Goal: Task Accomplishment & Management: Manage account settings

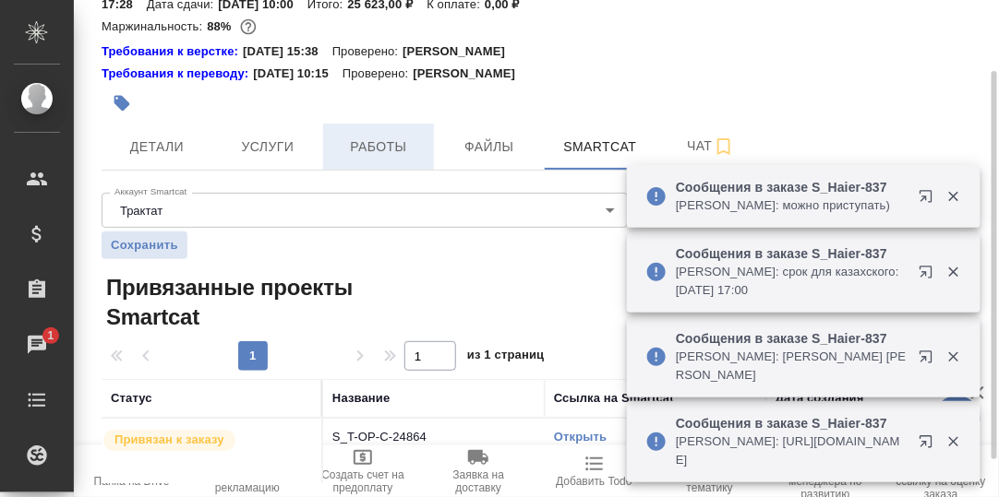
scroll to position [138, 0]
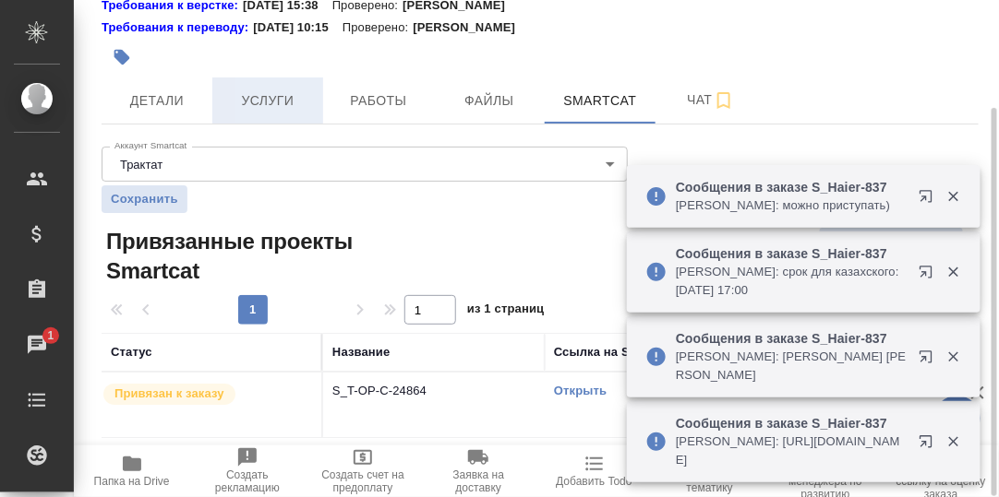
click at [269, 102] on span "Услуги" at bounding box center [267, 101] width 89 height 23
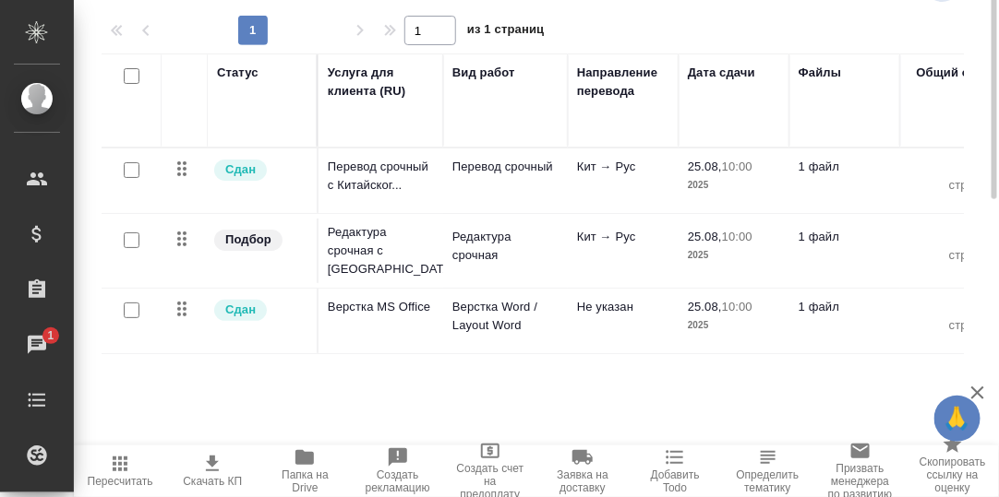
scroll to position [129, 0]
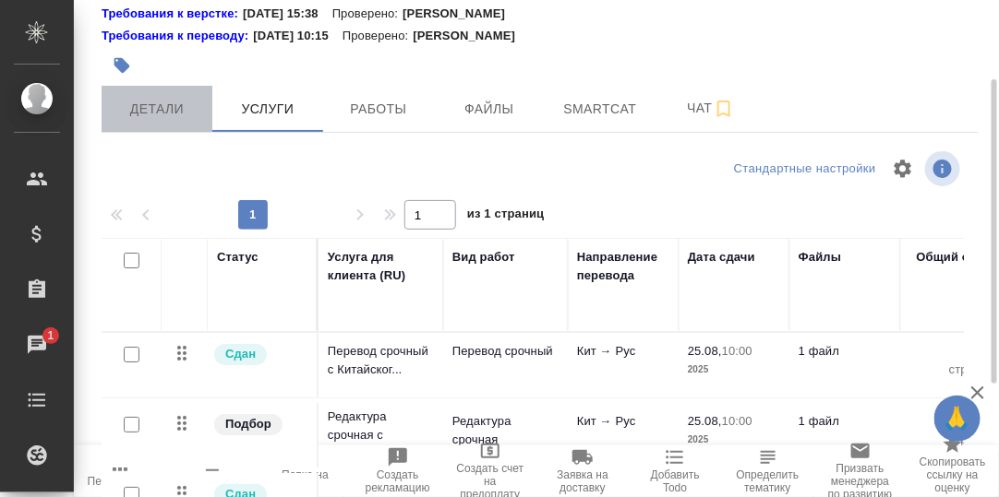
click at [154, 108] on span "Детали" at bounding box center [157, 109] width 89 height 23
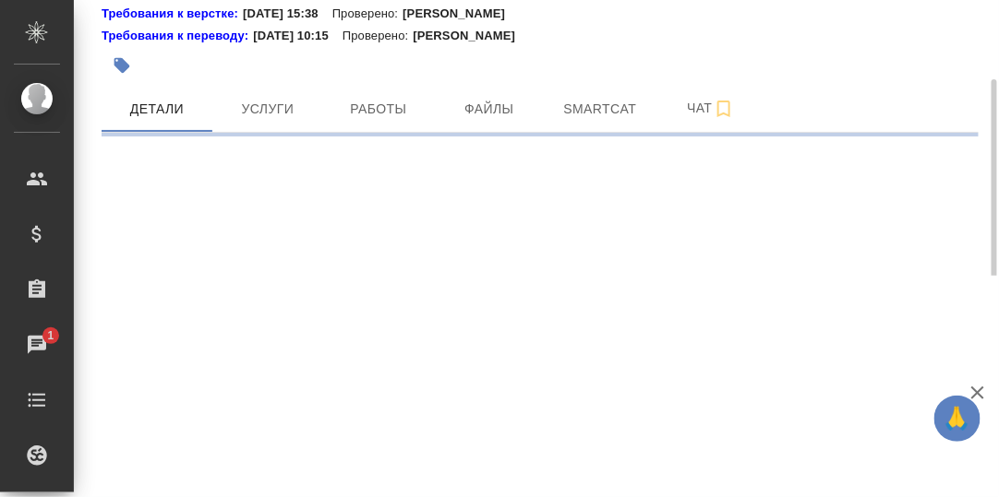
select select "RU"
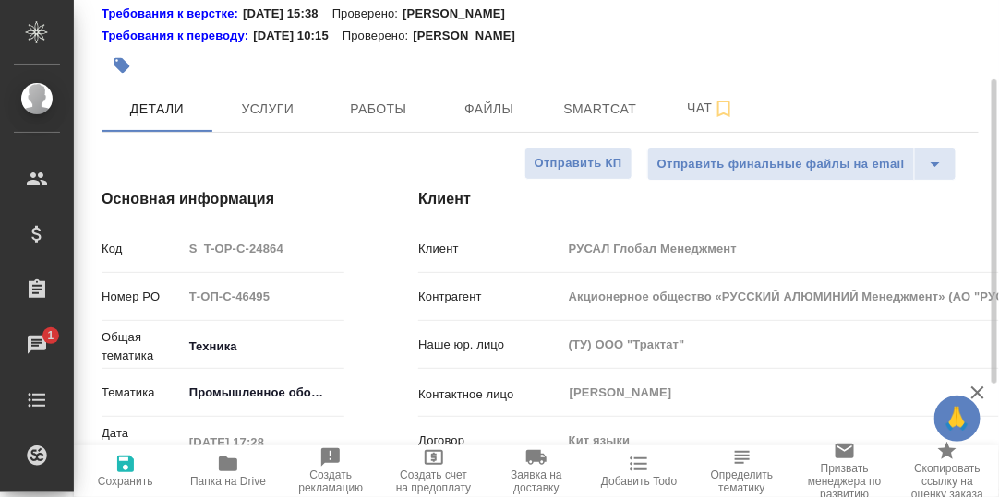
type textarea "x"
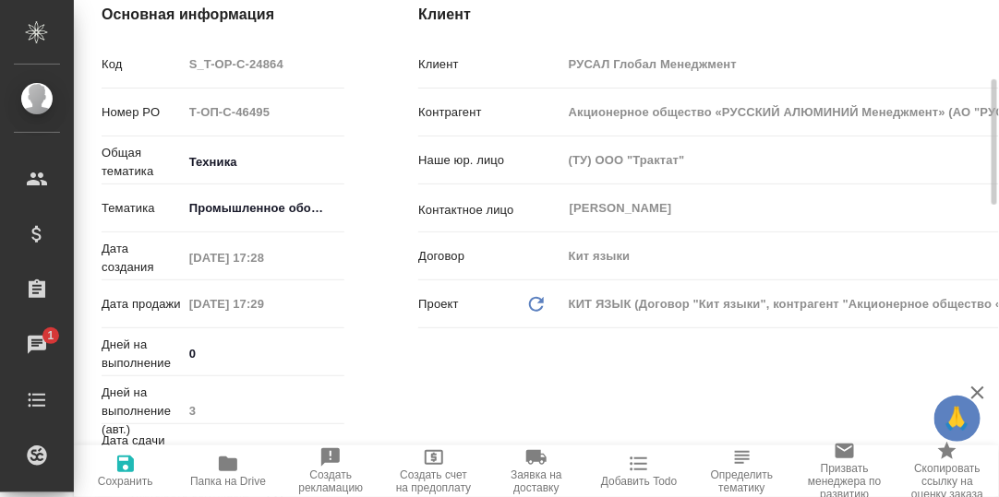
type input "Авдеенко Кирилл"
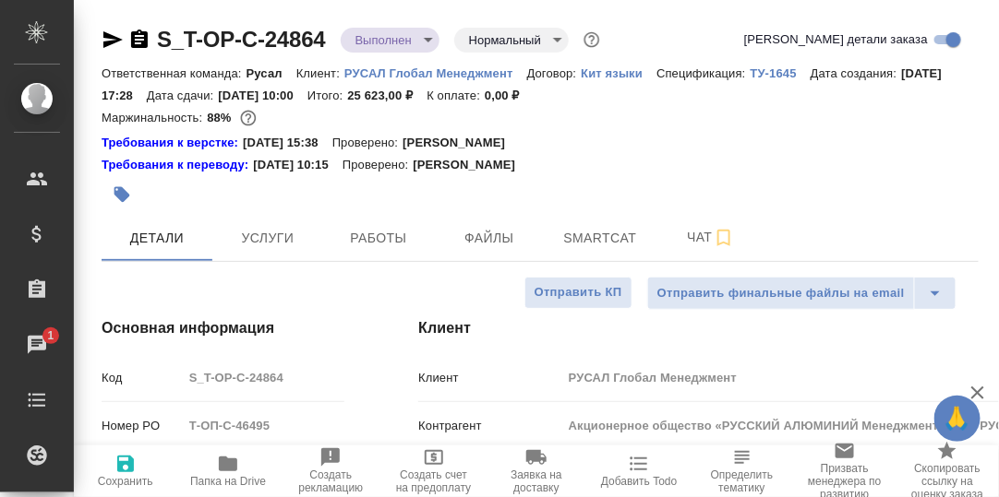
type textarea "x"
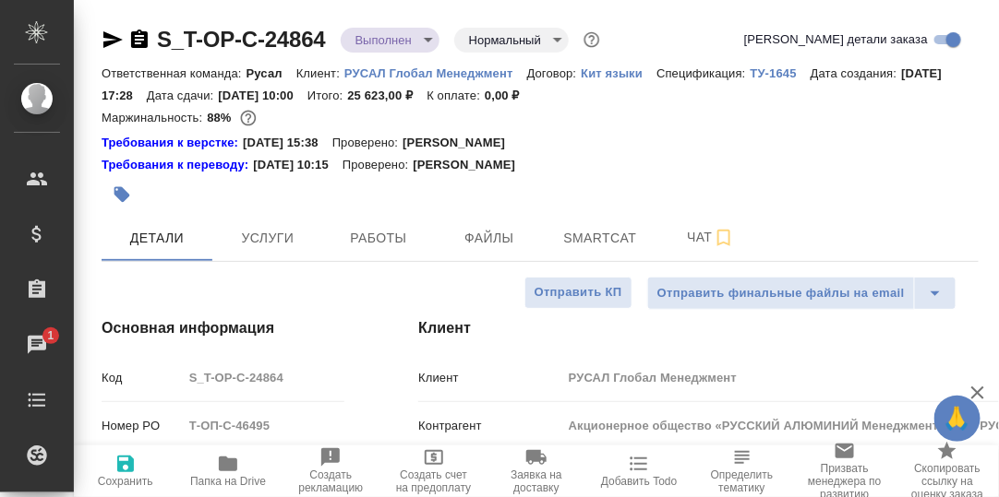
type textarea "x"
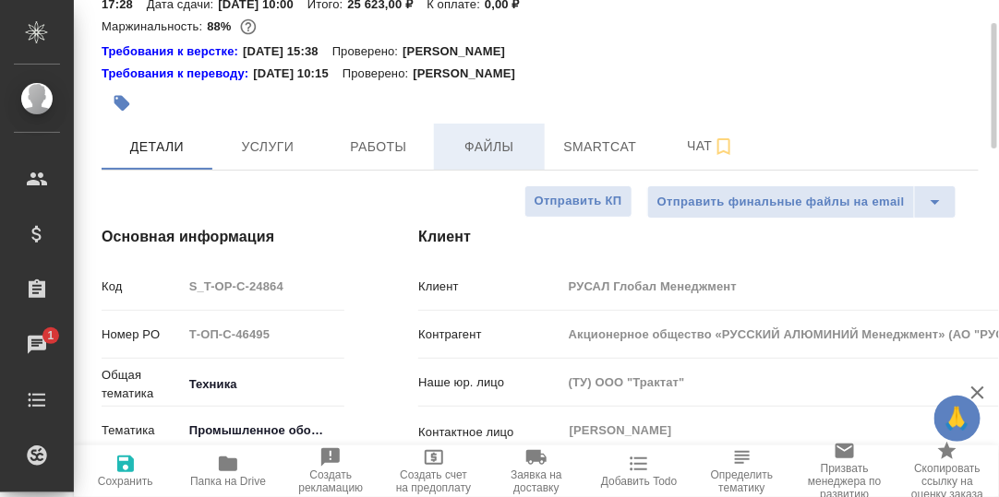
drag, startPoint x: 384, startPoint y: 150, endPoint x: 451, endPoint y: 157, distance: 67.7
click at [386, 150] on span "Работы" at bounding box center [378, 147] width 89 height 23
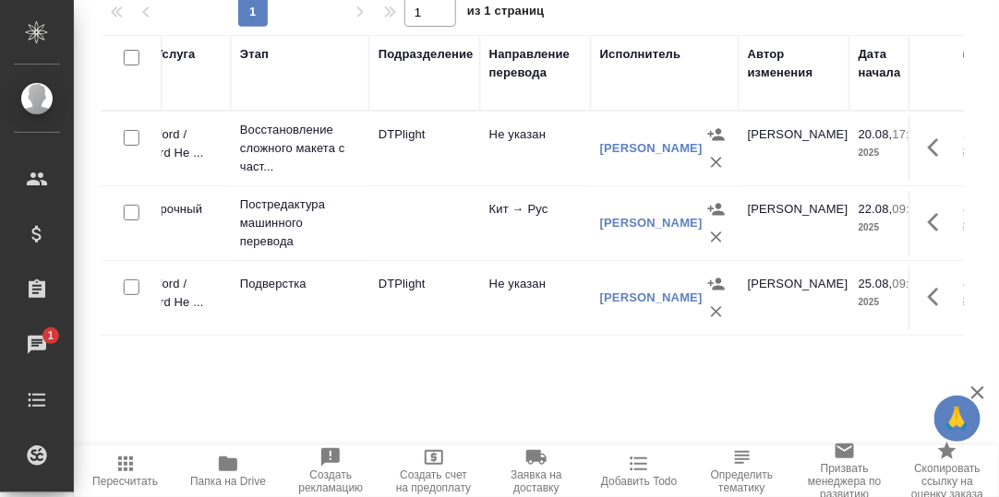
scroll to position [0, 317]
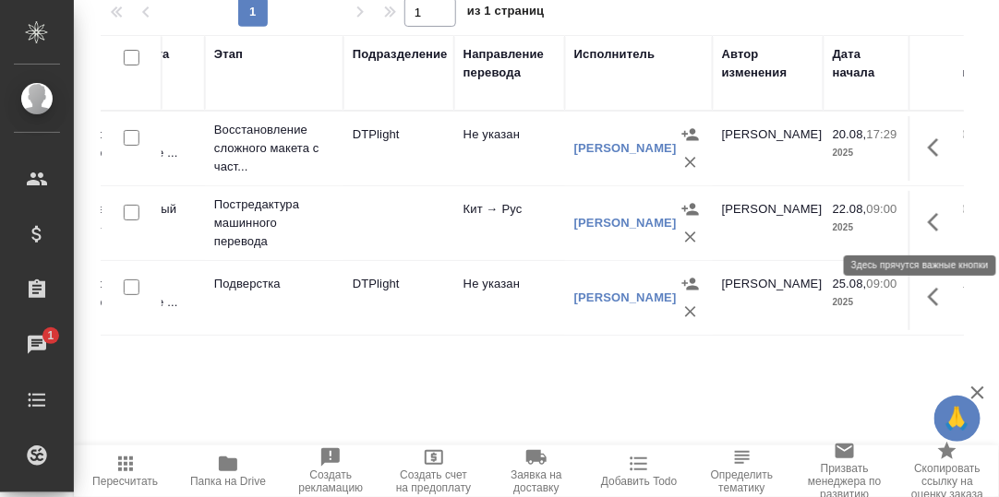
click at [935, 212] on icon "button" at bounding box center [938, 222] width 22 height 22
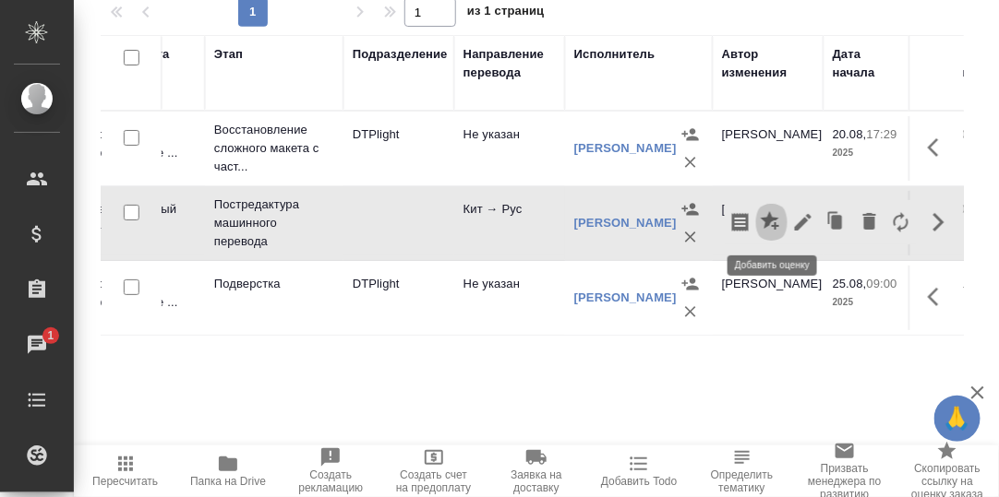
click at [774, 221] on icon "button" at bounding box center [771, 222] width 22 height 22
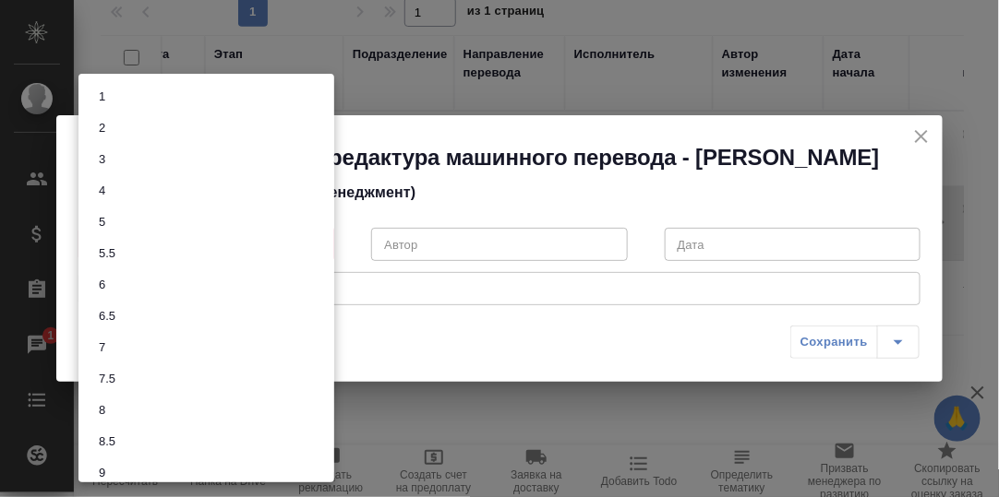
drag, startPoint x: 322, startPoint y: 257, endPoint x: 309, endPoint y: 263, distance: 14.1
click at [323, 258] on body "🙏 .cls-1 fill:#fff; AWATERA Румянцева Дарья d.rumyantseva Клиенты Спецификации …" at bounding box center [499, 248] width 999 height 497
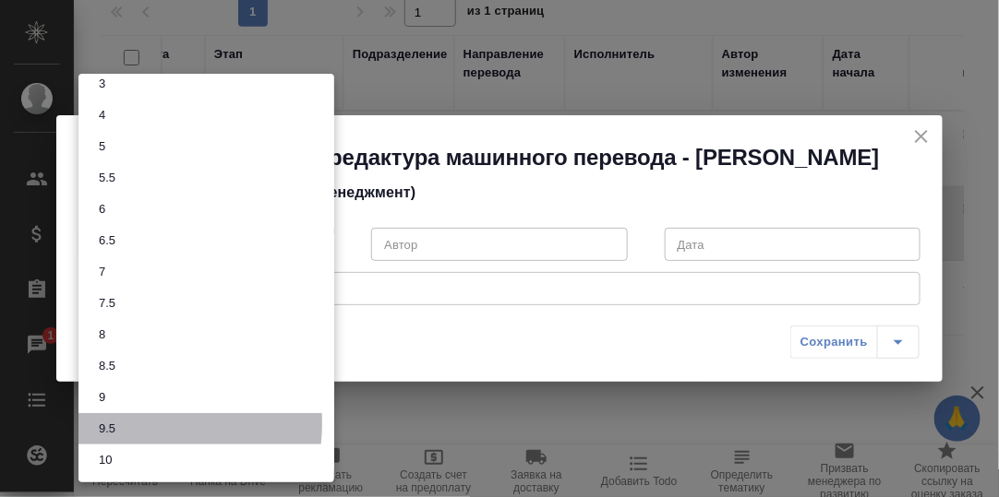
click at [123, 424] on li "9.5" at bounding box center [206, 428] width 256 height 31
type input "9.5"
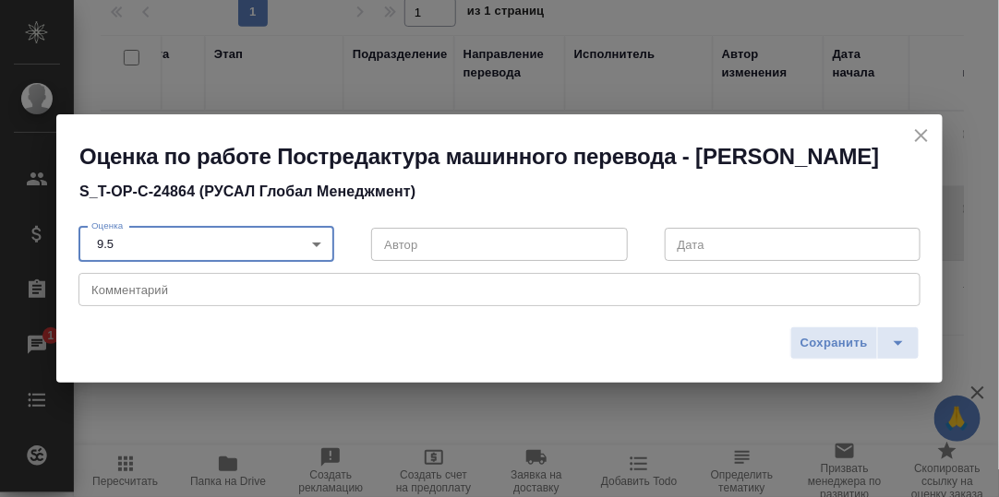
click at [144, 297] on textarea at bounding box center [499, 290] width 816 height 14
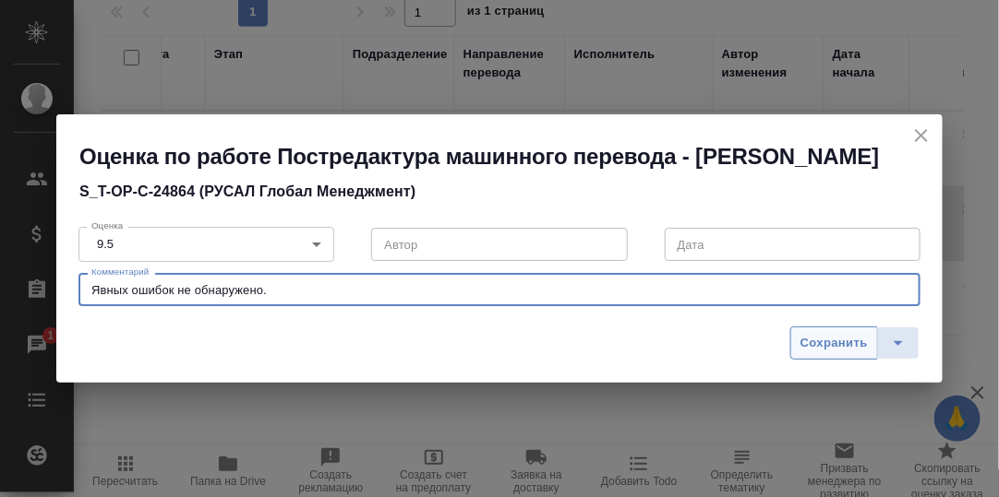
type textarea "Явных ошибок не обнаружено."
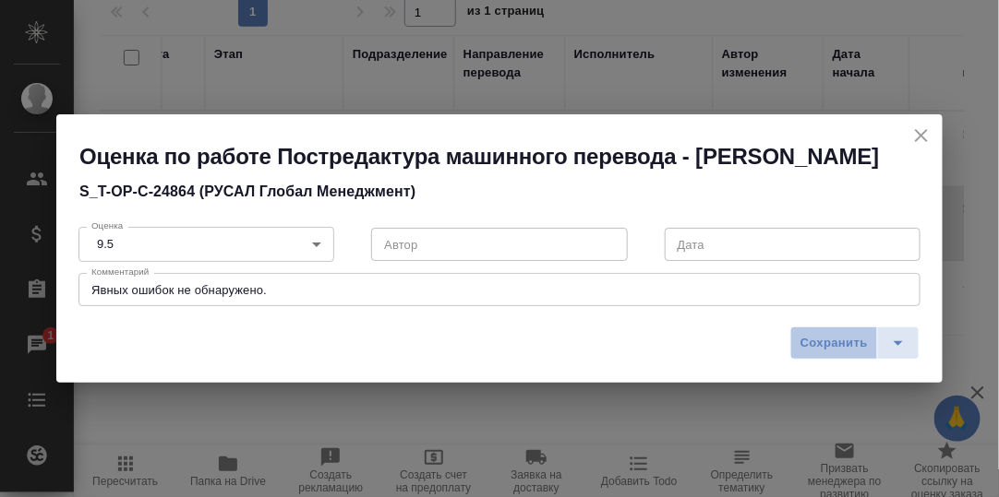
drag, startPoint x: 833, startPoint y: 347, endPoint x: 794, endPoint y: 341, distance: 40.1
click at [831, 348] on span "Сохранить" at bounding box center [833, 343] width 67 height 21
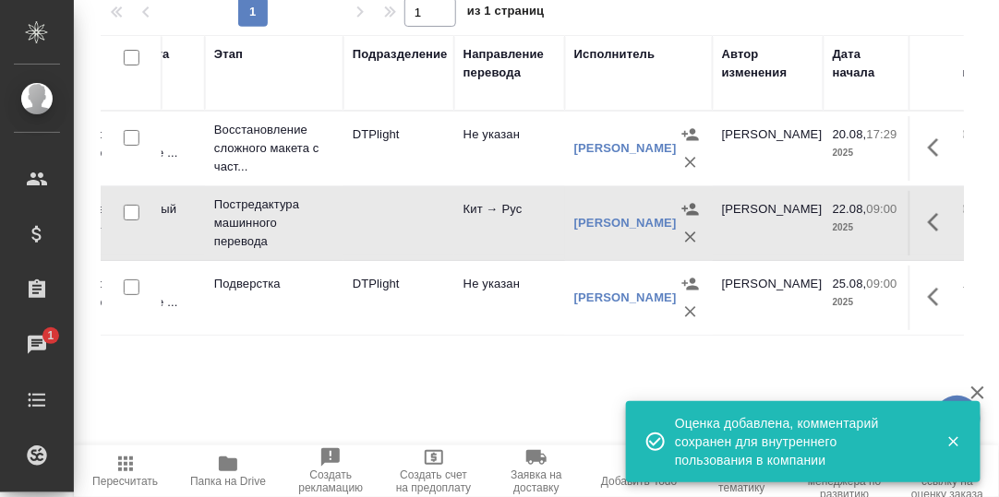
scroll to position [0, 0]
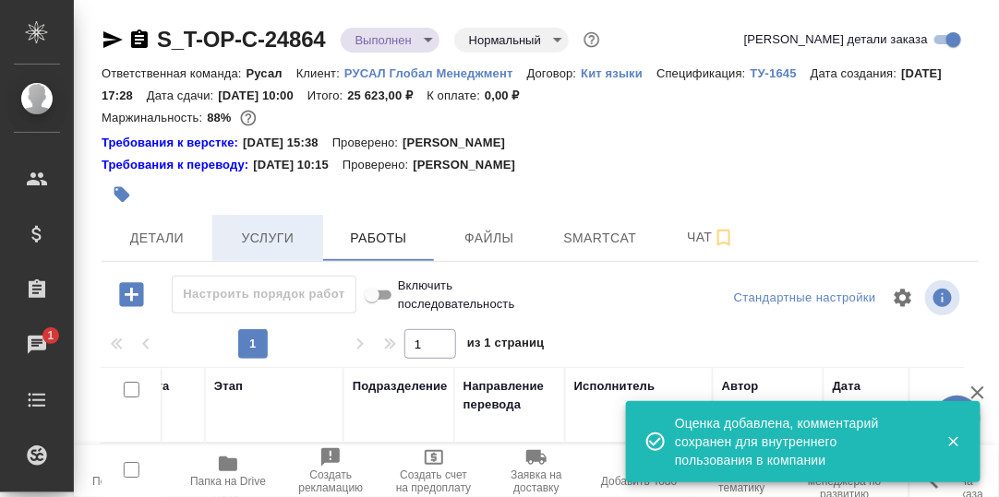
drag, startPoint x: 273, startPoint y: 238, endPoint x: 304, endPoint y: 250, distance: 32.7
click at [273, 238] on span "Услуги" at bounding box center [267, 238] width 89 height 23
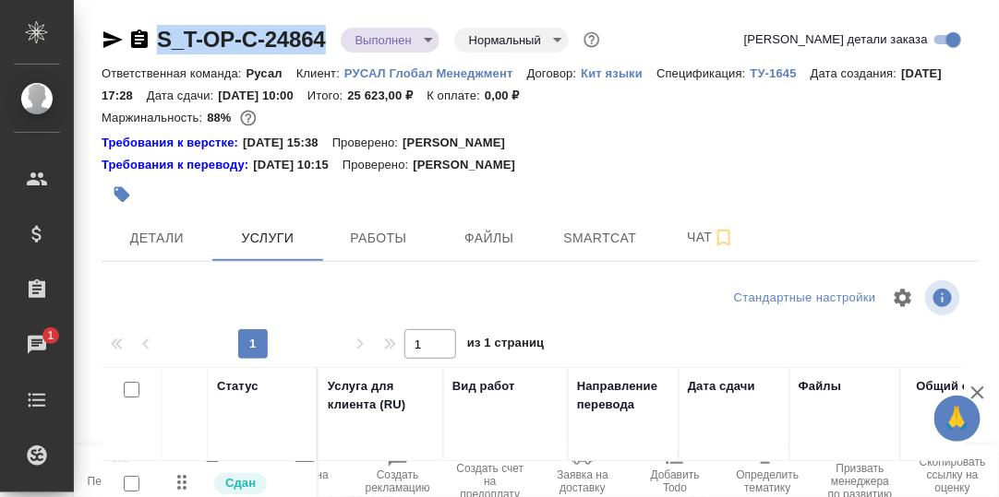
drag, startPoint x: 337, startPoint y: 34, endPoint x: 150, endPoint y: 40, distance: 186.5
click at [150, 40] on div "S_T-OP-C-24864 Выполнен completed Нормальный normal" at bounding box center [353, 40] width 502 height 30
copy link "S_T-OP-C-24864"
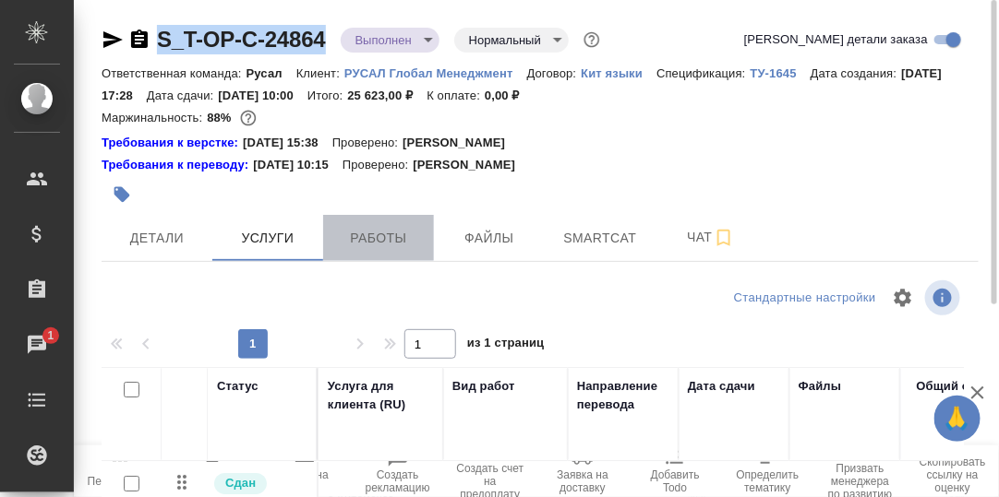
click at [379, 237] on span "Работы" at bounding box center [378, 238] width 89 height 23
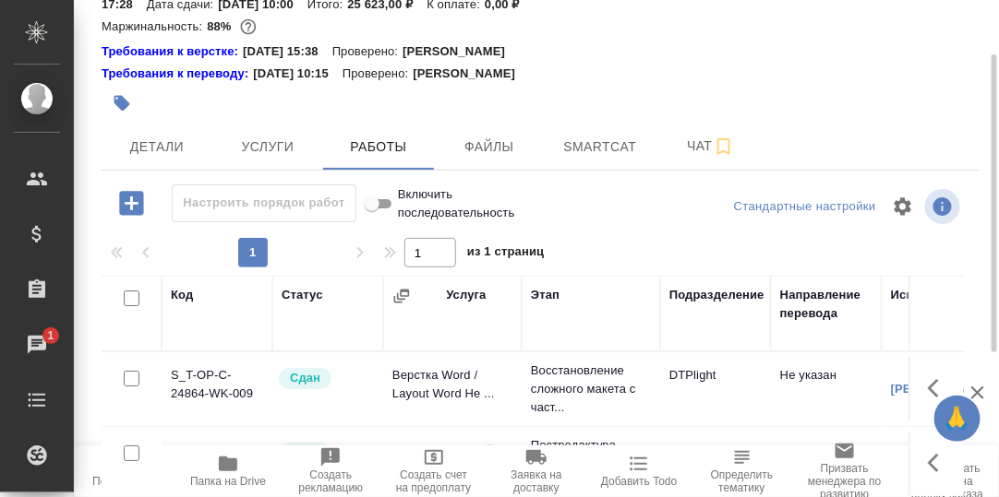
scroll to position [332, 0]
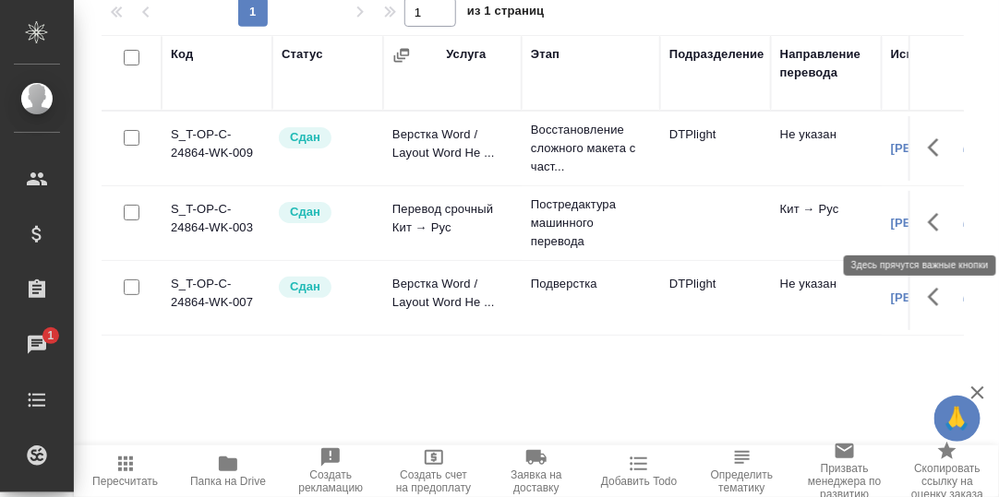
click at [927, 220] on icon "button" at bounding box center [938, 222] width 22 height 22
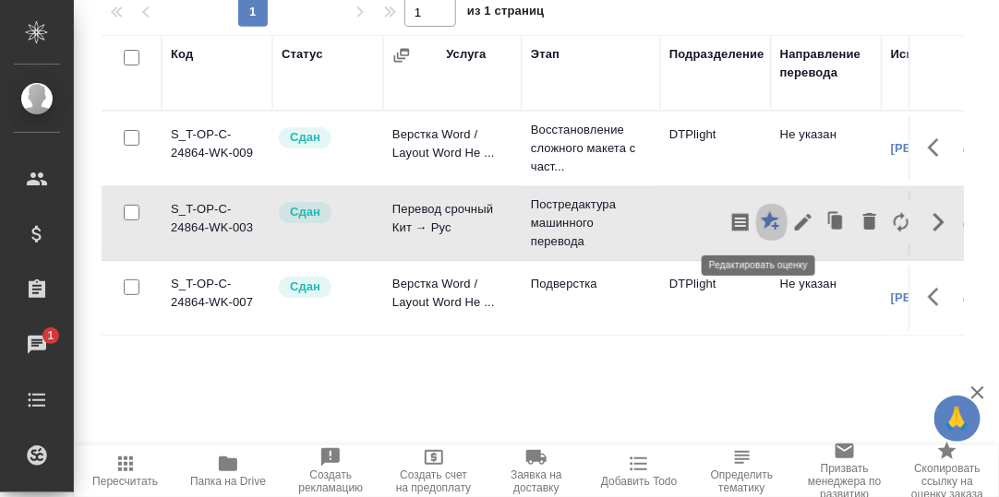
click at [760, 224] on icon "button" at bounding box center [769, 220] width 18 height 18
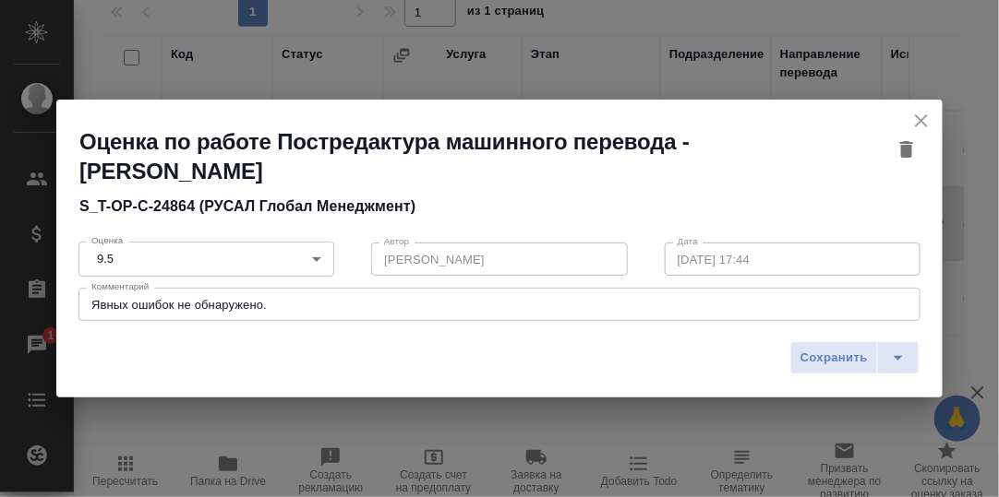
click at [918, 122] on icon "close" at bounding box center [921, 121] width 22 height 22
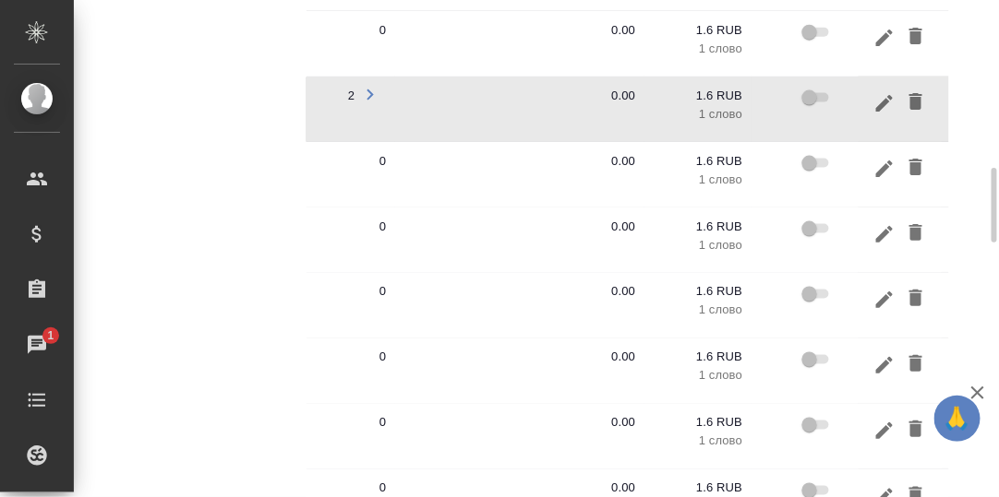
scroll to position [1013, 0]
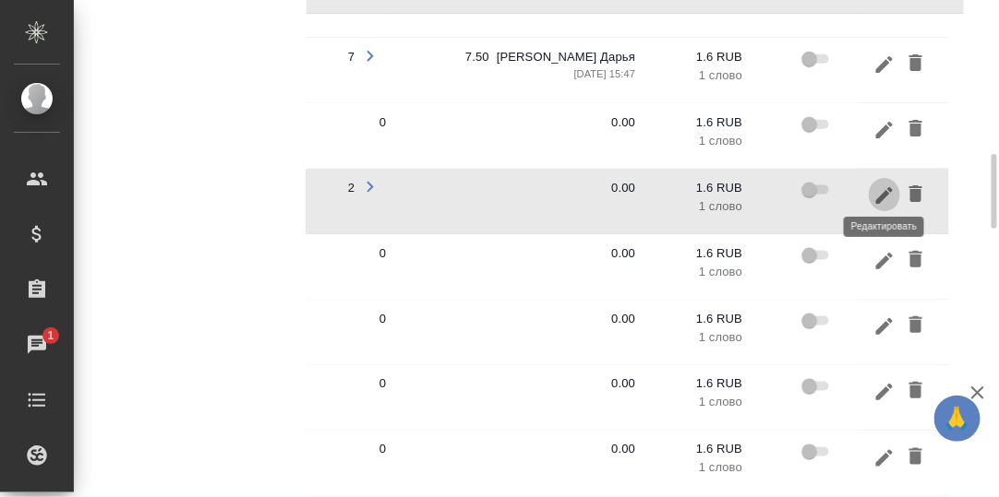
click at [884, 191] on icon "button" at bounding box center [884, 196] width 22 height 22
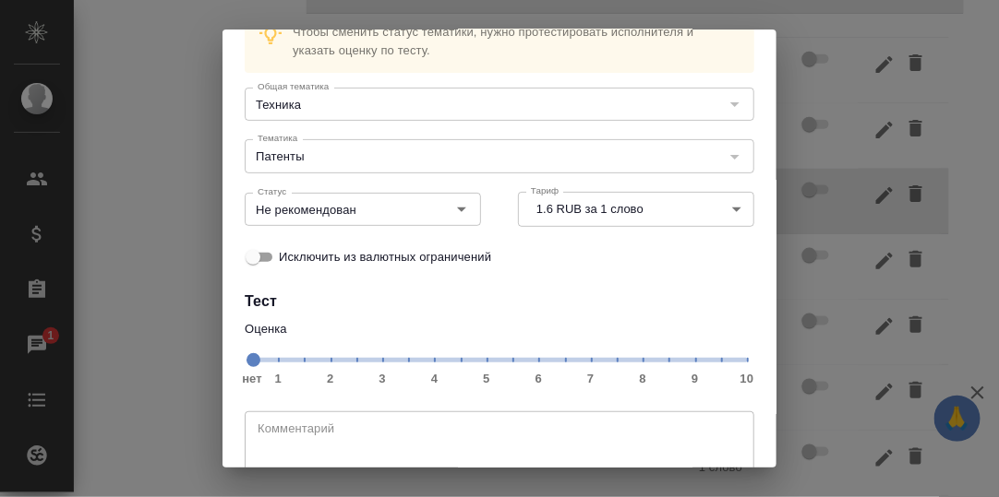
scroll to position [165, 0]
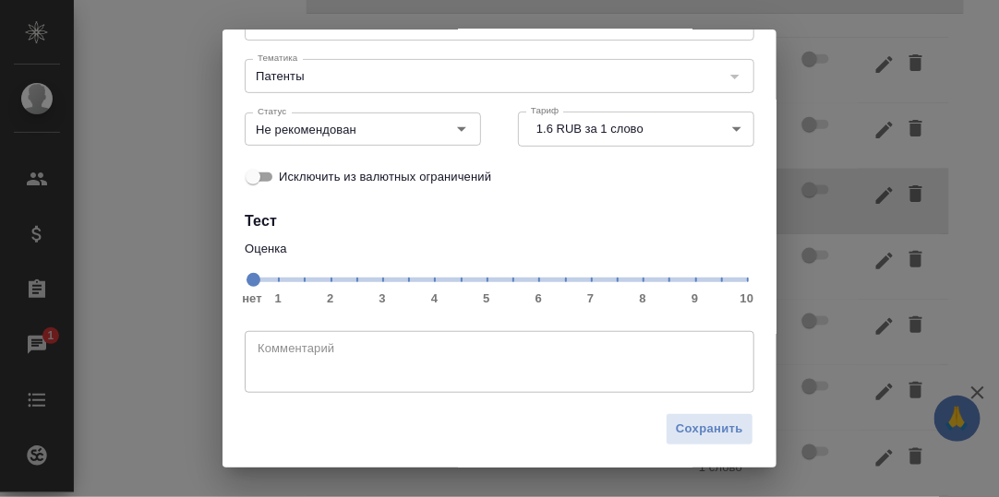
click at [609, 281] on span "нет 1 2 3 4 5 6 7 8 9 10" at bounding box center [499, 279] width 495 height 26
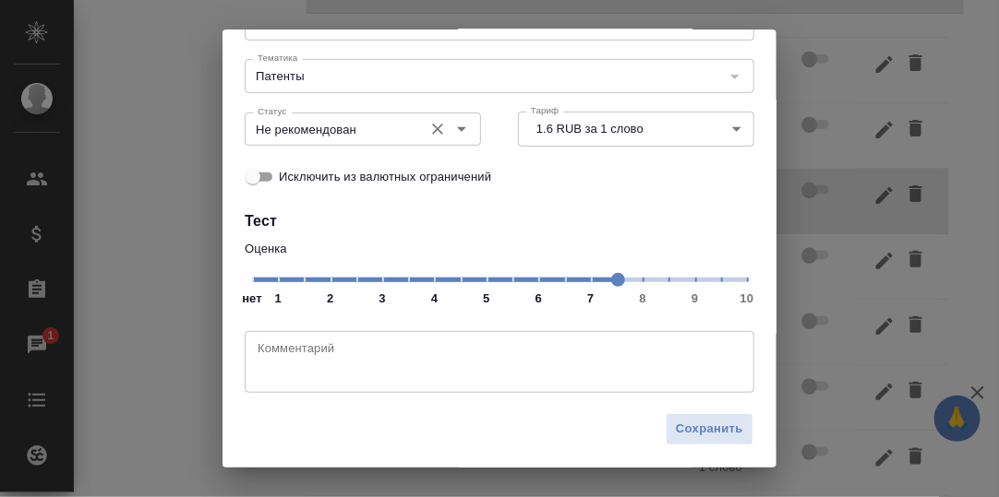
click at [455, 124] on icon "Open" at bounding box center [461, 129] width 22 height 22
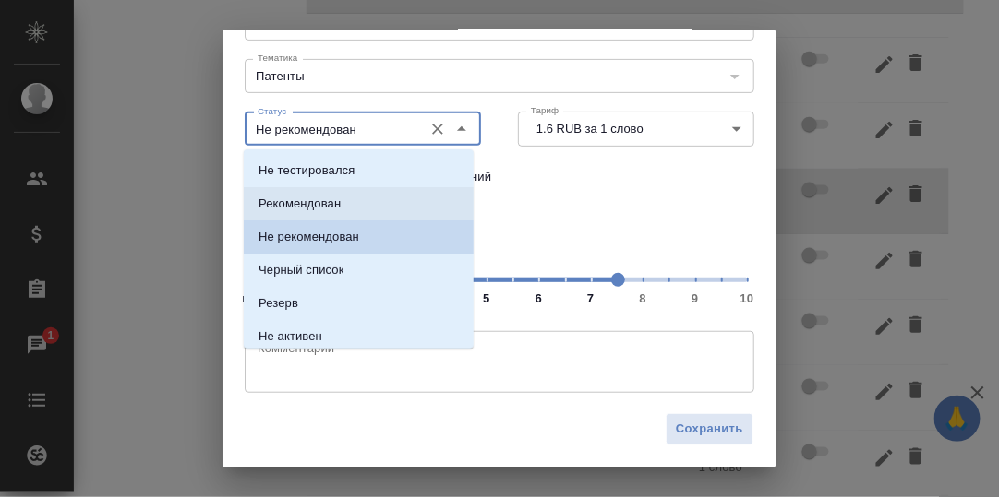
drag, startPoint x: 377, startPoint y: 206, endPoint x: 412, endPoint y: 213, distance: 35.8
click at [377, 206] on li "Рекомендован" at bounding box center [359, 203] width 230 height 33
type input "Рекомендован"
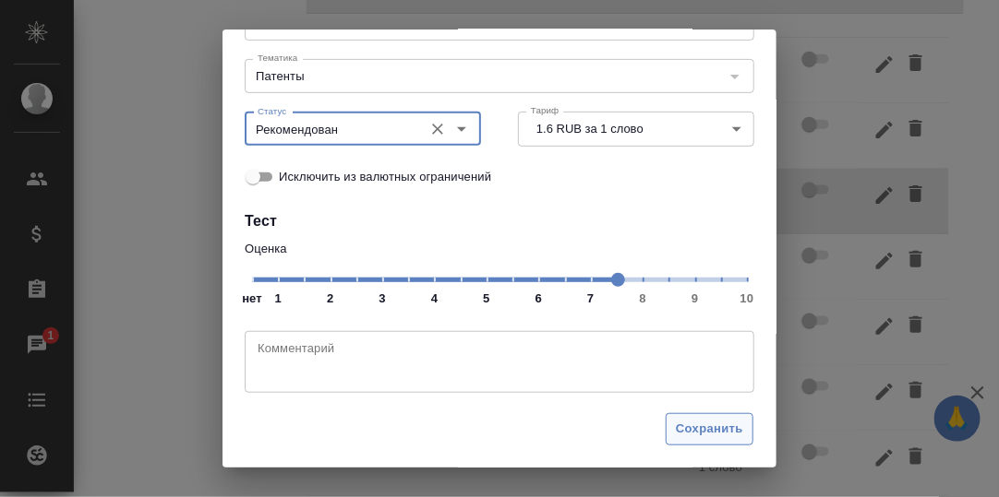
click at [696, 430] on span "Сохранить" at bounding box center [709, 429] width 67 height 21
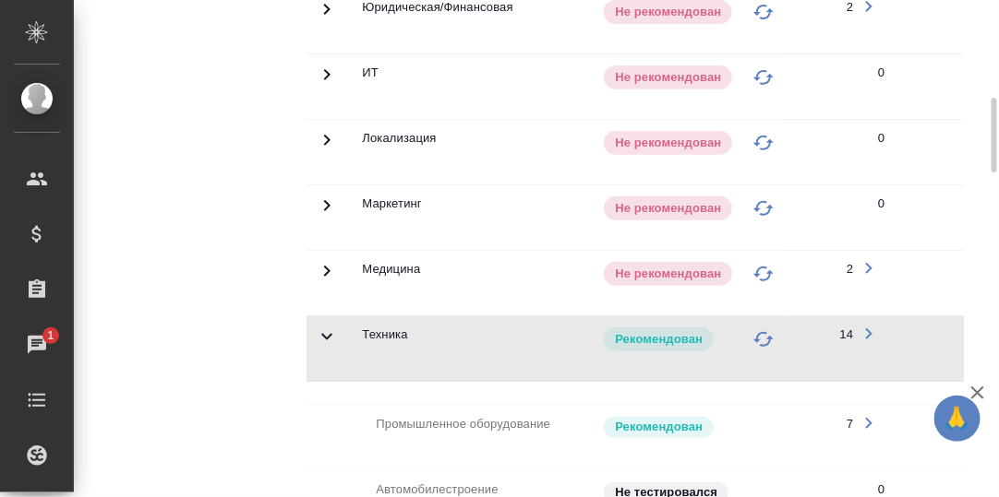
scroll to position [276, 0]
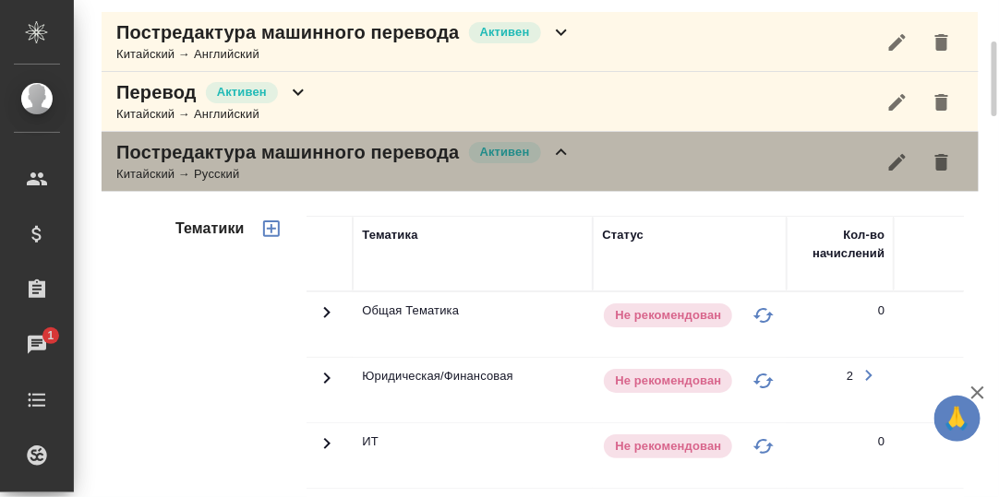
click at [558, 148] on icon at bounding box center [561, 152] width 22 height 22
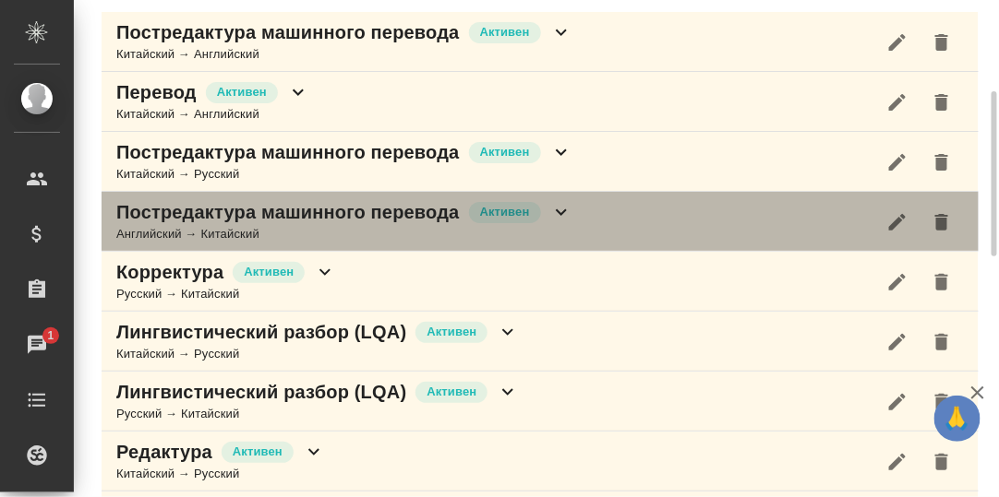
click at [563, 205] on icon at bounding box center [561, 212] width 22 height 22
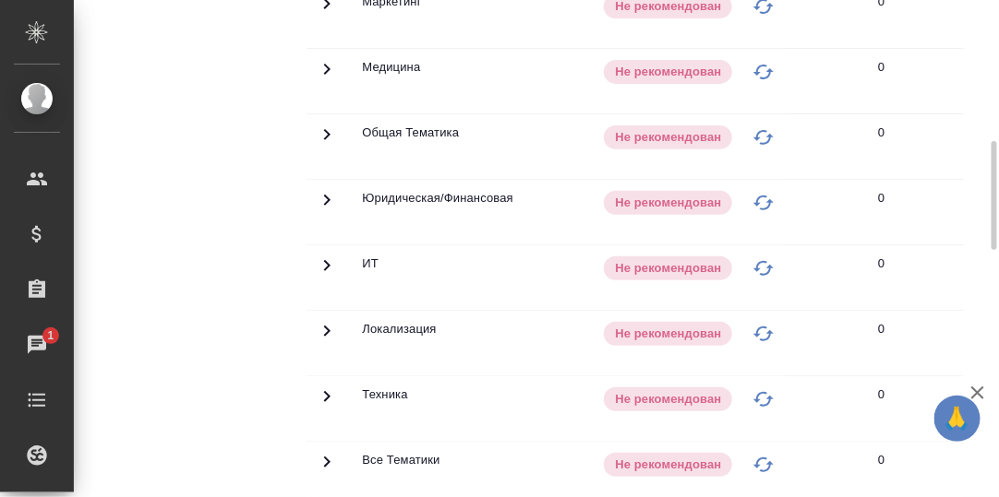
scroll to position [368, 0]
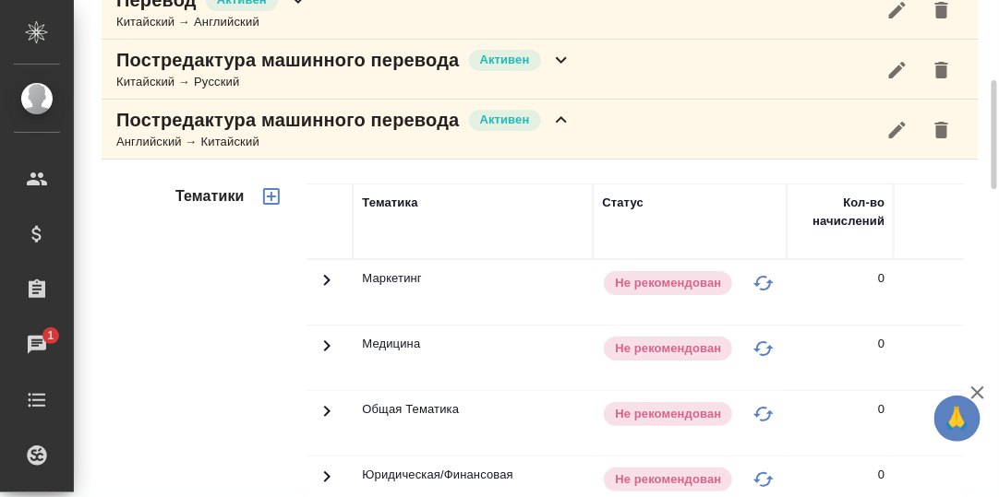
click at [558, 116] on icon at bounding box center [561, 119] width 11 height 6
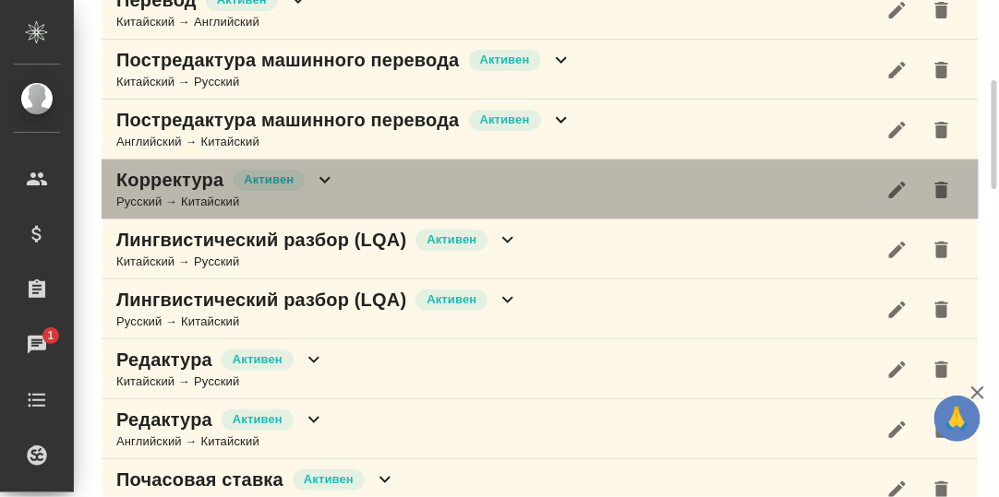
drag, startPoint x: 324, startPoint y: 177, endPoint x: 378, endPoint y: 188, distance: 55.6
click at [327, 177] on icon at bounding box center [324, 180] width 11 height 6
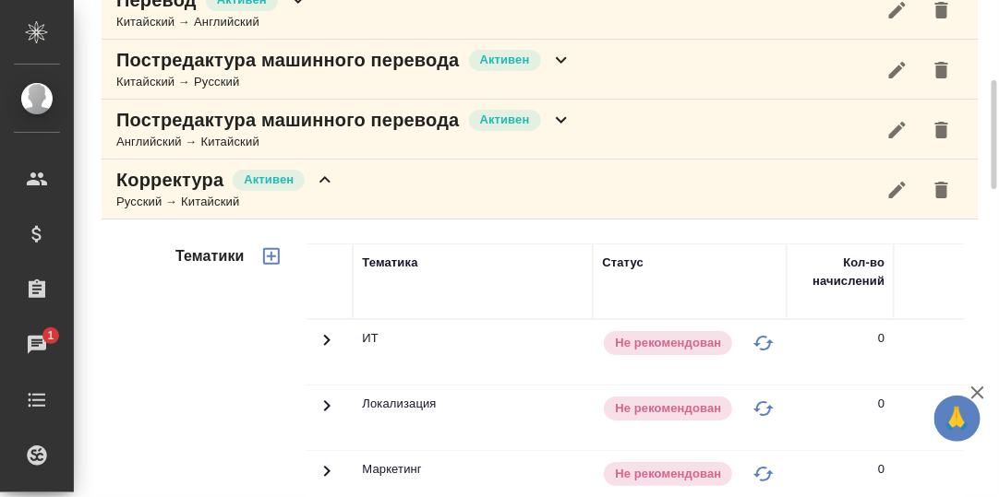
drag, startPoint x: 320, startPoint y: 179, endPoint x: 340, endPoint y: 187, distance: 21.1
click at [327, 183] on icon at bounding box center [325, 180] width 22 height 22
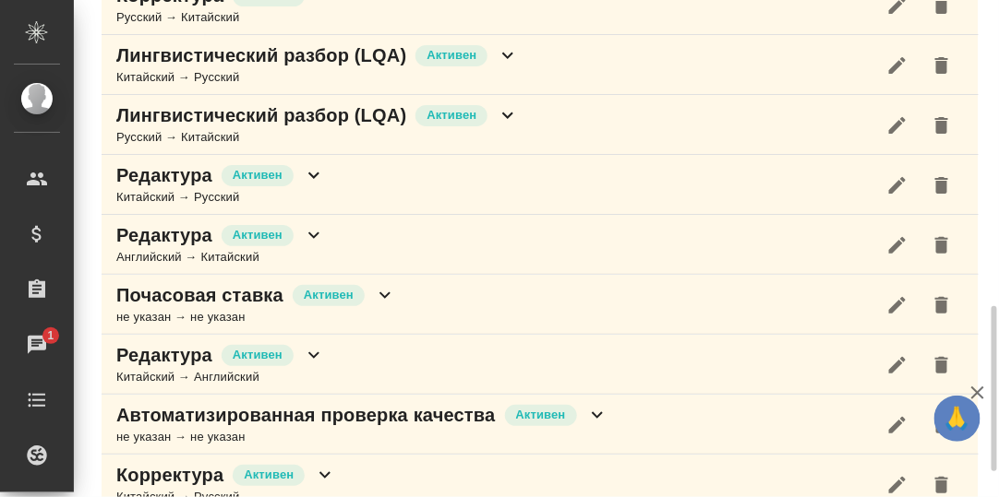
scroll to position [645, 0]
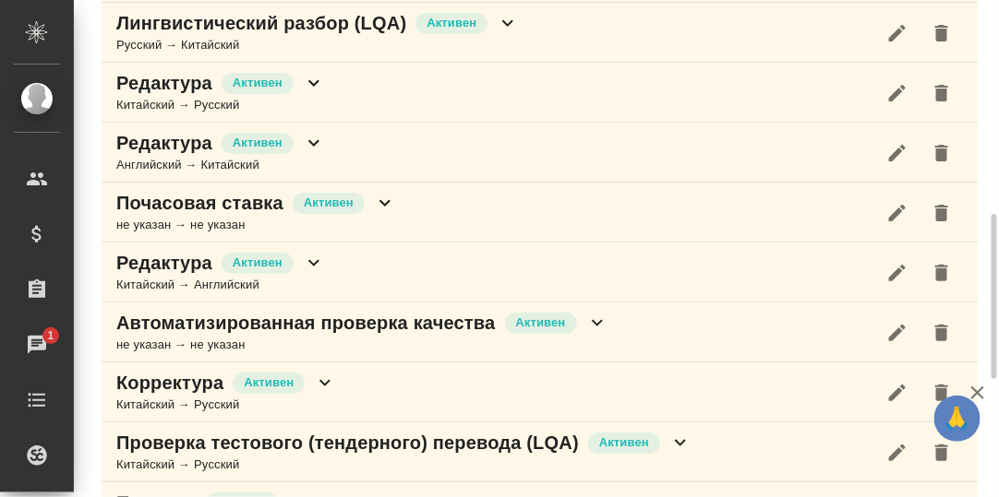
click at [317, 81] on icon at bounding box center [314, 83] width 22 height 22
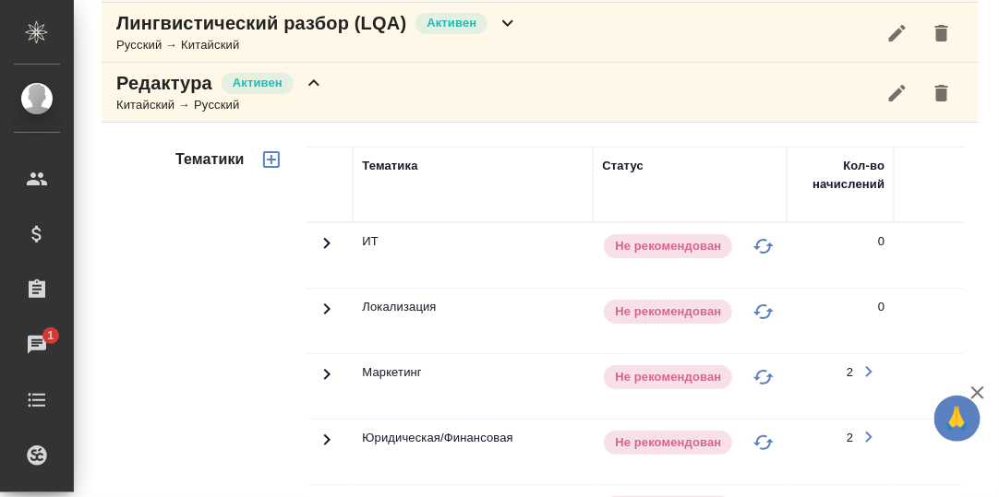
click at [317, 83] on icon at bounding box center [314, 83] width 22 height 22
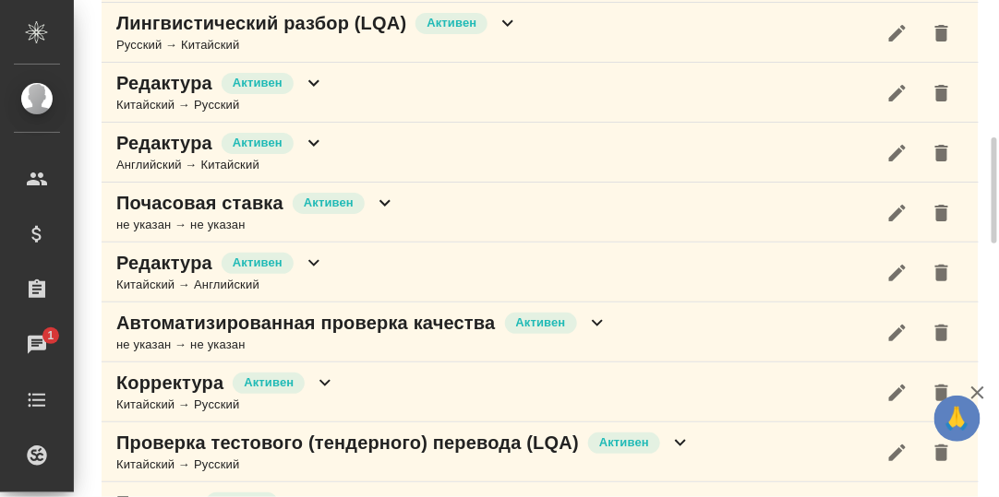
click at [314, 136] on icon at bounding box center [314, 143] width 22 height 22
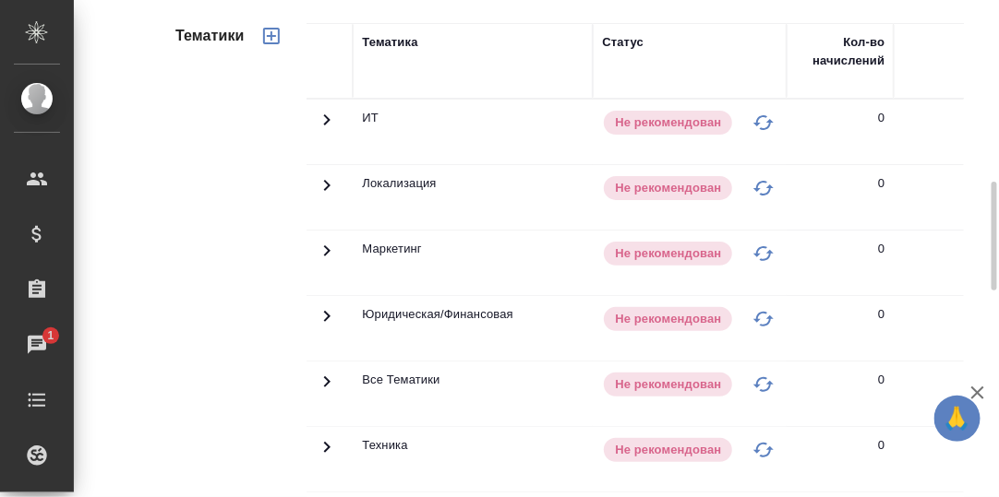
scroll to position [553, 0]
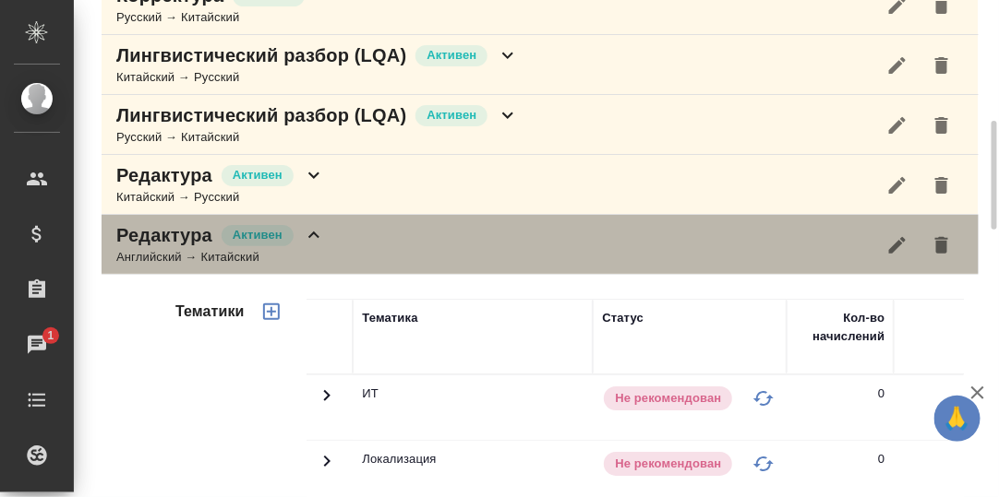
click at [304, 232] on icon at bounding box center [314, 235] width 22 height 22
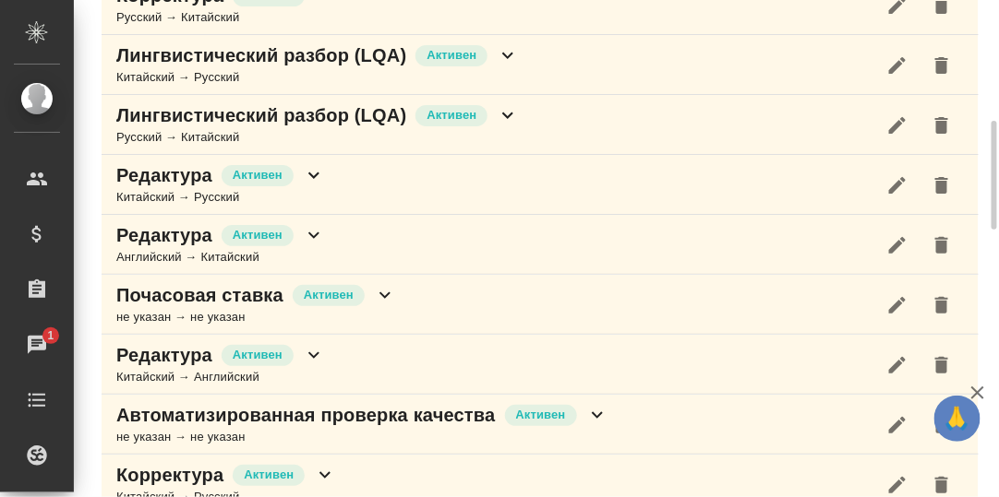
scroll to position [645, 0]
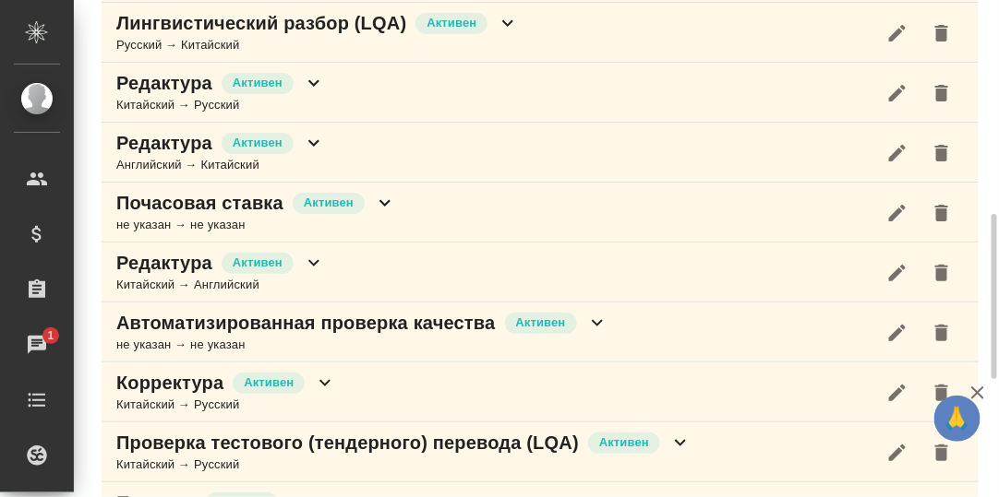
click at [312, 259] on icon at bounding box center [314, 263] width 22 height 22
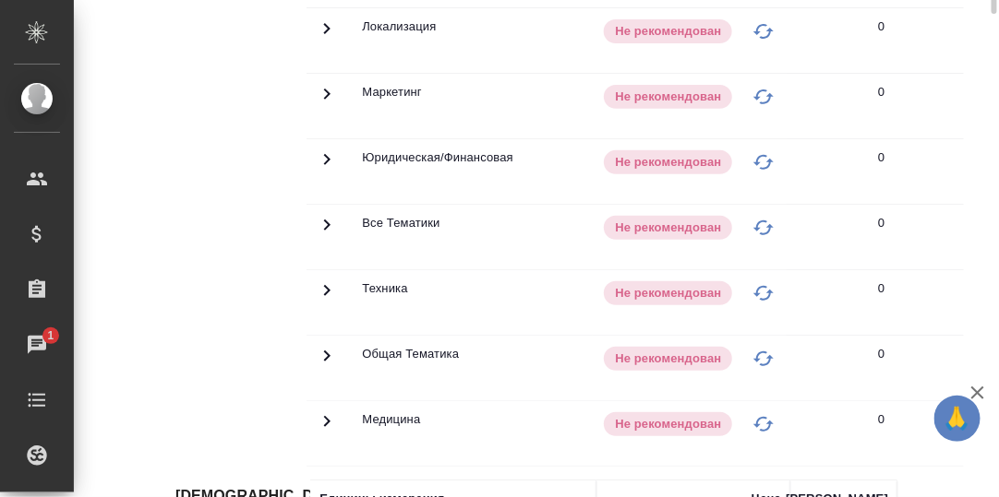
scroll to position [736, 0]
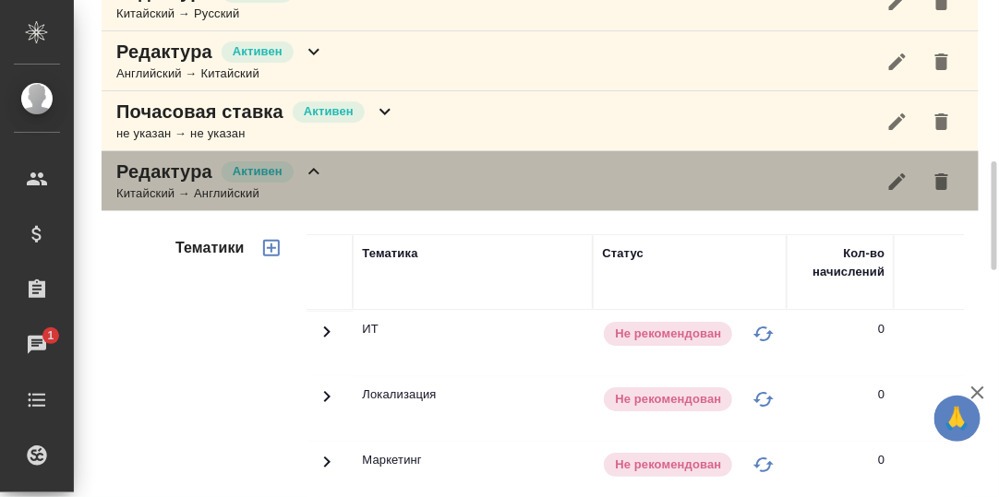
click at [311, 168] on icon at bounding box center [313, 171] width 11 height 6
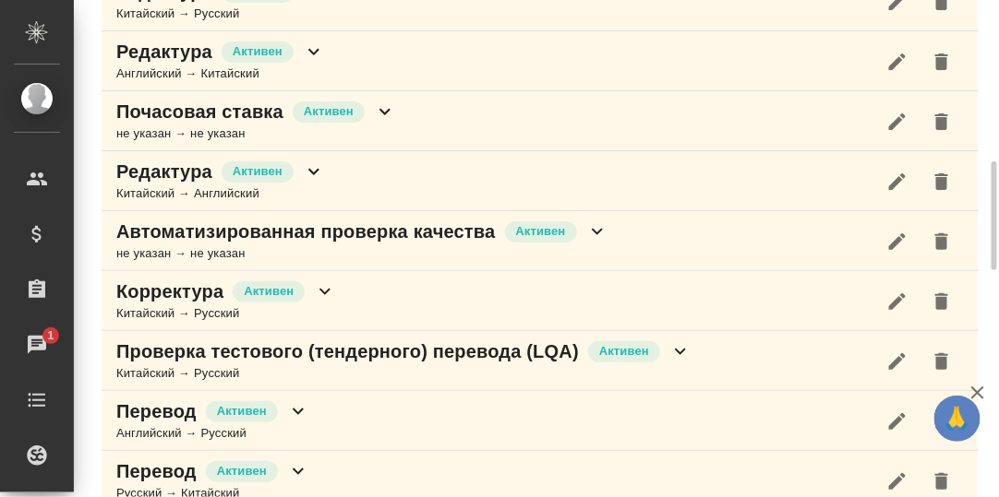
click at [682, 341] on icon at bounding box center [680, 352] width 22 height 22
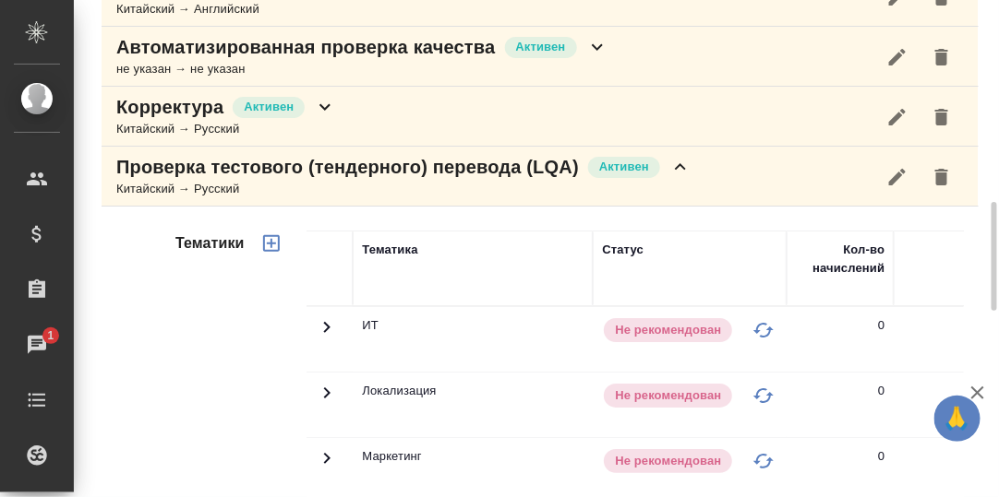
scroll to position [829, 0]
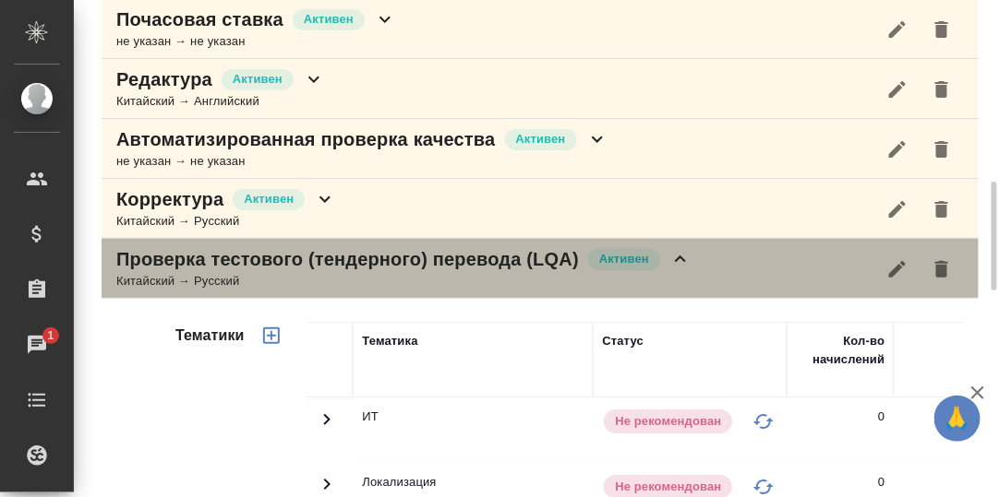
drag, startPoint x: 681, startPoint y: 253, endPoint x: 665, endPoint y: 255, distance: 15.8
click at [676, 254] on icon at bounding box center [680, 259] width 22 height 22
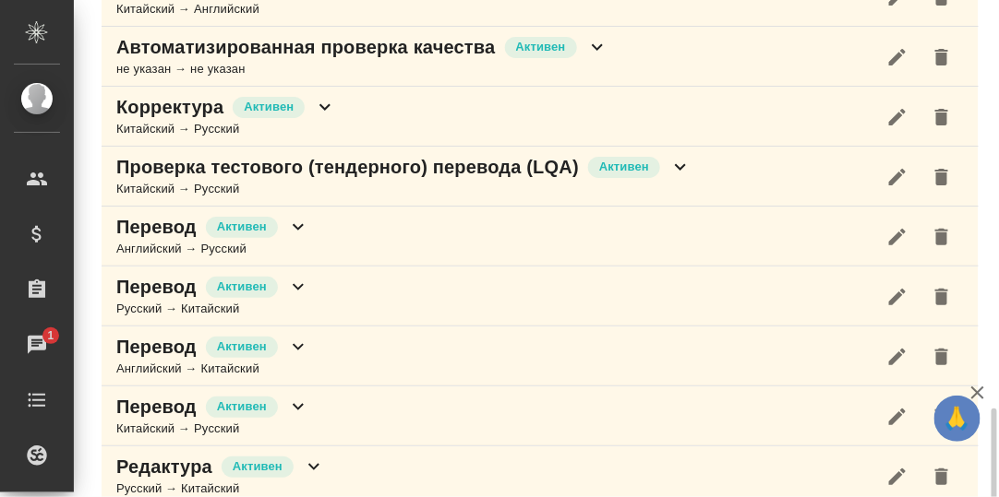
scroll to position [998, 0]
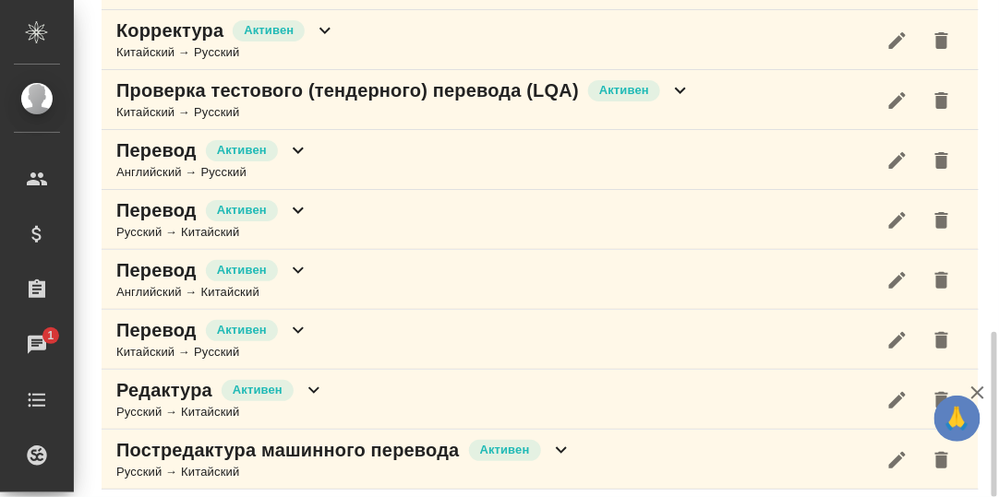
drag, startPoint x: 293, startPoint y: 141, endPoint x: 317, endPoint y: 139, distance: 24.1
click at [293, 148] on icon at bounding box center [298, 151] width 11 height 6
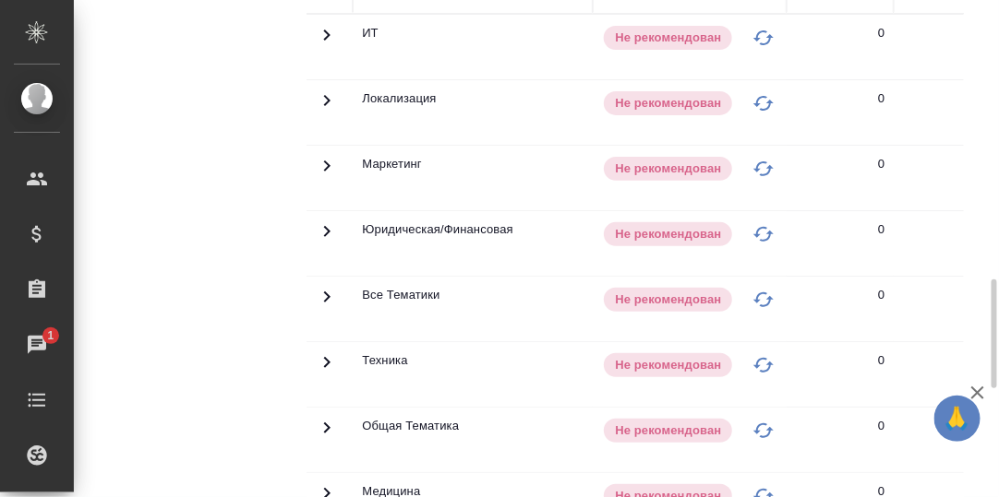
scroll to position [1090, 0]
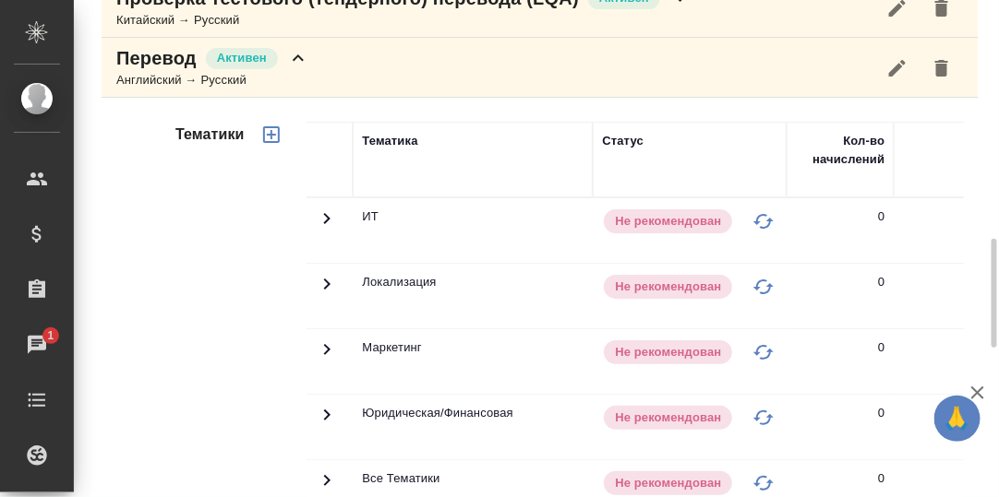
click at [298, 53] on icon at bounding box center [298, 58] width 22 height 22
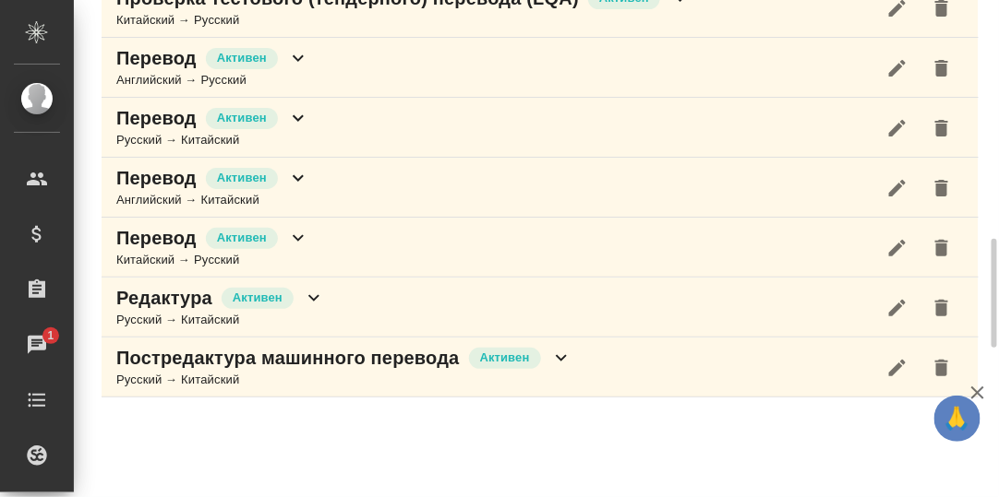
scroll to position [1089, 0]
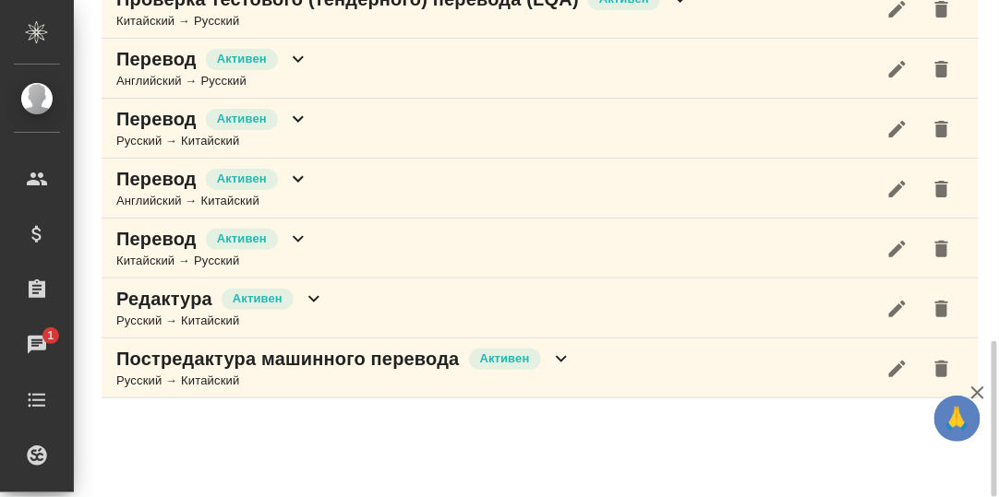
click at [293, 114] on icon at bounding box center [298, 119] width 22 height 22
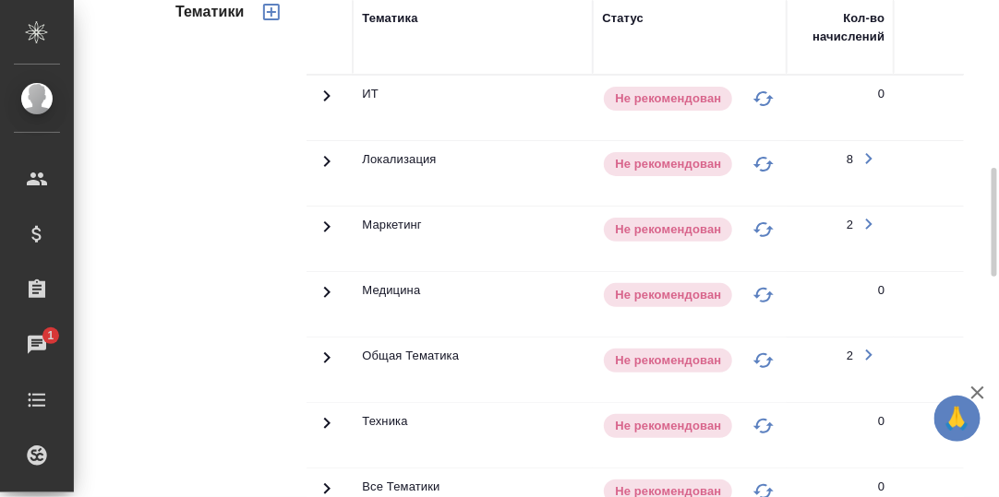
scroll to position [1181, 0]
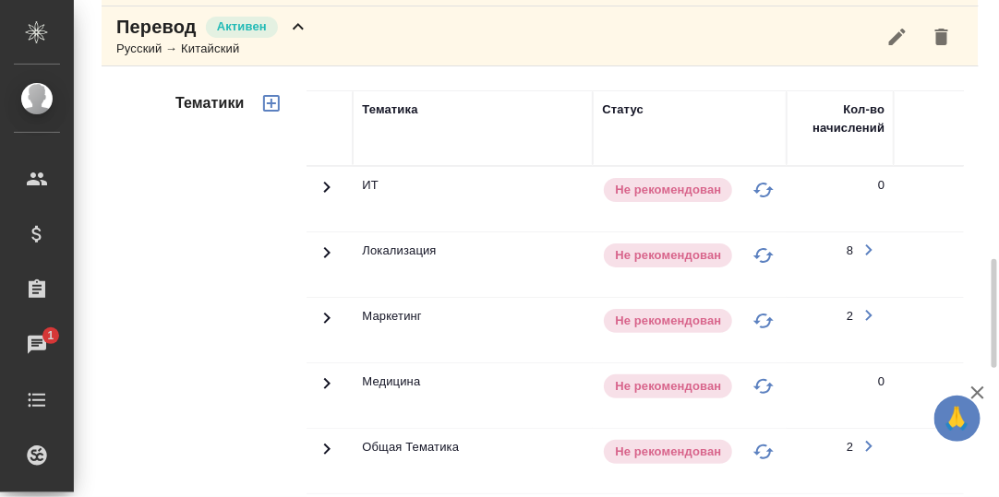
click at [296, 25] on icon at bounding box center [298, 27] width 22 height 22
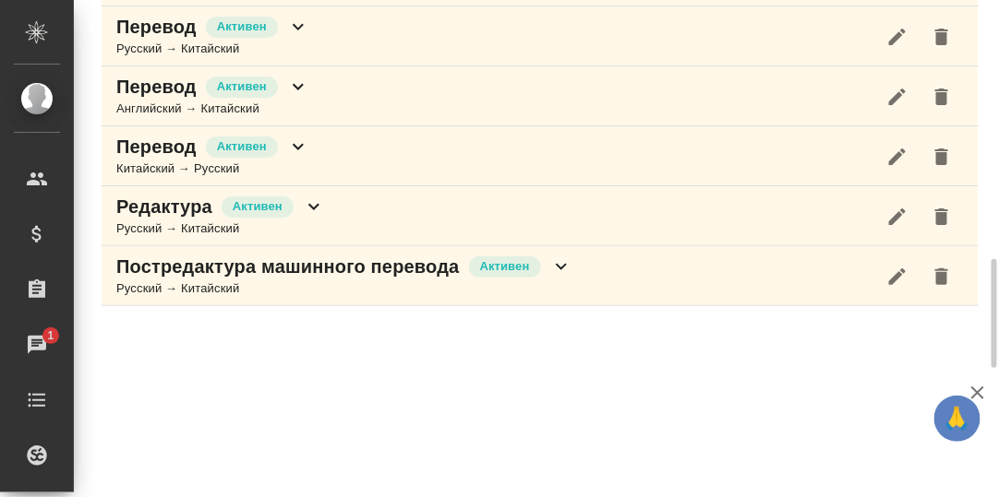
click at [293, 81] on icon at bounding box center [298, 87] width 22 height 22
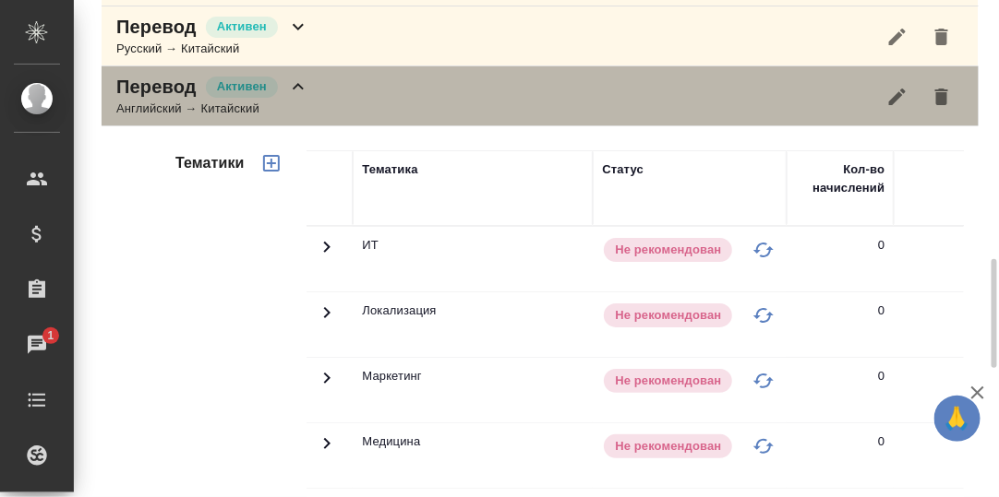
click at [289, 79] on icon at bounding box center [298, 87] width 22 height 22
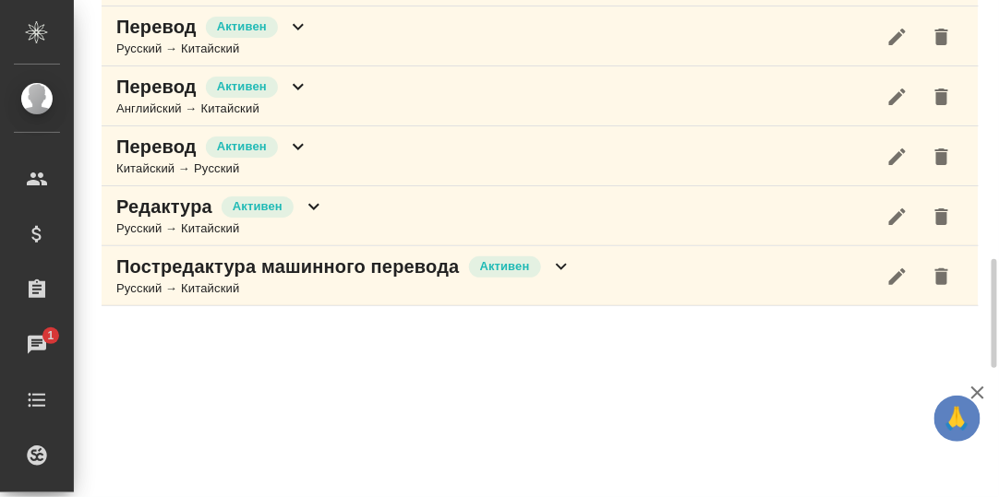
click at [294, 139] on icon at bounding box center [298, 147] width 22 height 22
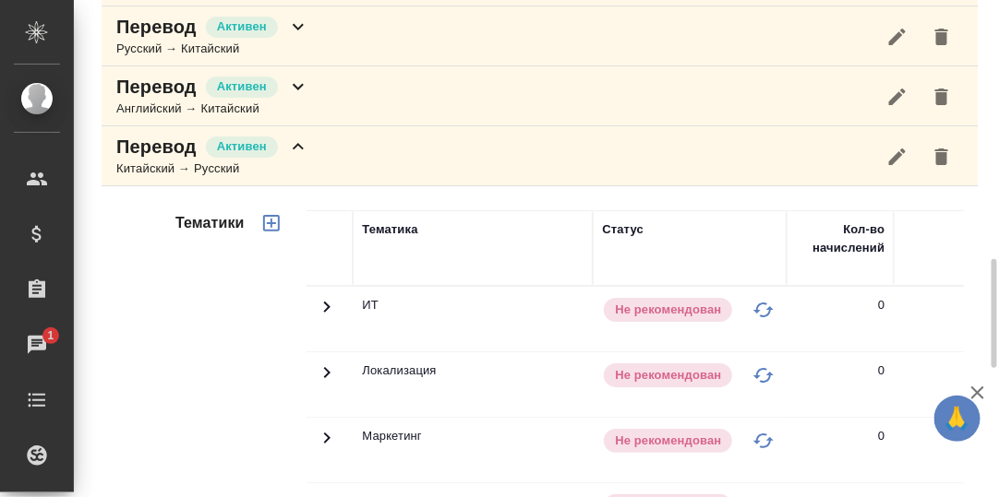
scroll to position [1457, 0]
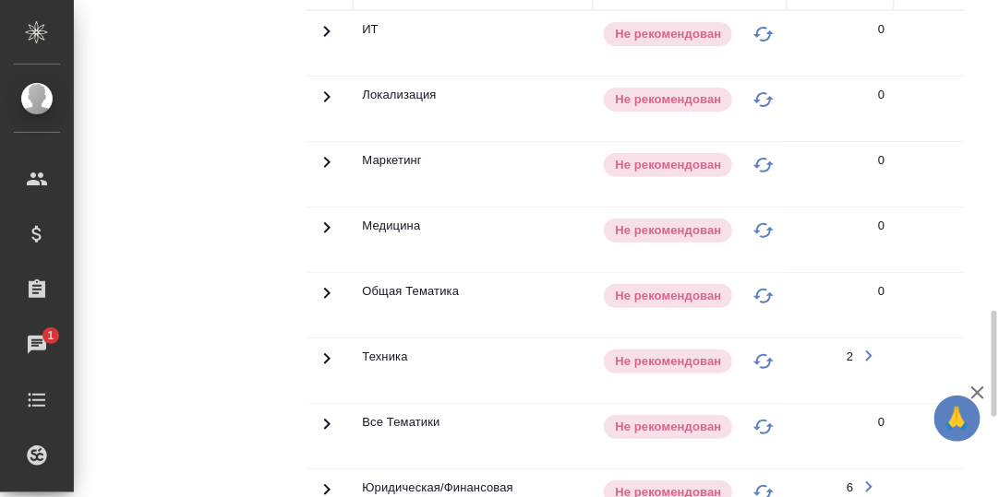
click at [329, 348] on icon at bounding box center [327, 359] width 22 height 22
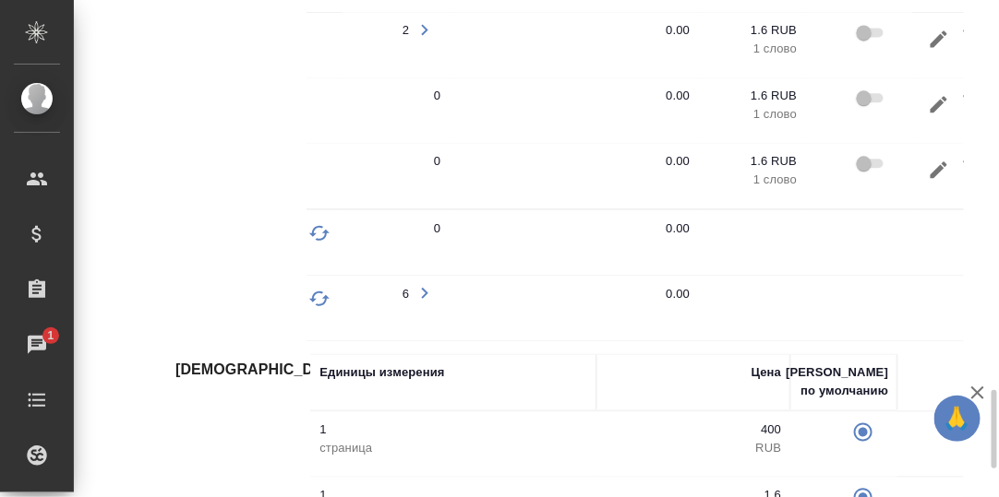
scroll to position [0, 498]
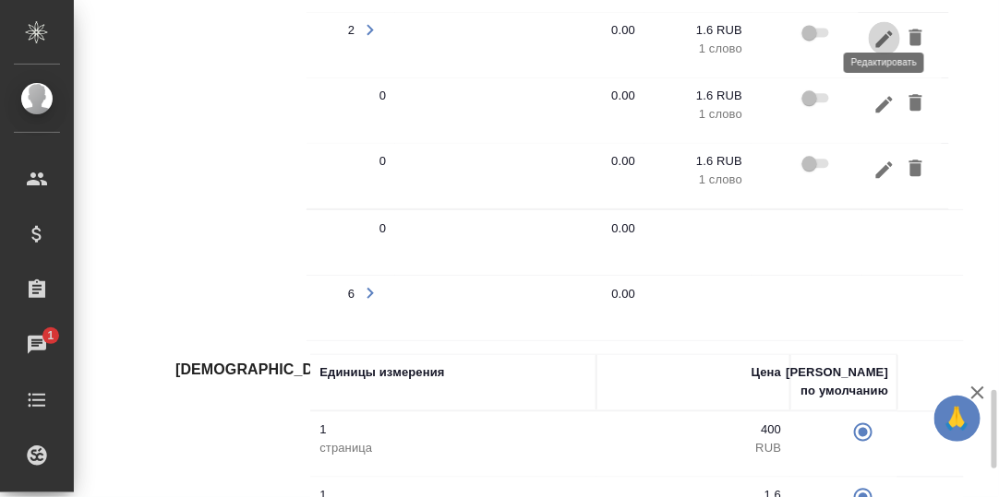
click at [882, 29] on icon "button" at bounding box center [884, 40] width 22 height 22
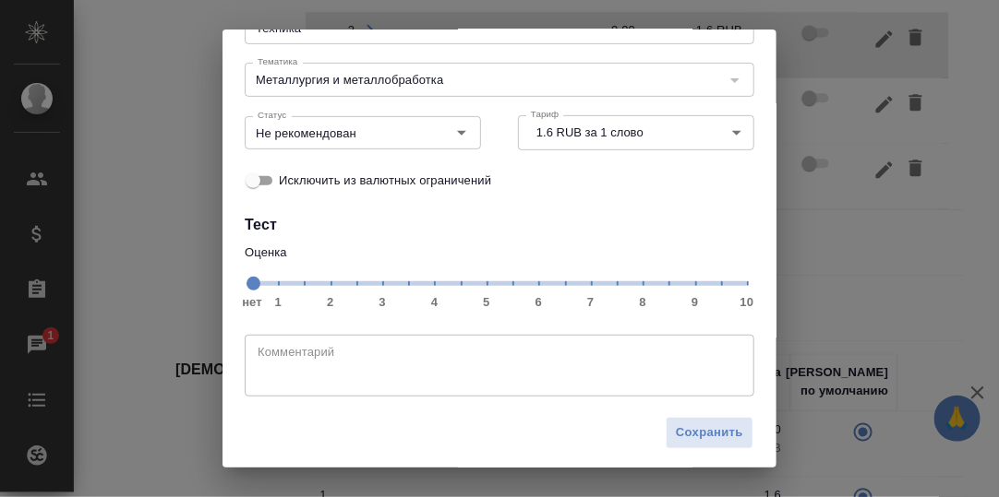
scroll to position [165, 0]
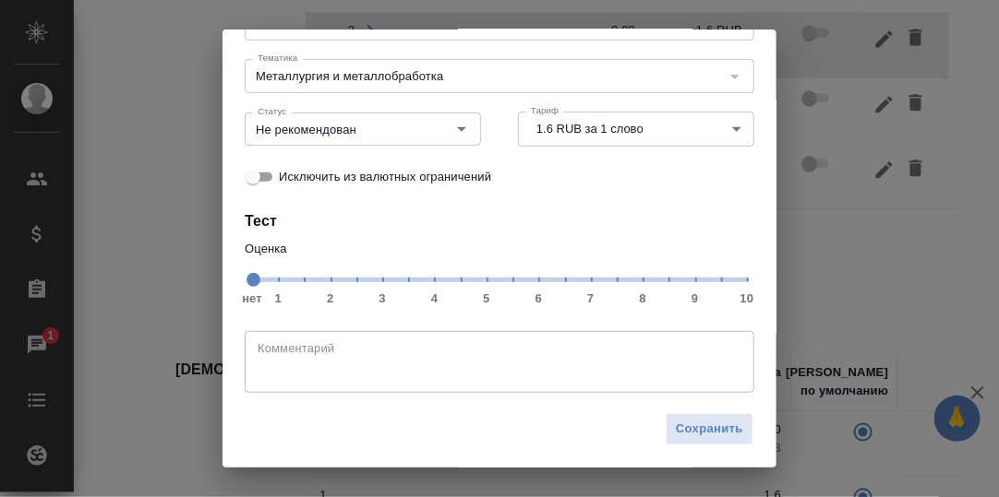
click at [610, 285] on span "нет 1 2 3 4 5 6 7 8 9 10" at bounding box center [499, 279] width 495 height 26
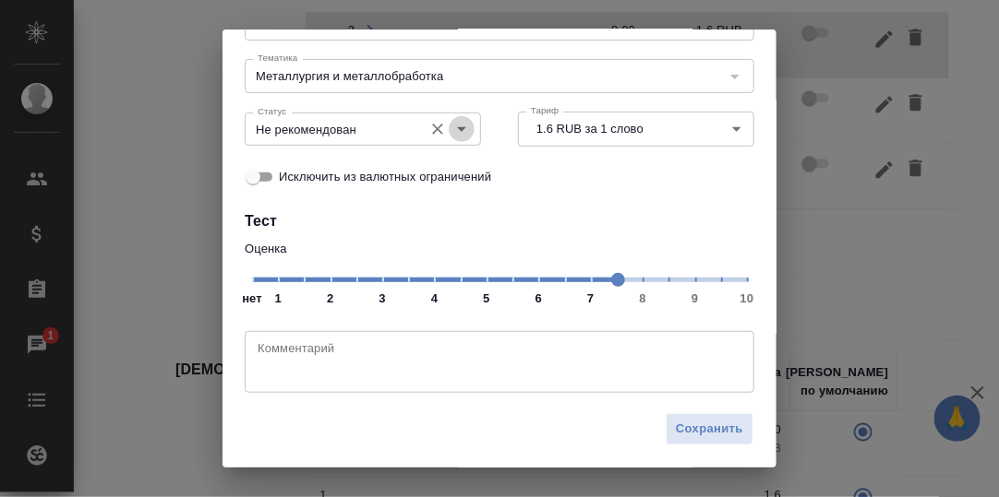
drag, startPoint x: 451, startPoint y: 131, endPoint x: 434, endPoint y: 142, distance: 20.7
click at [451, 131] on icon "Open" at bounding box center [461, 129] width 22 height 22
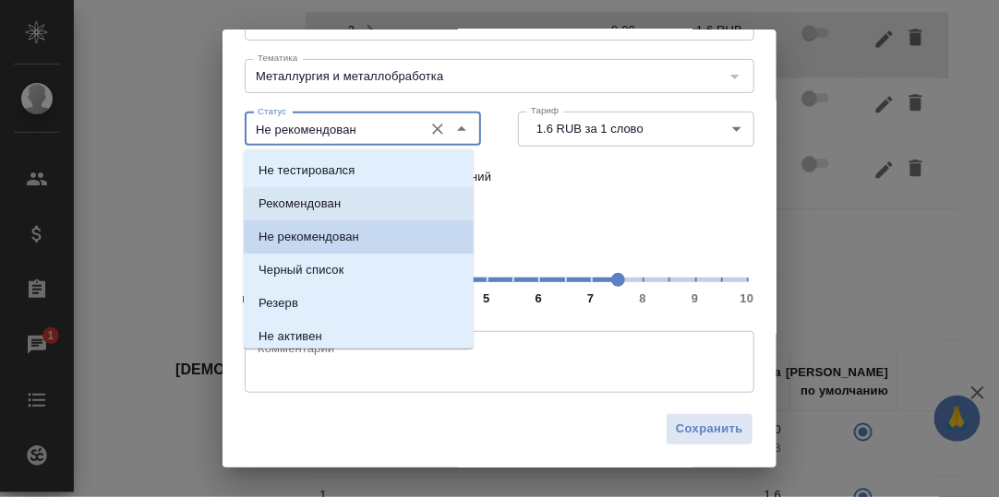
click at [368, 202] on li "Рекомендован" at bounding box center [359, 203] width 230 height 33
type input "Рекомендован"
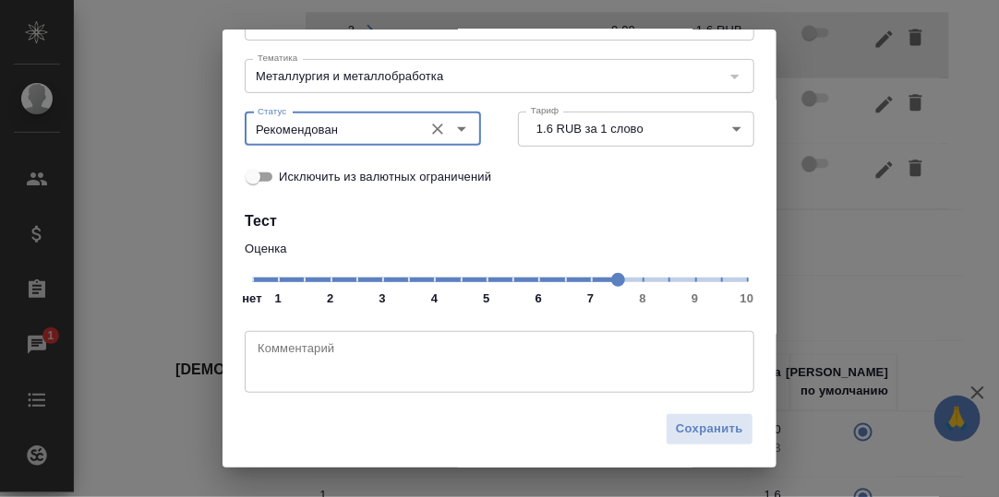
drag, startPoint x: 697, startPoint y: 429, endPoint x: 661, endPoint y: 408, distance: 41.8
click at [694, 427] on span "Сохранить" at bounding box center [709, 429] width 67 height 21
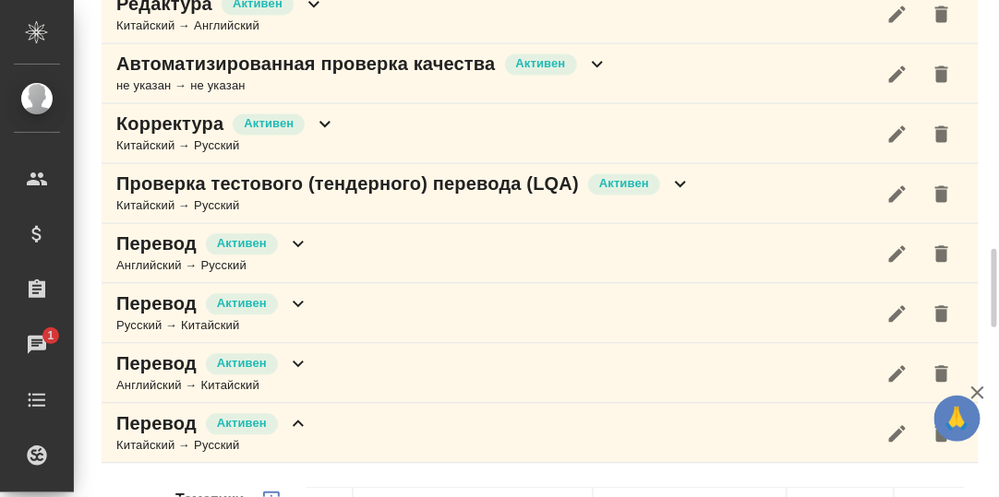
scroll to position [1181, 0]
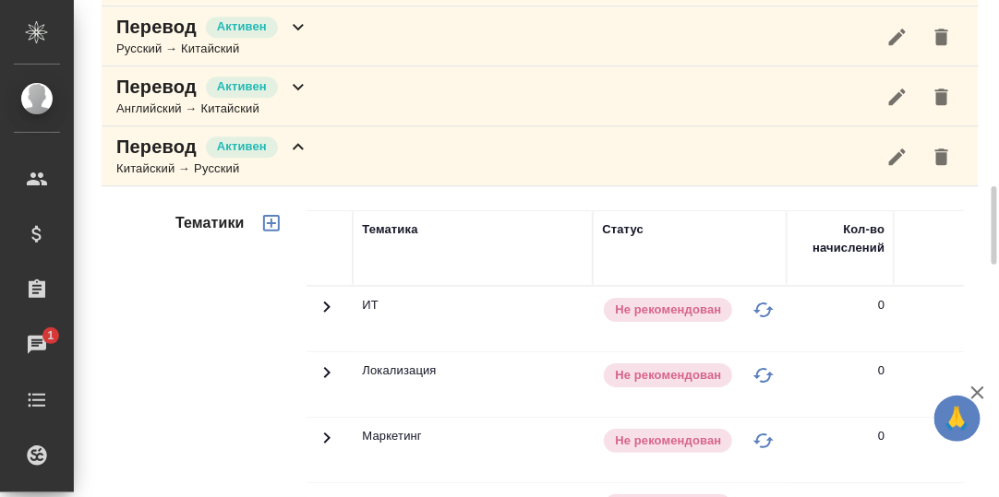
drag, startPoint x: 300, startPoint y: 138, endPoint x: 308, endPoint y: 166, distance: 28.9
click at [299, 143] on icon at bounding box center [298, 146] width 11 height 6
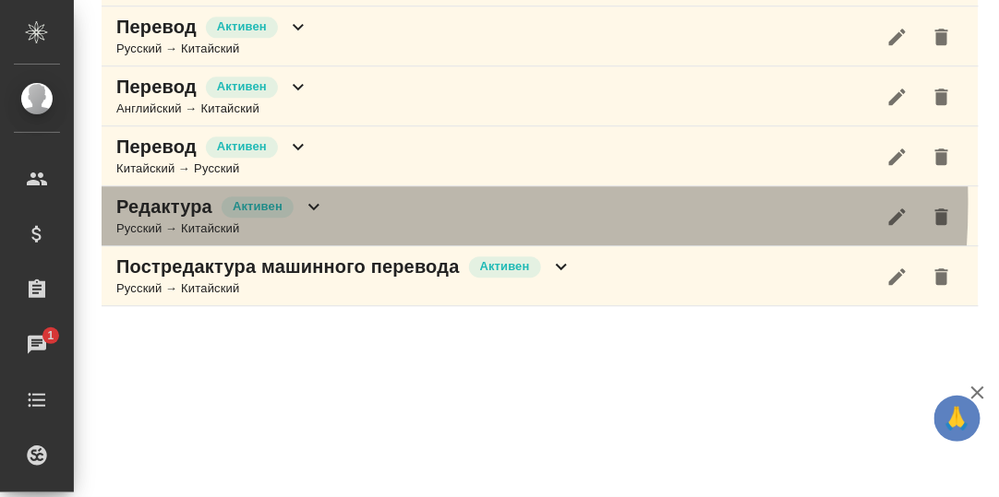
click at [312, 196] on icon at bounding box center [314, 207] width 22 height 22
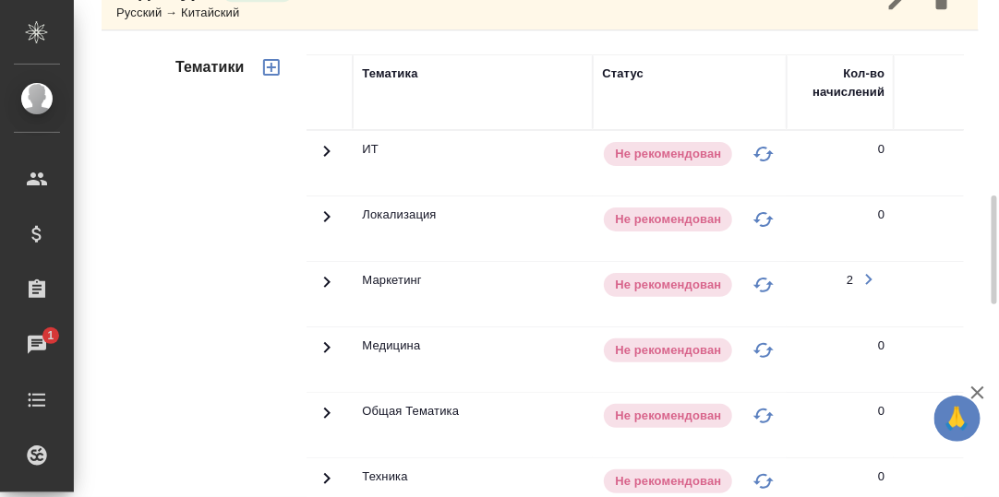
scroll to position [1306, 0]
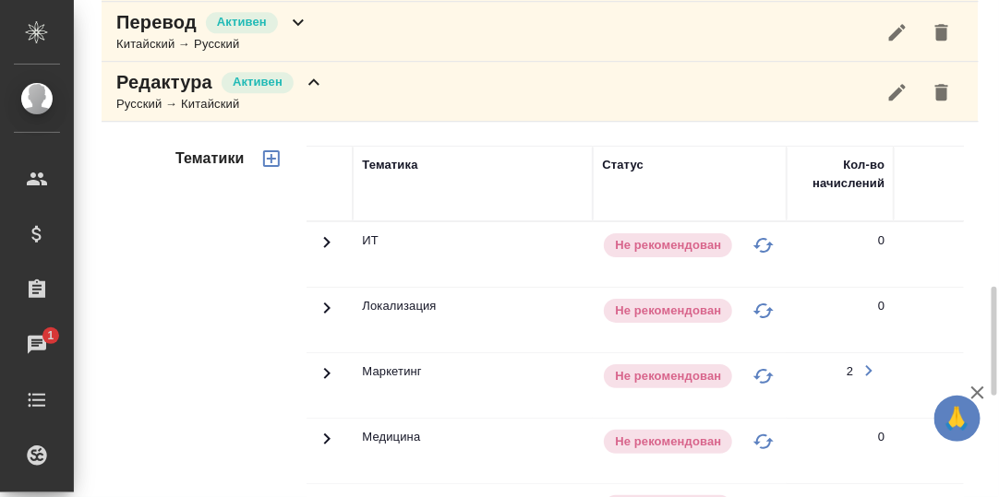
click at [317, 78] on icon at bounding box center [313, 81] width 11 height 6
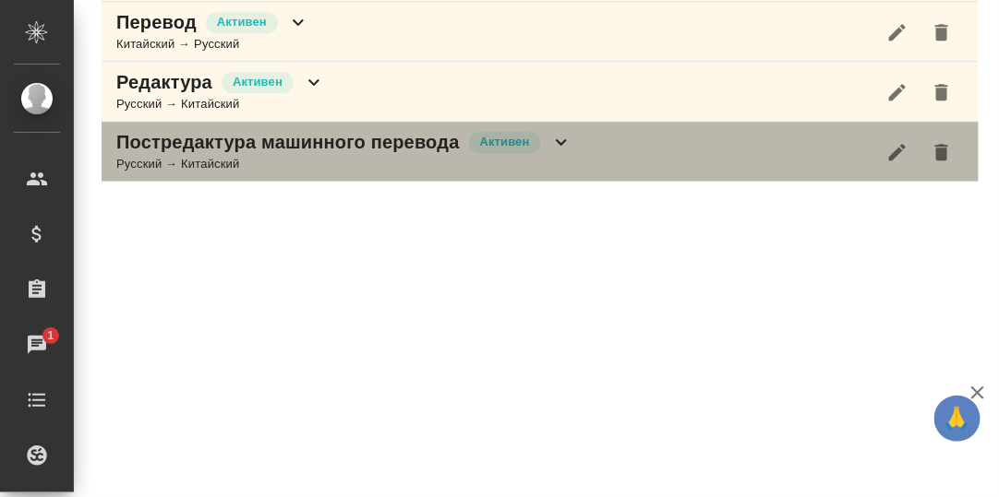
click at [561, 131] on icon at bounding box center [561, 142] width 22 height 22
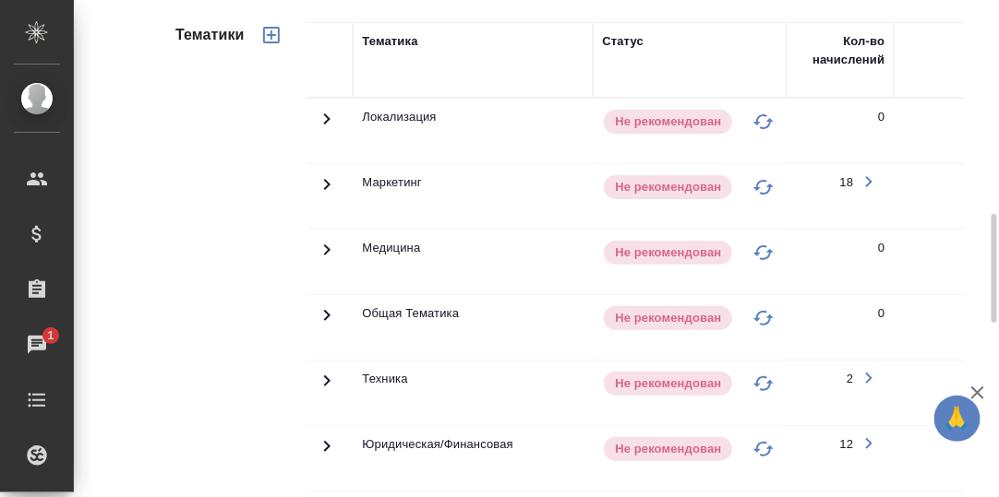
scroll to position [1766, 0]
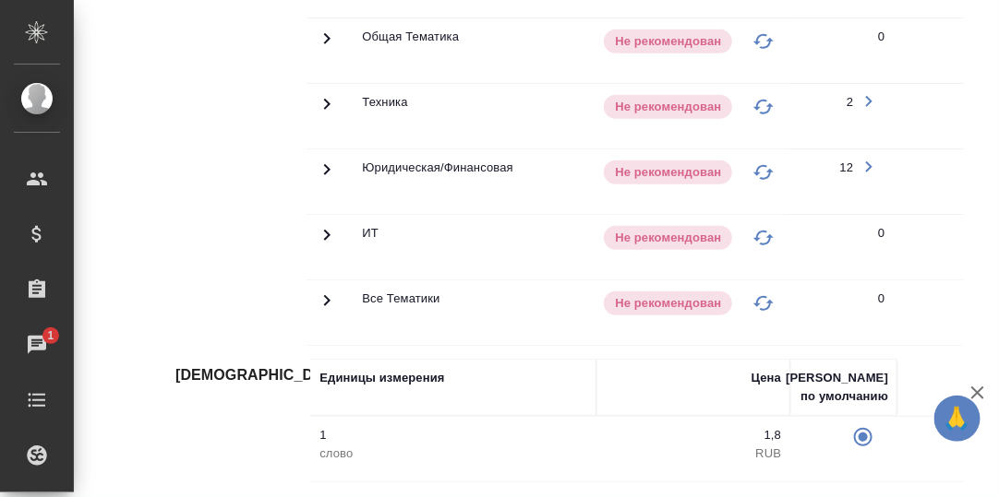
click at [322, 93] on icon at bounding box center [327, 104] width 22 height 22
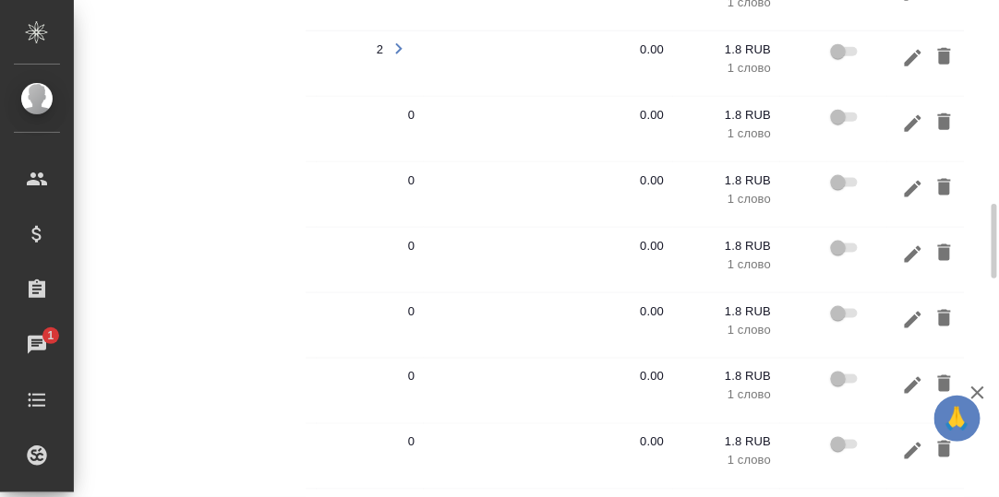
scroll to position [1855, 0]
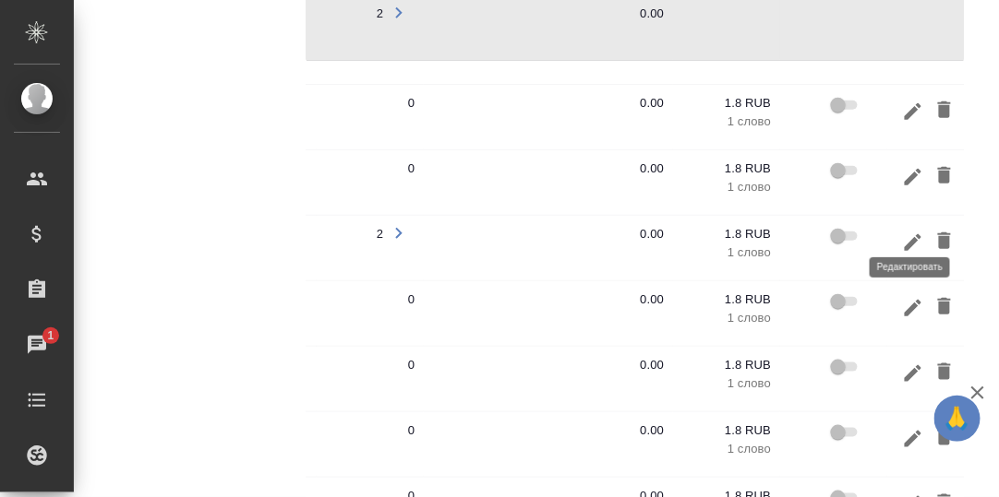
click at [908, 233] on icon "button" at bounding box center [912, 241] width 17 height 17
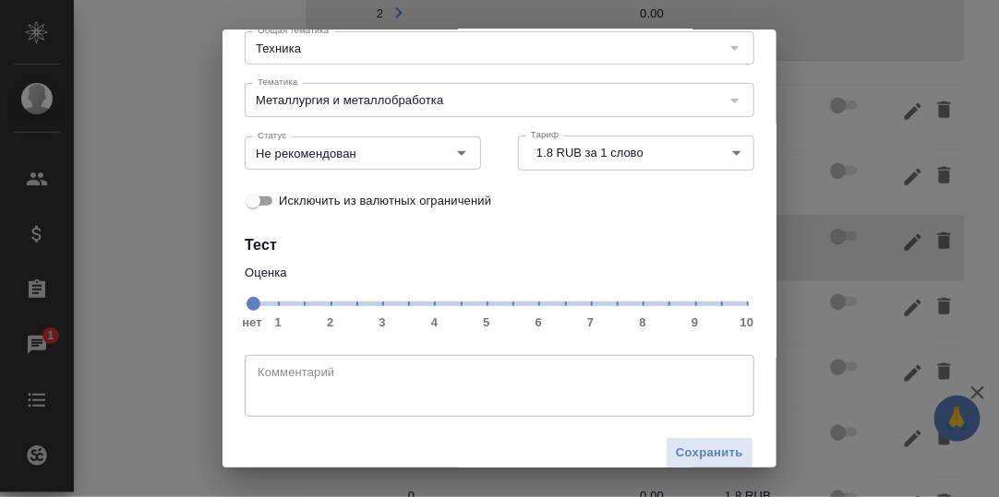
scroll to position [165, 0]
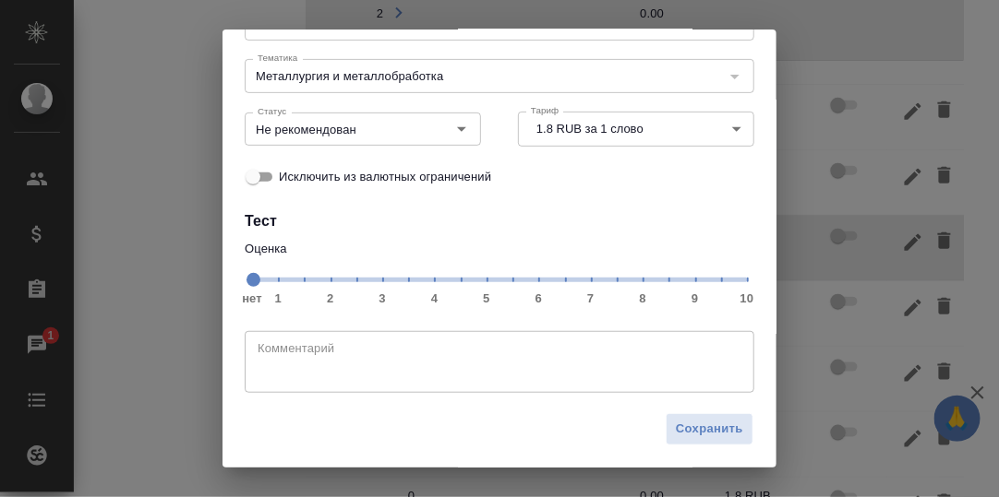
click at [609, 282] on span "нет 1 2 3 4 5 6 7 8 9 10" at bounding box center [499, 279] width 495 height 26
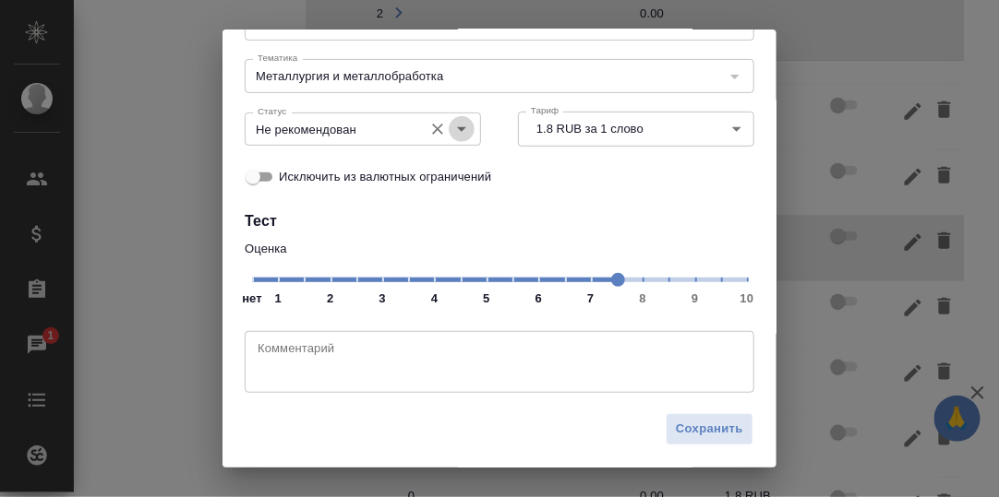
drag, startPoint x: 453, startPoint y: 127, endPoint x: 445, endPoint y: 143, distance: 17.8
click at [457, 128] on icon "Open" at bounding box center [461, 129] width 9 height 5
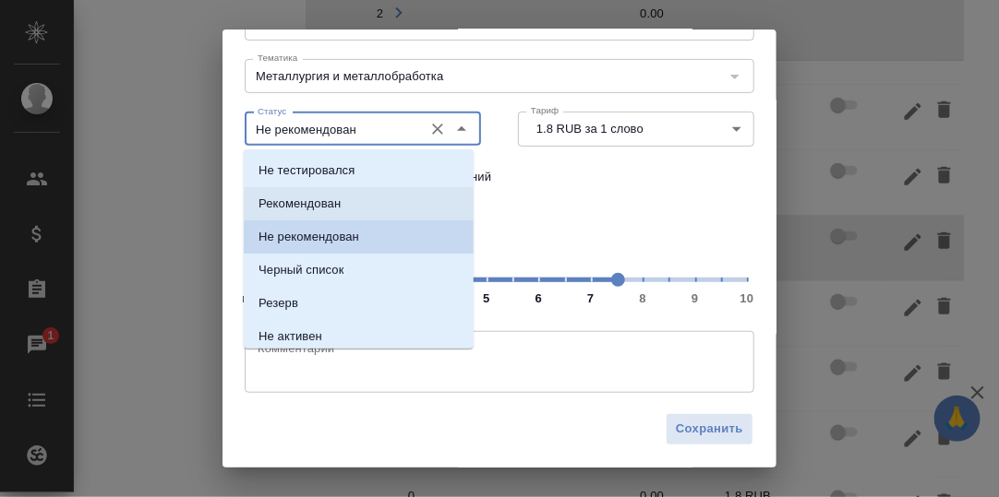
drag, startPoint x: 374, startPoint y: 202, endPoint x: 475, endPoint y: 263, distance: 118.4
click at [376, 203] on li "Рекомендован" at bounding box center [359, 203] width 230 height 33
type input "Рекомендован"
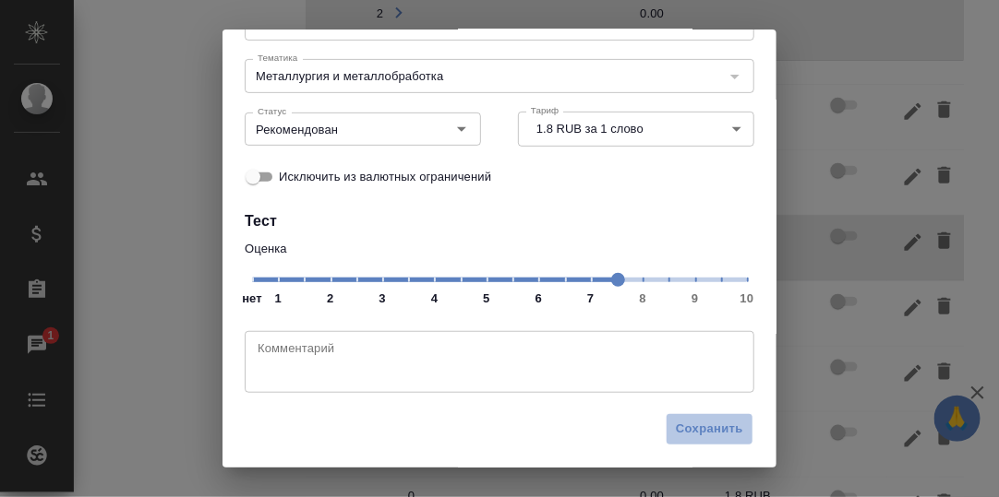
drag, startPoint x: 694, startPoint y: 428, endPoint x: 670, endPoint y: 391, distance: 44.0
click at [690, 427] on span "Сохранить" at bounding box center [709, 429] width 67 height 21
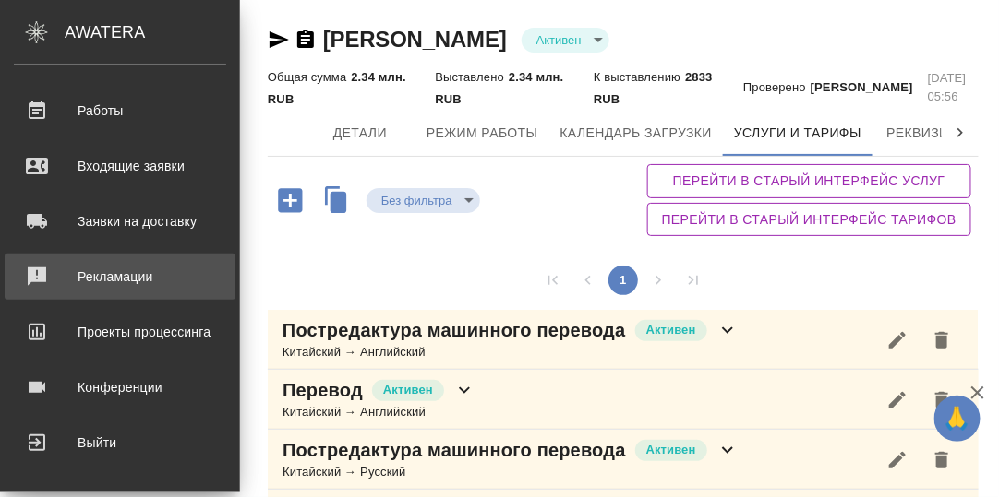
scroll to position [143, 0]
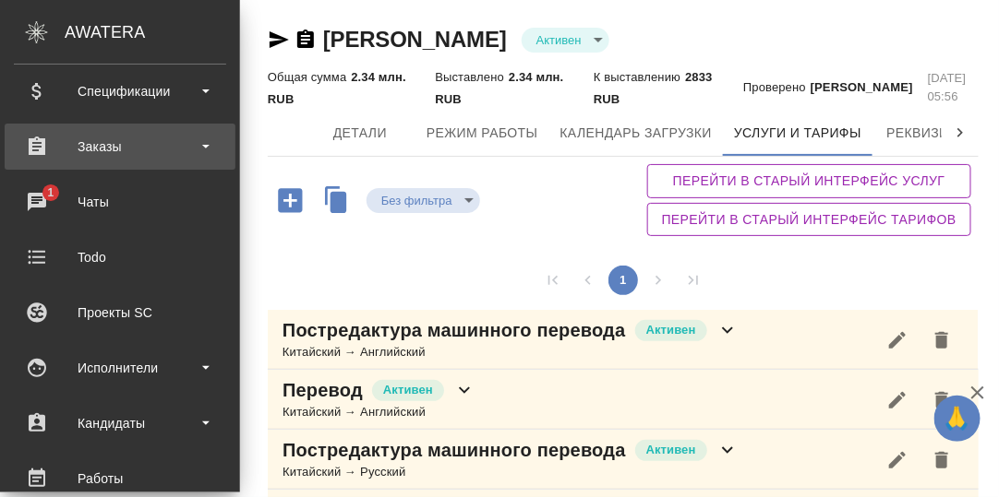
click at [96, 146] on div "Заказы" at bounding box center [120, 147] width 212 height 28
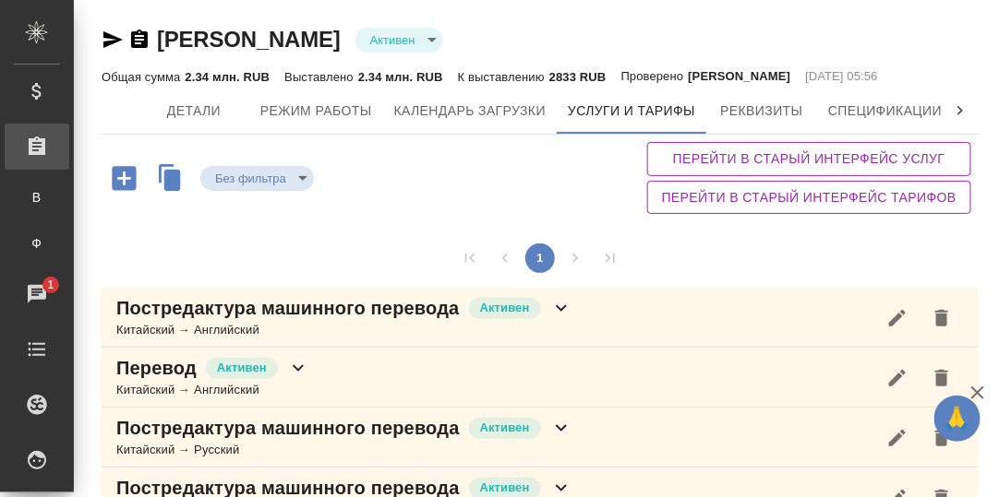
drag, startPoint x: 99, startPoint y: 146, endPoint x: 26, endPoint y: 169, distance: 76.5
click at [24, 163] on div "Заказы" at bounding box center [37, 147] width 65 height 46
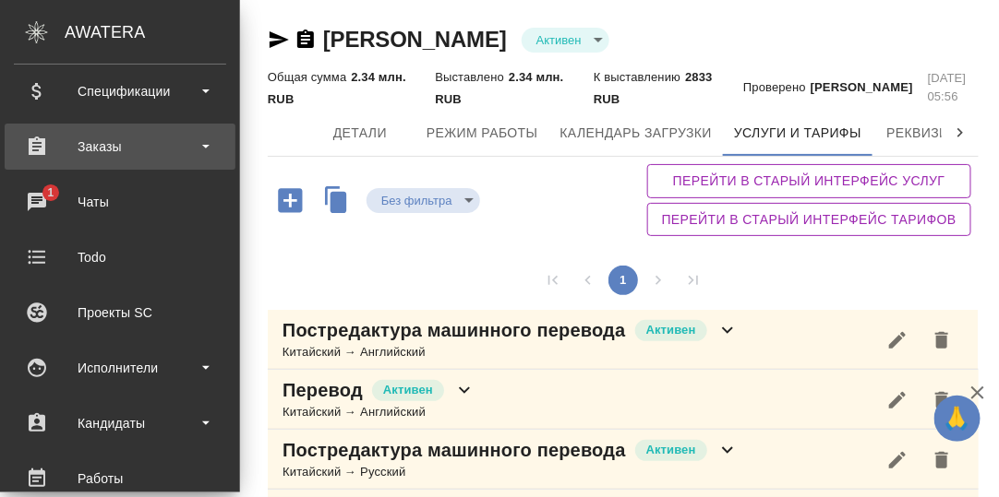
click at [96, 138] on div "Заказы" at bounding box center [120, 147] width 212 height 28
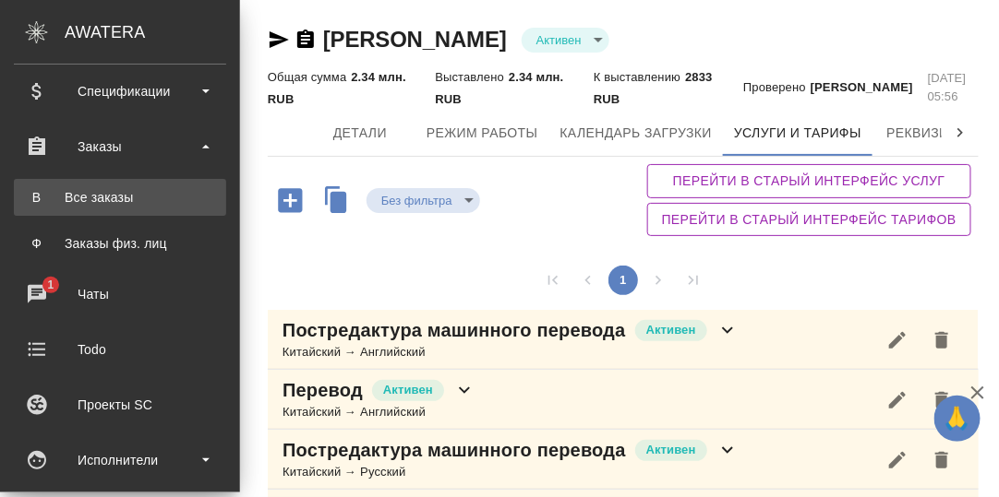
click at [109, 197] on div "Все заказы" at bounding box center [120, 197] width 194 height 18
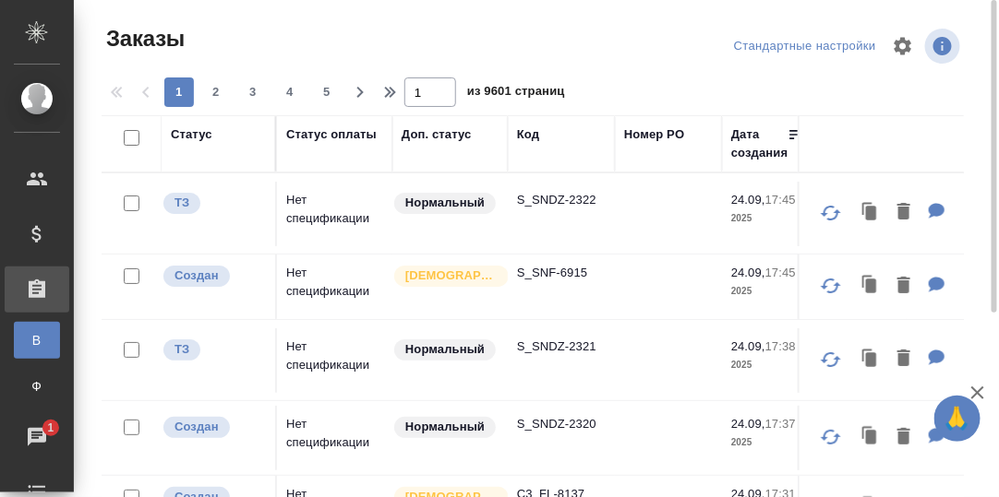
click at [529, 135] on div "Код" at bounding box center [528, 135] width 22 height 18
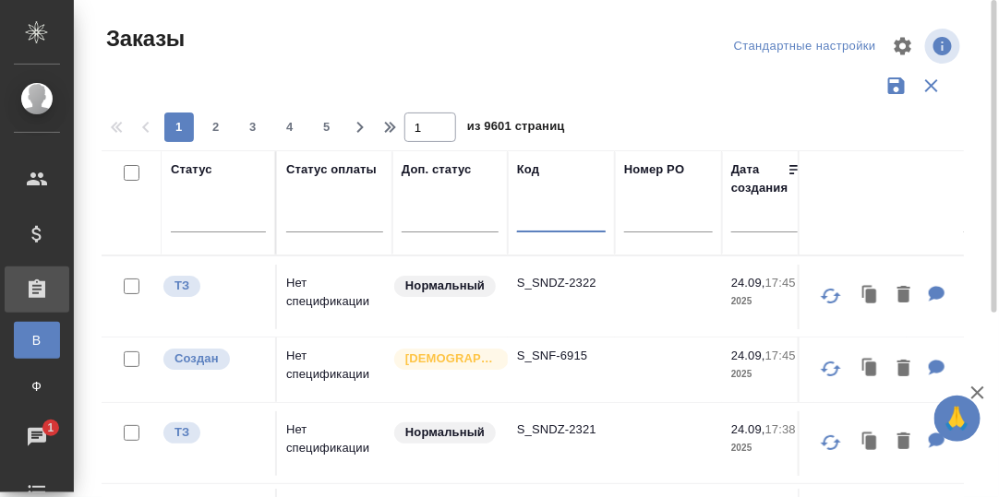
click at [538, 221] on input "text" at bounding box center [561, 220] width 89 height 23
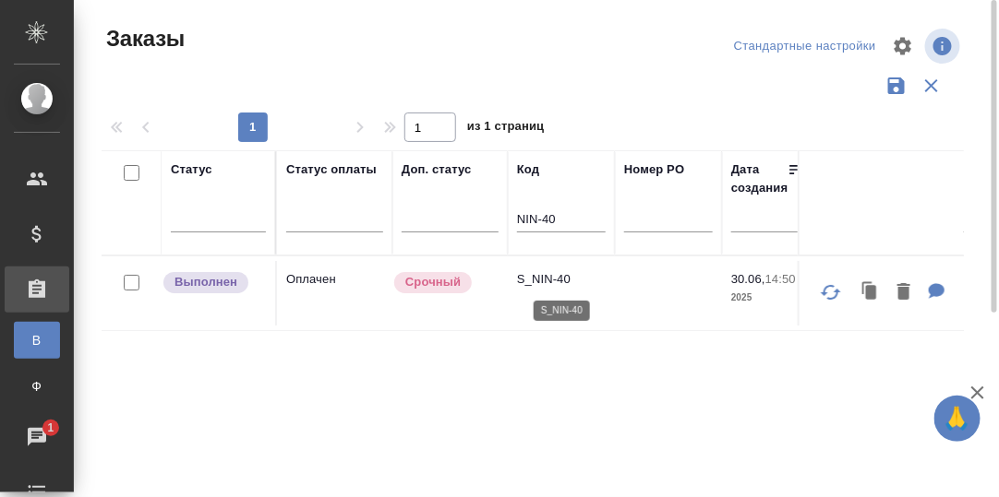
click at [554, 278] on p "S_NIN-40" at bounding box center [561, 279] width 89 height 18
type input "C3_ZVPM-23"
click at [555, 272] on p "C3_ZVPM-23" at bounding box center [561, 279] width 89 height 18
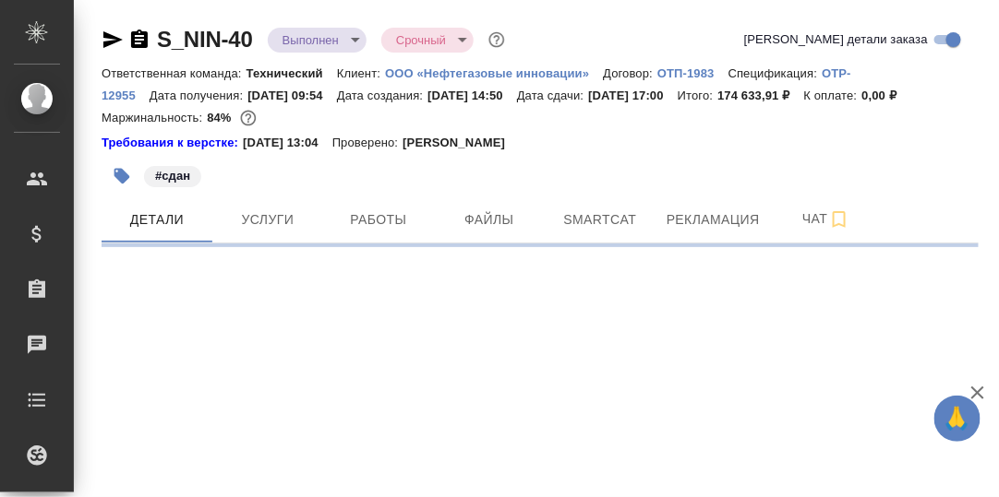
select select "RU"
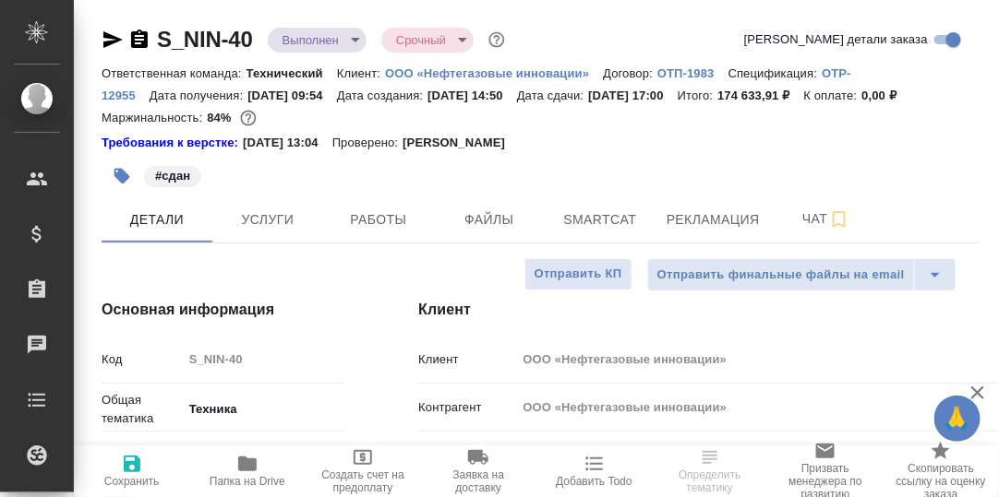
type textarea "x"
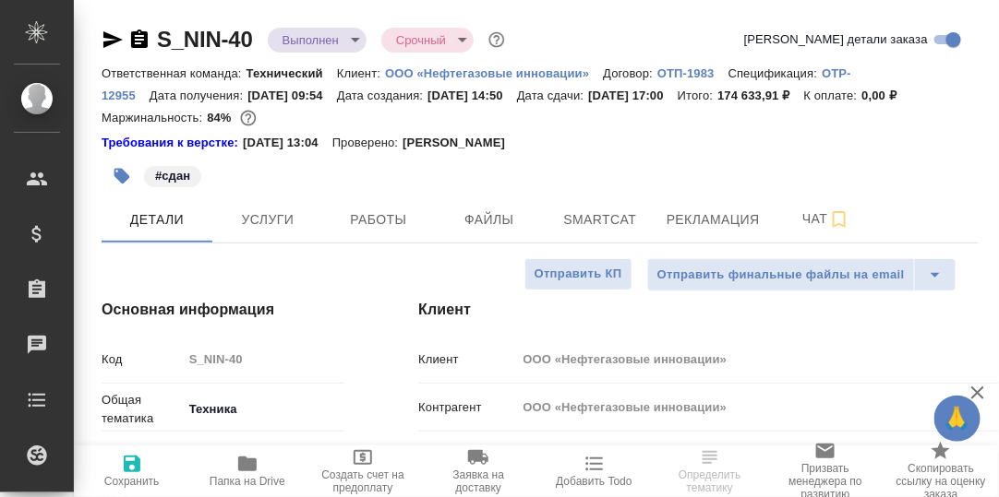
type textarea "x"
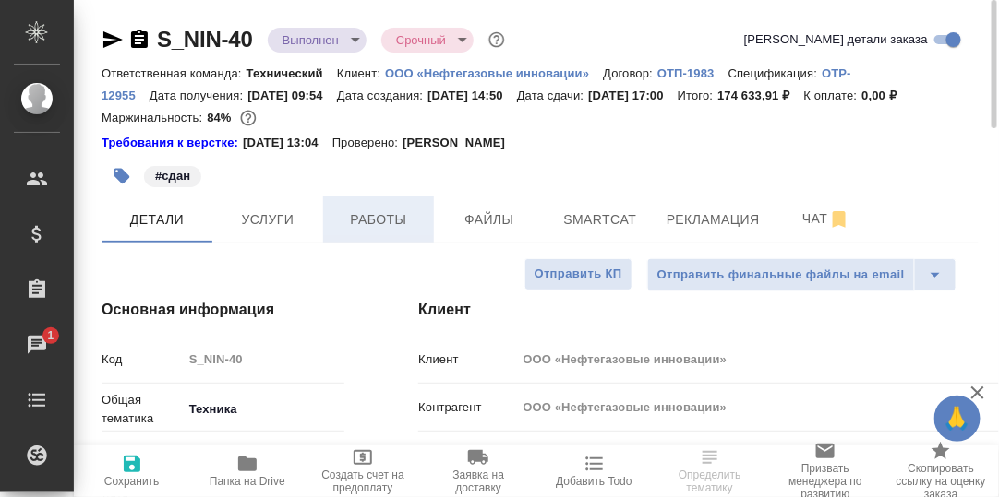
click at [386, 232] on span "Работы" at bounding box center [378, 220] width 89 height 23
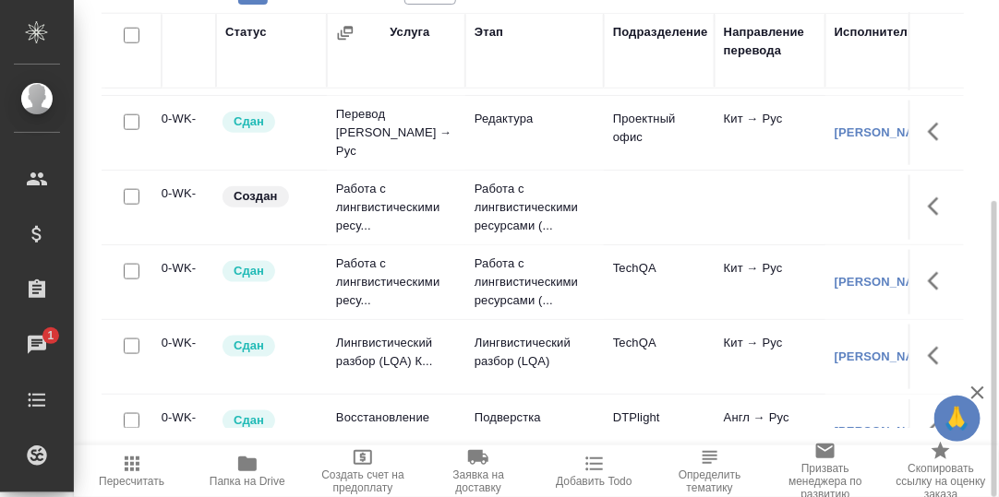
scroll to position [461, 110]
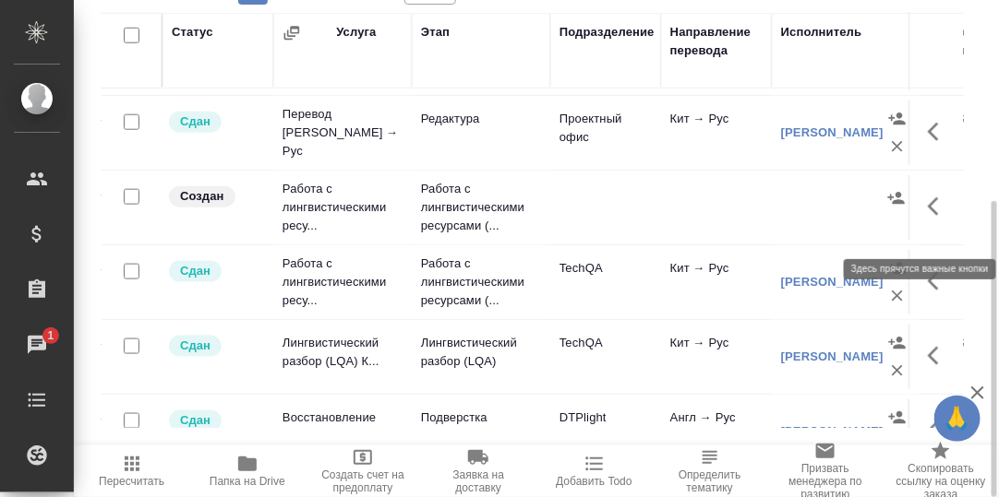
click at [927, 218] on icon "button" at bounding box center [938, 207] width 22 height 22
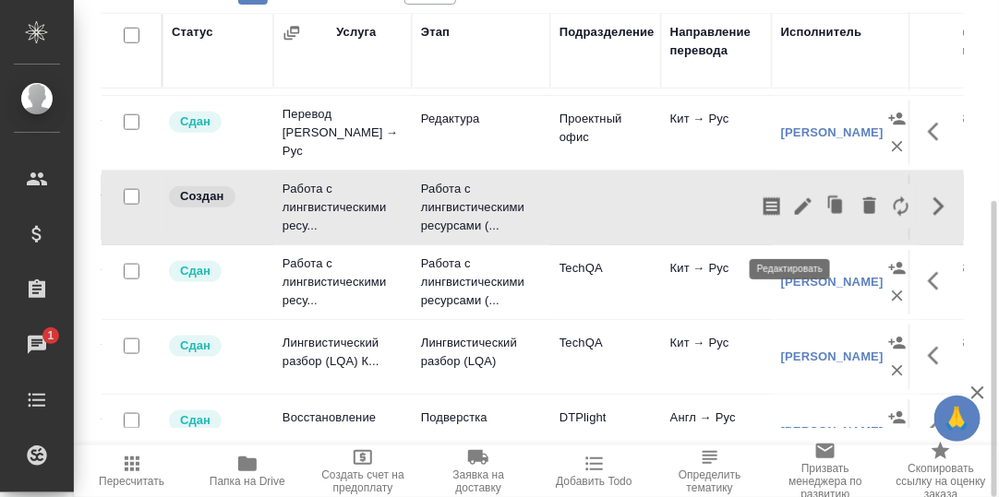
click at [792, 218] on icon "button" at bounding box center [803, 207] width 22 height 22
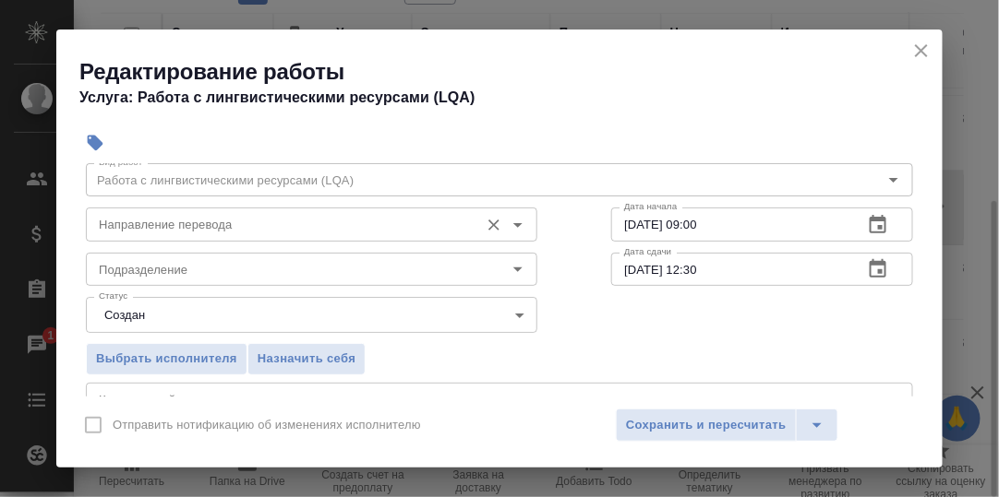
scroll to position [91, 0]
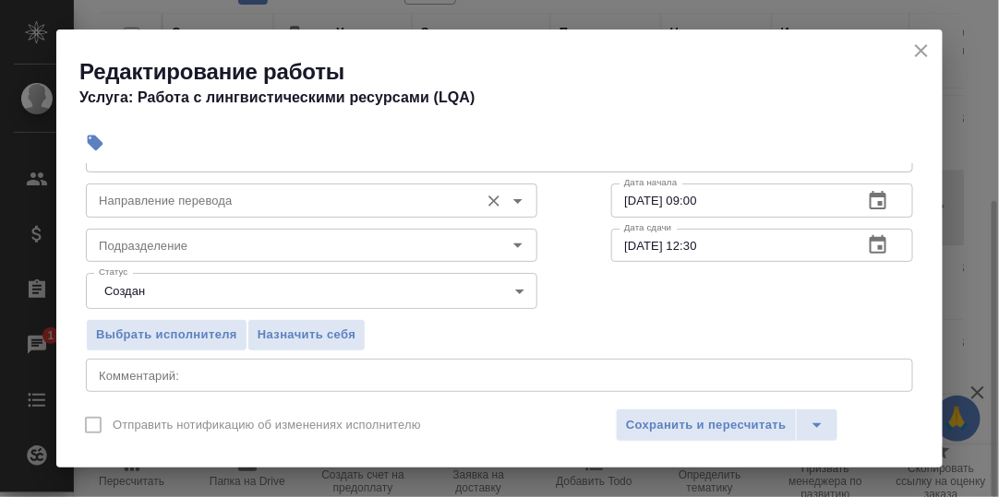
click at [240, 200] on input "Направление перевода" at bounding box center [280, 200] width 378 height 22
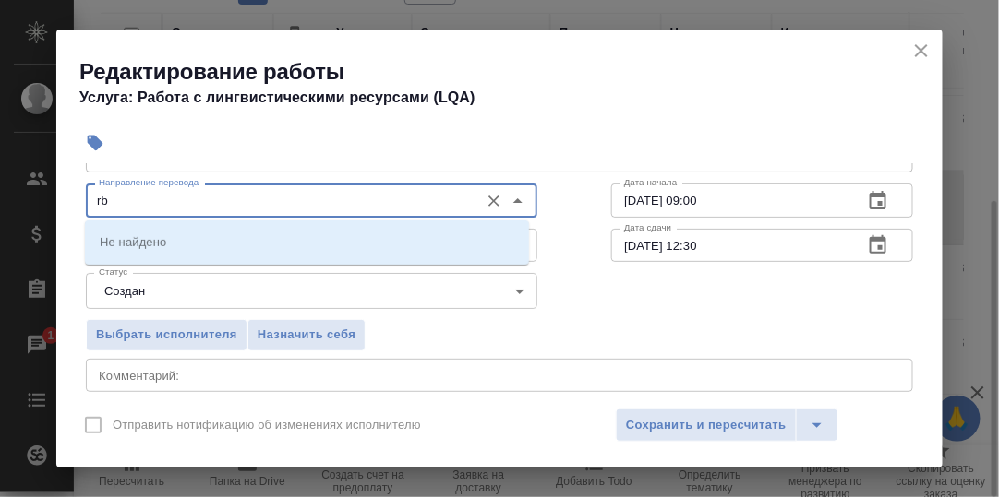
type input "r"
click at [183, 242] on li "кит-рус" at bounding box center [307, 241] width 444 height 33
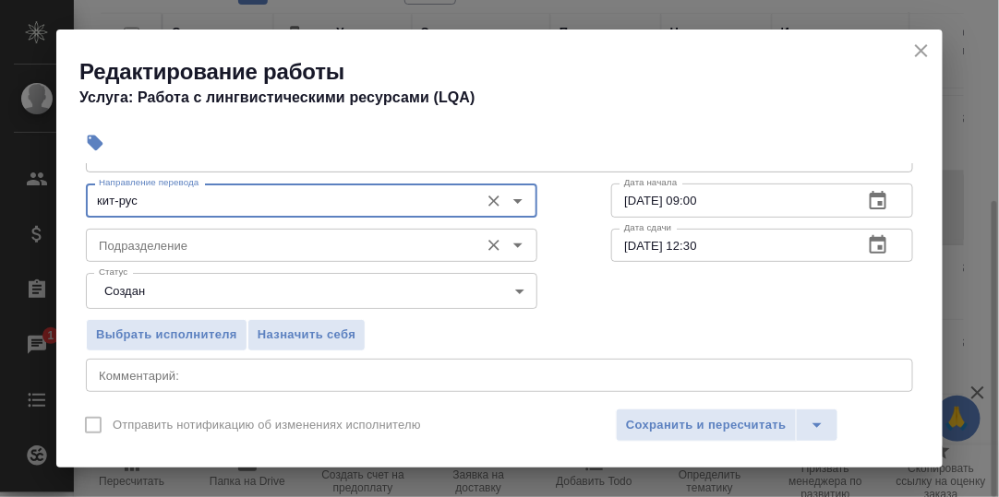
type input "кит-рус"
click at [184, 252] on input "Подразделение" at bounding box center [280, 245] width 378 height 22
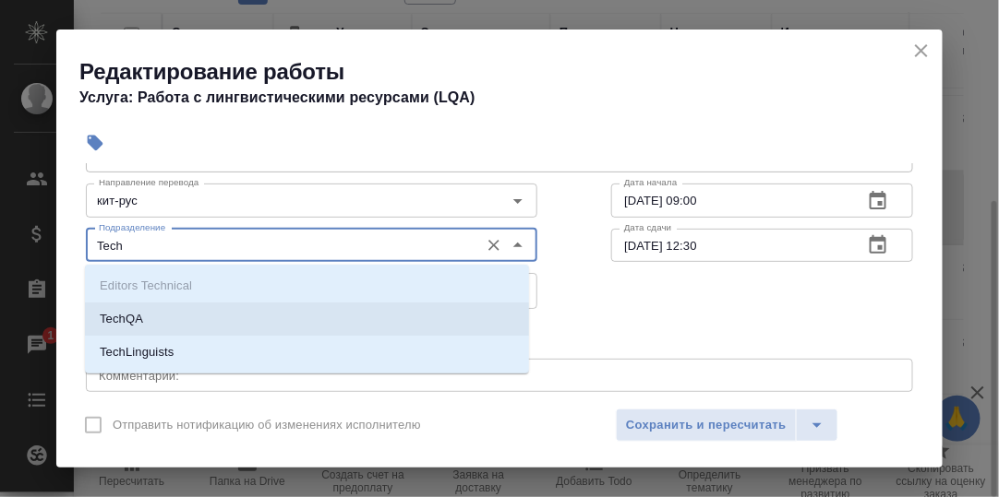
drag, startPoint x: 161, startPoint y: 317, endPoint x: 179, endPoint y: 311, distance: 18.7
click at [165, 316] on li "TechQA" at bounding box center [307, 319] width 444 height 33
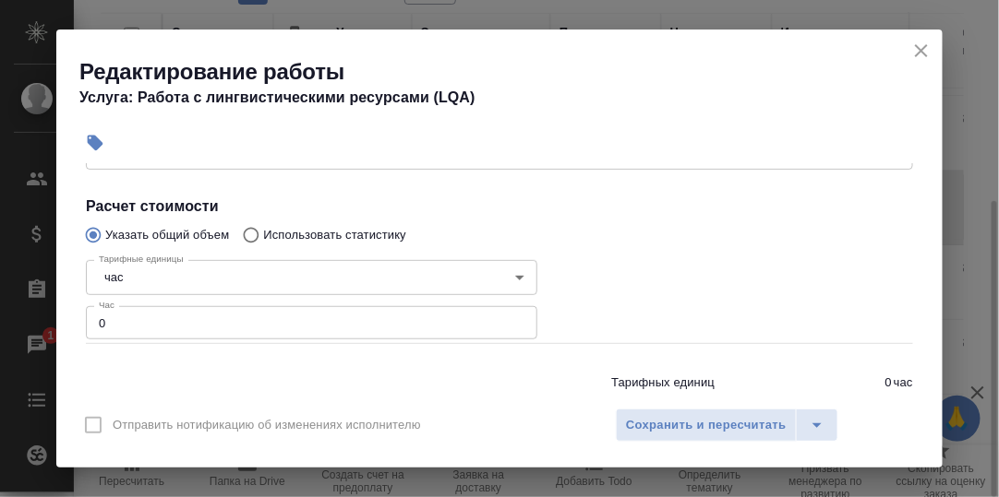
scroll to position [369, 0]
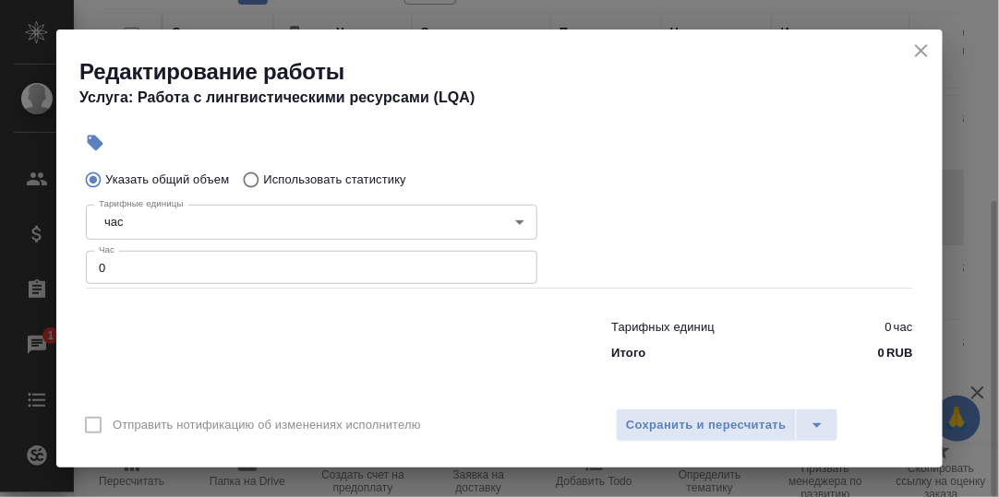
type input "TechQA"
click at [132, 264] on input "0" at bounding box center [311, 267] width 451 height 33
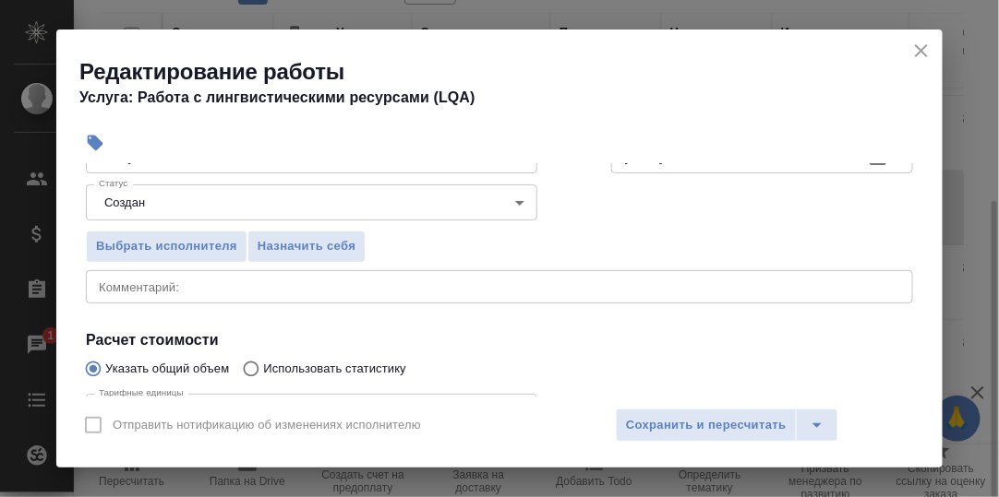
scroll to position [185, 0]
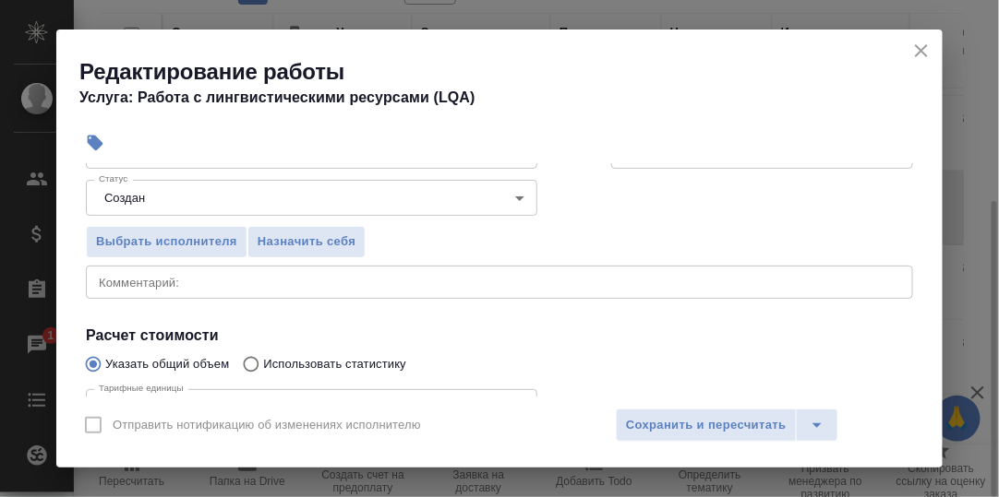
type input "1.5"
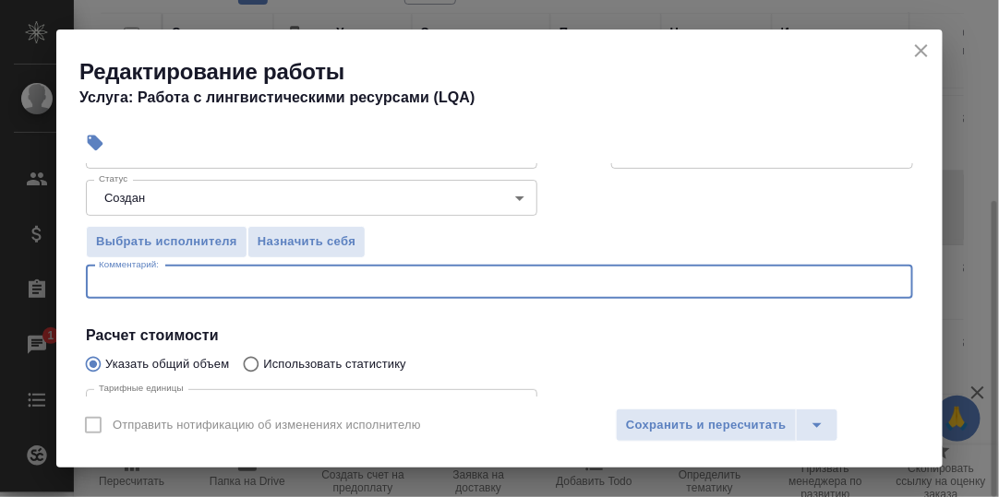
click at [219, 283] on textarea at bounding box center [499, 282] width 801 height 14
type textarea "L"
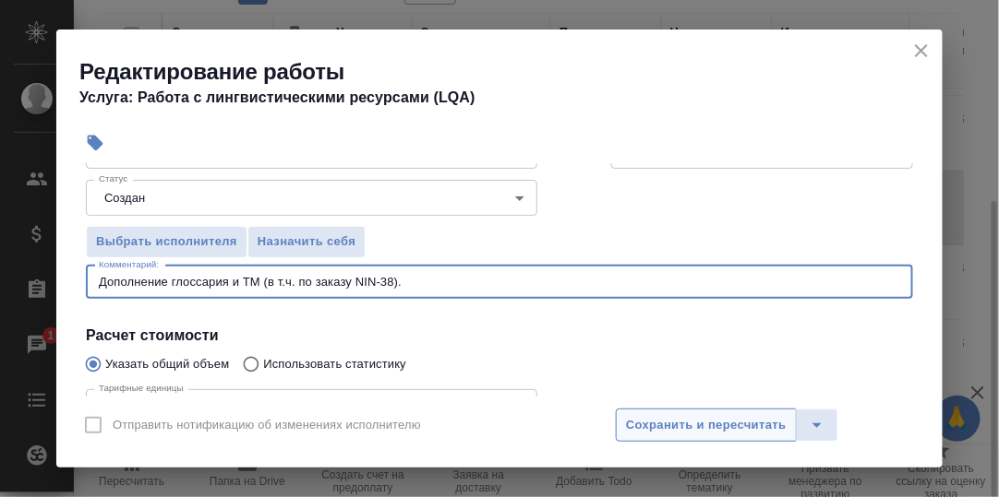
type textarea "Дополнение глоссария и ТМ (в т.ч. по заказу NIN-38)."
drag, startPoint x: 699, startPoint y: 424, endPoint x: 685, endPoint y: 414, distance: 16.6
click at [692, 420] on span "Сохранить и пересчитать" at bounding box center [706, 425] width 161 height 21
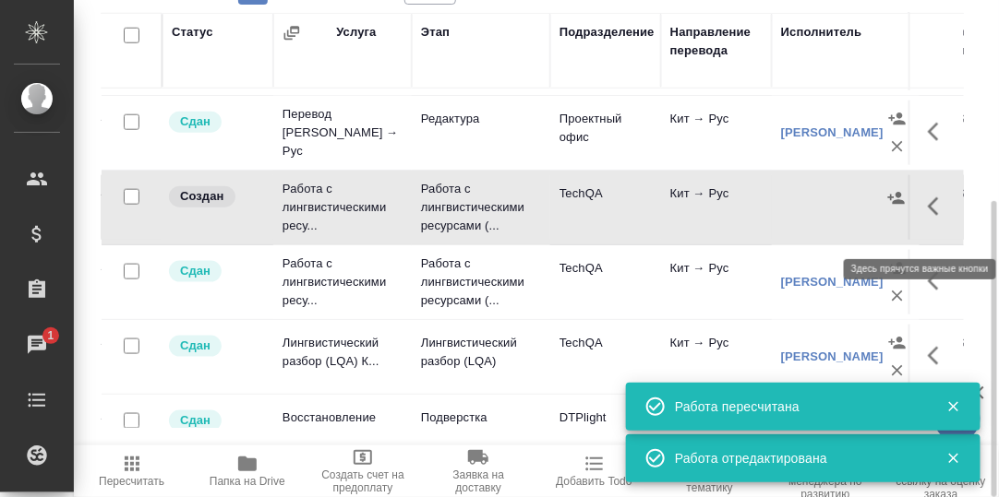
click at [927, 216] on icon "button" at bounding box center [932, 206] width 11 height 18
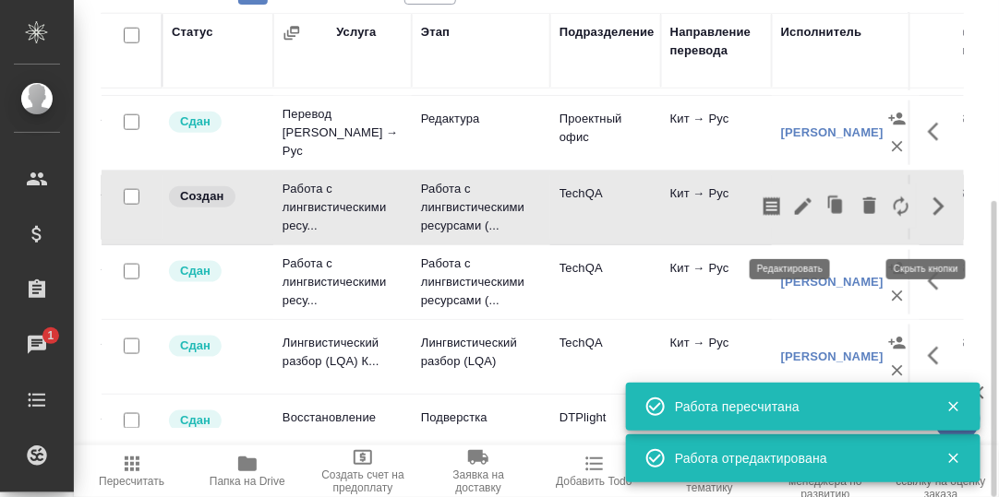
click at [795, 215] on icon "button" at bounding box center [803, 206] width 17 height 17
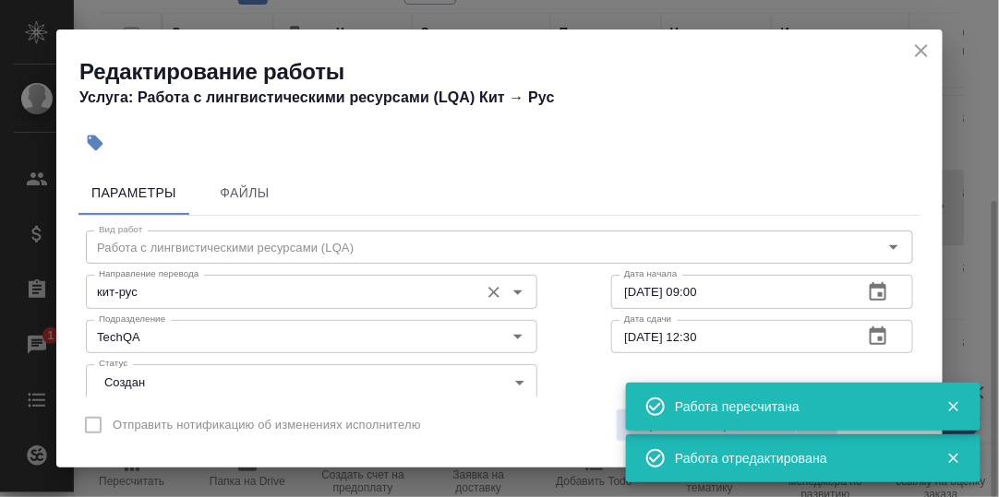
scroll to position [91, 0]
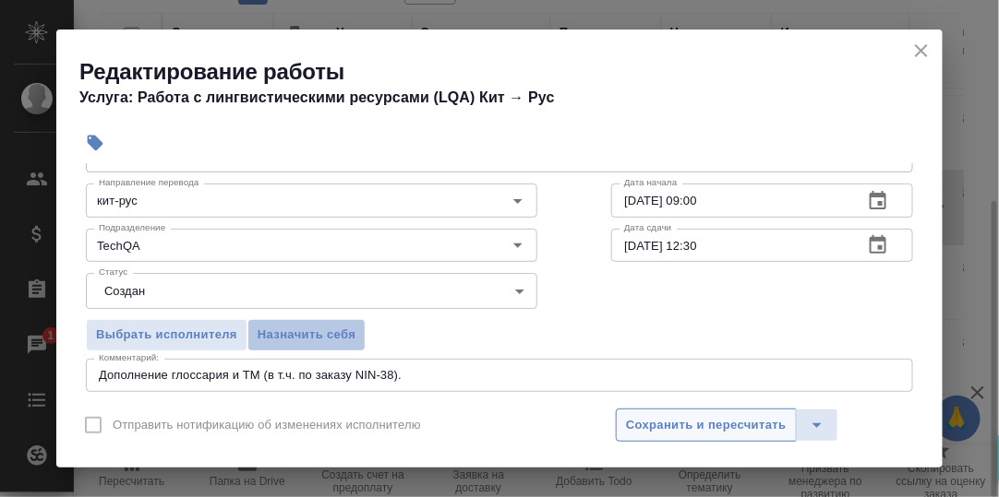
drag, startPoint x: 327, startPoint y: 327, endPoint x: 644, endPoint y: 426, distance: 332.7
click at [328, 328] on span "Назначить себя" at bounding box center [306, 335] width 98 height 21
click at [719, 413] on button "Сохранить и пересчитать" at bounding box center [706, 425] width 181 height 33
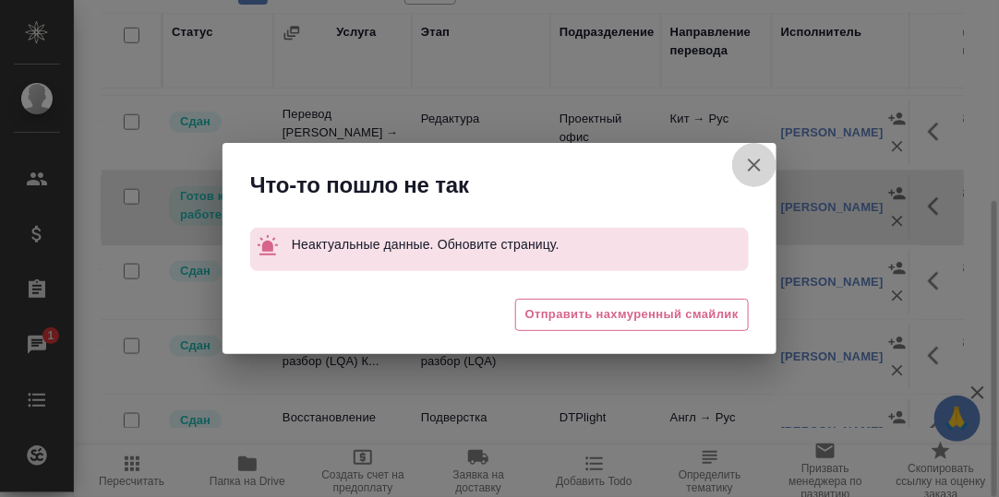
click at [747, 163] on icon "button" at bounding box center [754, 165] width 22 height 22
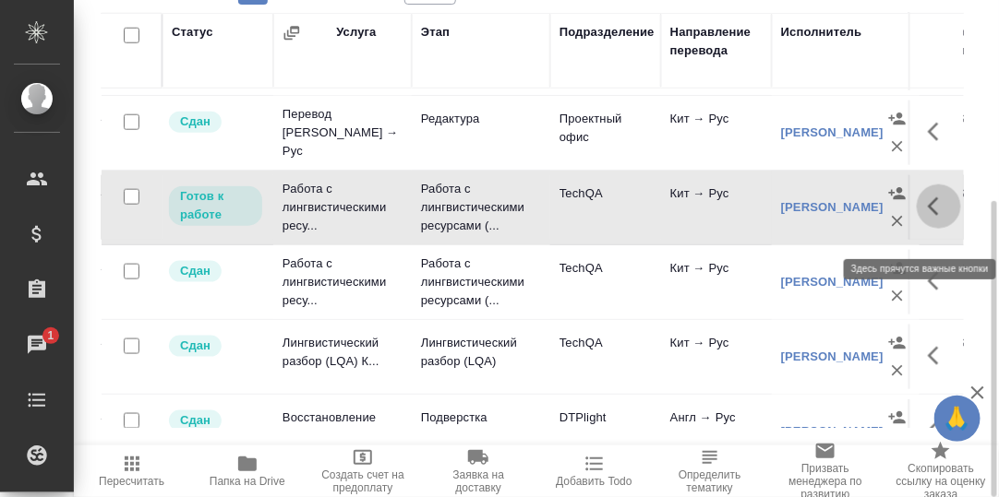
click at [927, 216] on icon "button" at bounding box center [932, 206] width 11 height 18
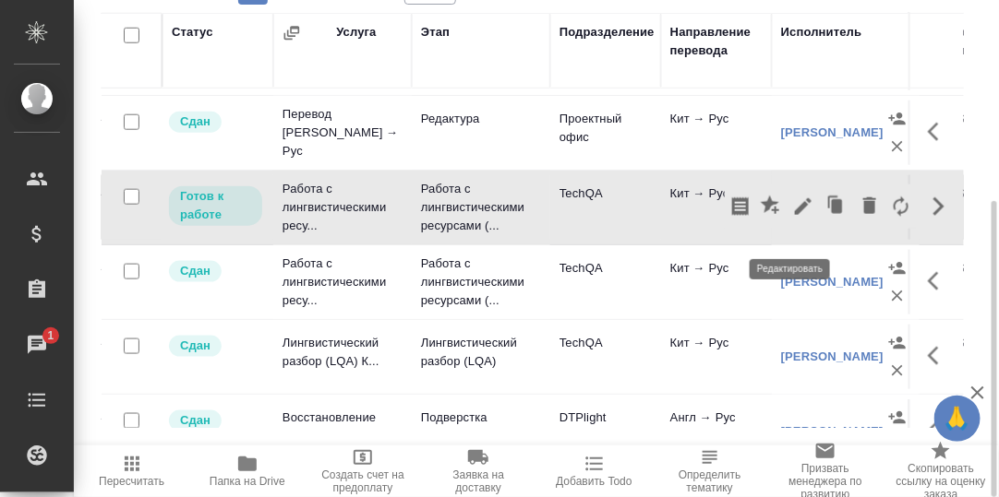
click at [792, 218] on icon "button" at bounding box center [803, 207] width 22 height 22
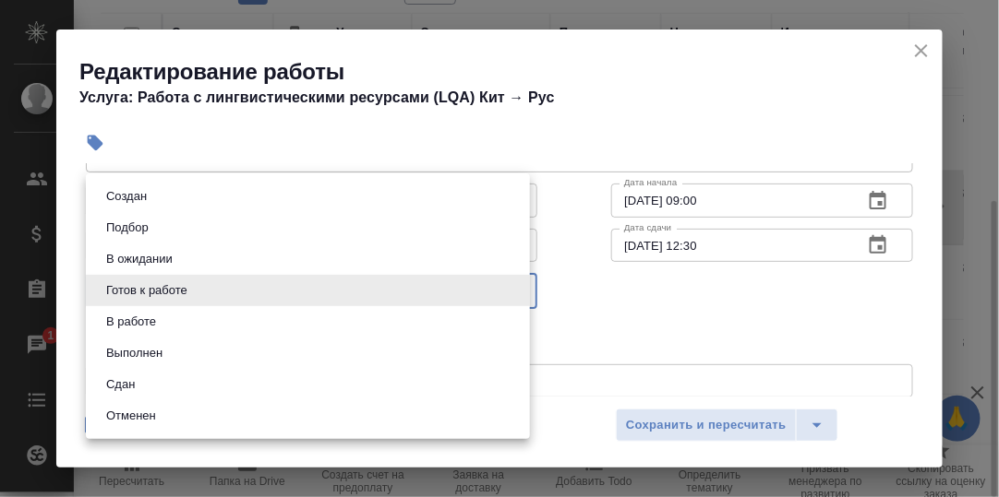
drag, startPoint x: 512, startPoint y: 289, endPoint x: 375, endPoint y: 330, distance: 143.6
click at [511, 290] on body "🙏 .cls-1 fill:#fff; AWATERA Румянцева Дарья d.rumyantseva Клиенты Спецификации …" at bounding box center [499, 248] width 999 height 497
drag, startPoint x: 142, startPoint y: 384, endPoint x: 167, endPoint y: 384, distance: 24.9
click at [152, 384] on li "Сдан" at bounding box center [308, 384] width 444 height 31
type input "closed"
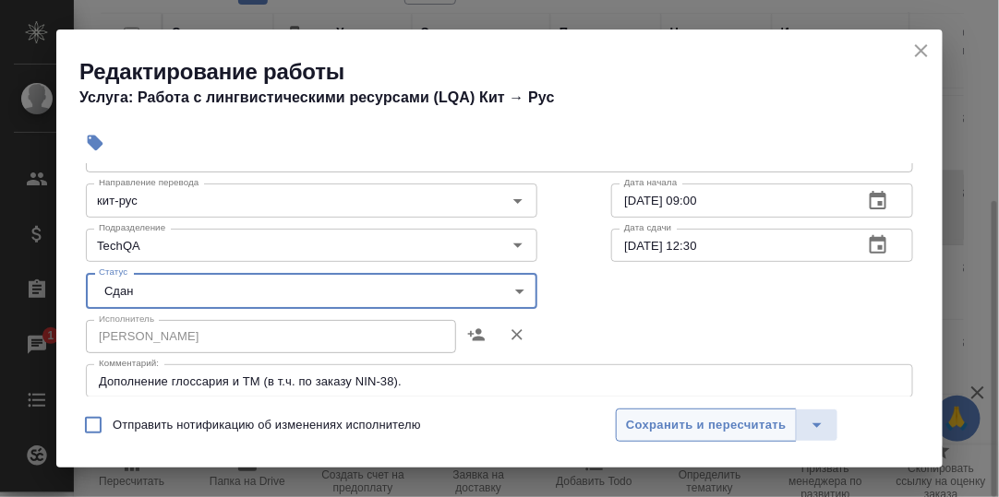
drag, startPoint x: 682, startPoint y: 419, endPoint x: 676, endPoint y: 409, distance: 12.0
click at [680, 419] on span "Сохранить и пересчитать" at bounding box center [706, 425] width 161 height 21
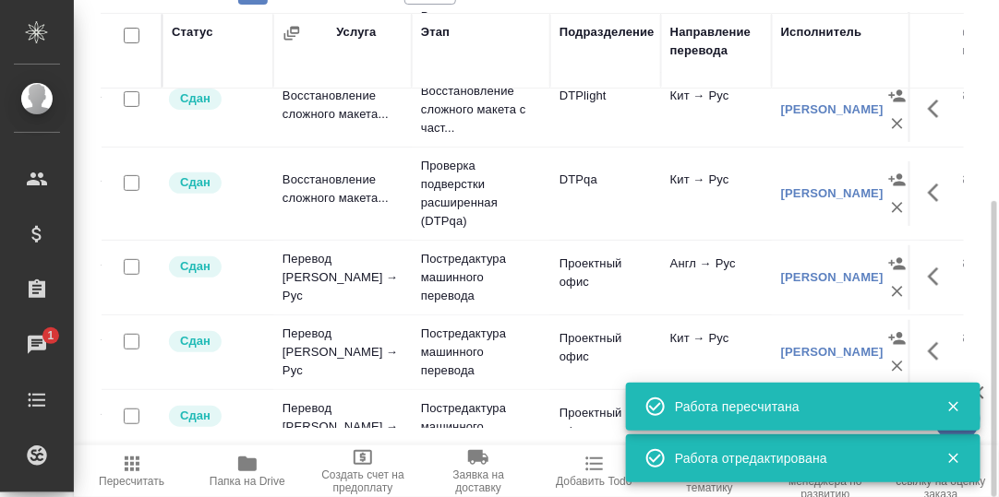
scroll to position [0, 0]
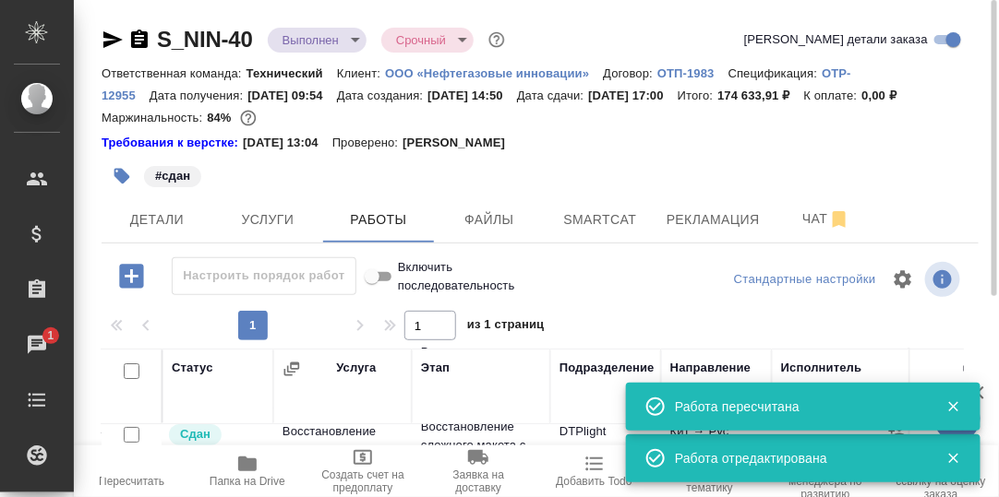
click at [351, 32] on body "🙏 .cls-1 fill:#fff; AWATERA Румянцева Дарья d.rumyantseva Клиенты Спецификации …" at bounding box center [499, 248] width 999 height 497
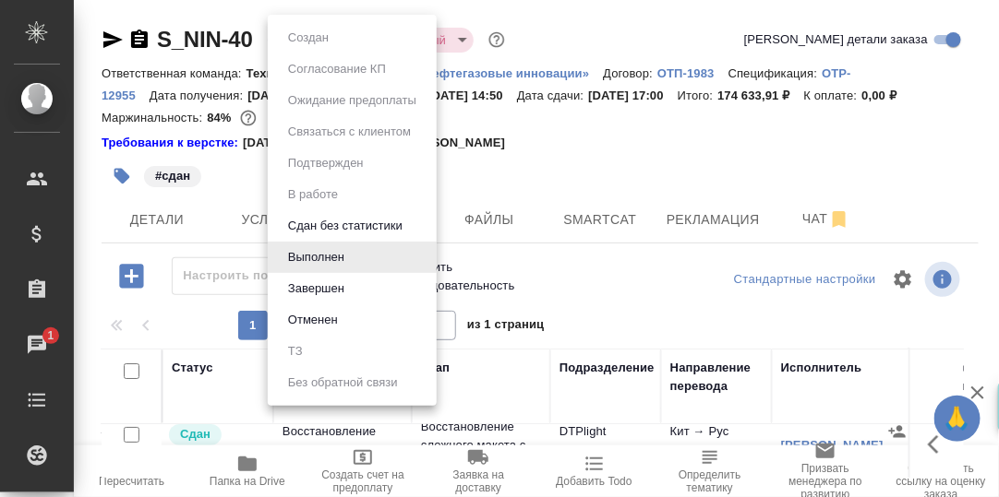
click at [576, 127] on div at bounding box center [499, 248] width 999 height 497
click at [353, 35] on body "🙏 .cls-1 fill:#fff; AWATERA Румянцева Дарья d.rumyantseva Клиенты Спецификации …" at bounding box center [499, 248] width 999 height 497
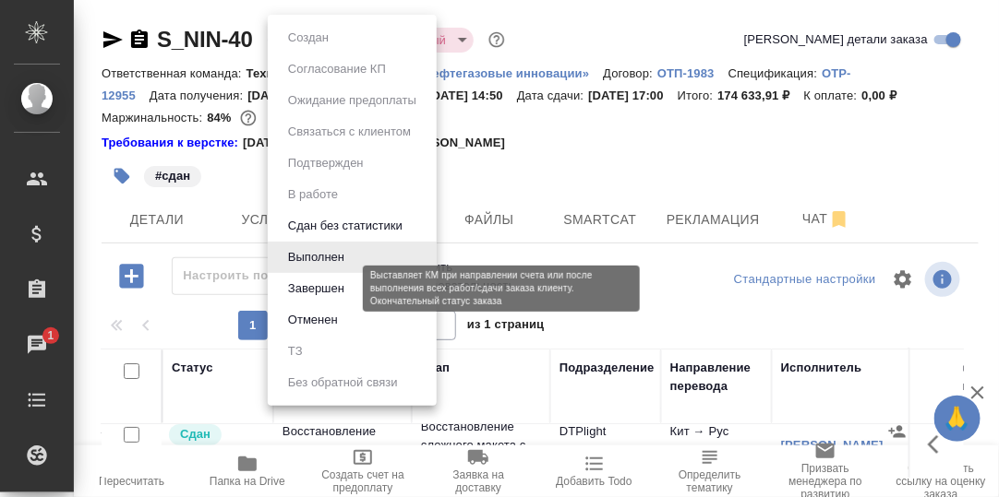
click at [314, 294] on button "Завершен" at bounding box center [315, 289] width 67 height 20
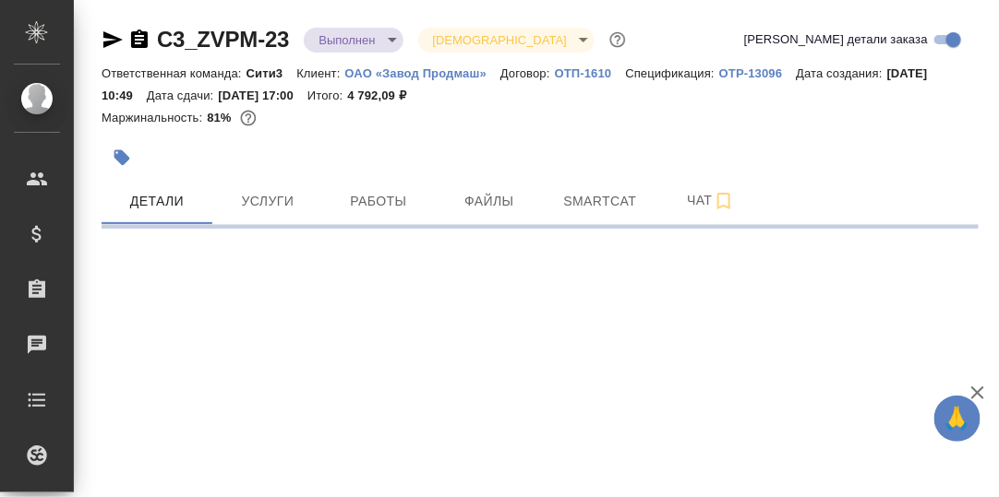
select select "RU"
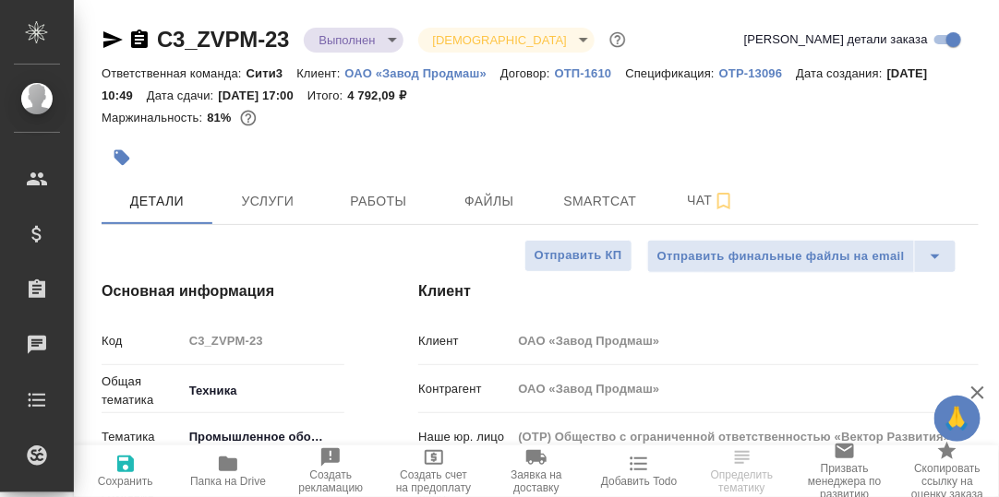
type textarea "x"
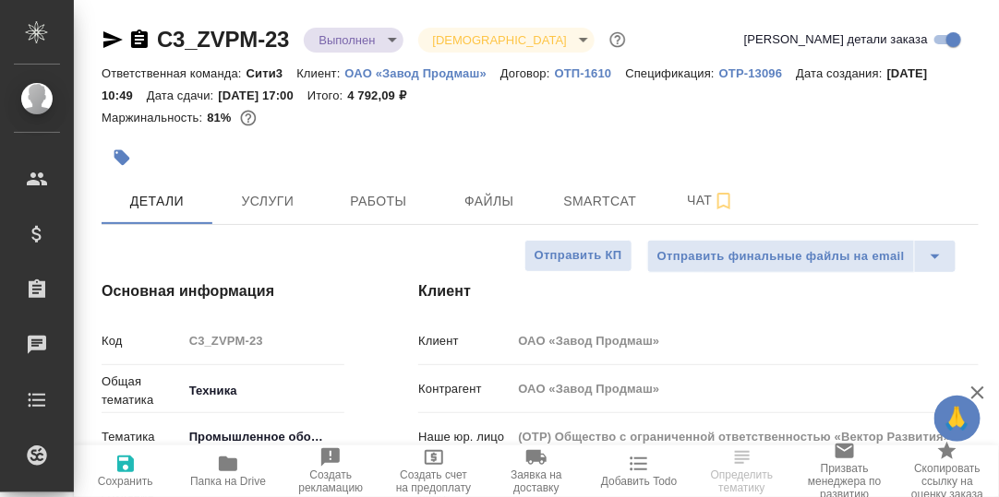
type textarea "x"
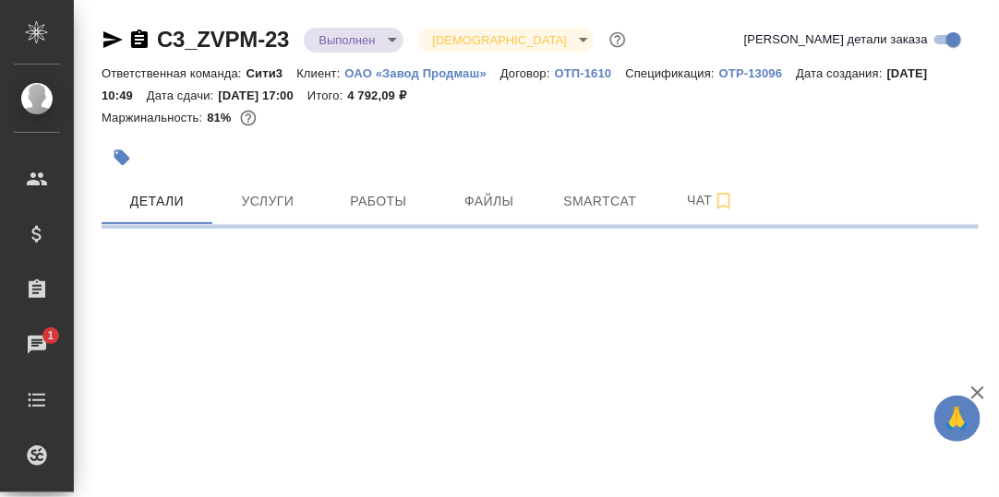
select select "RU"
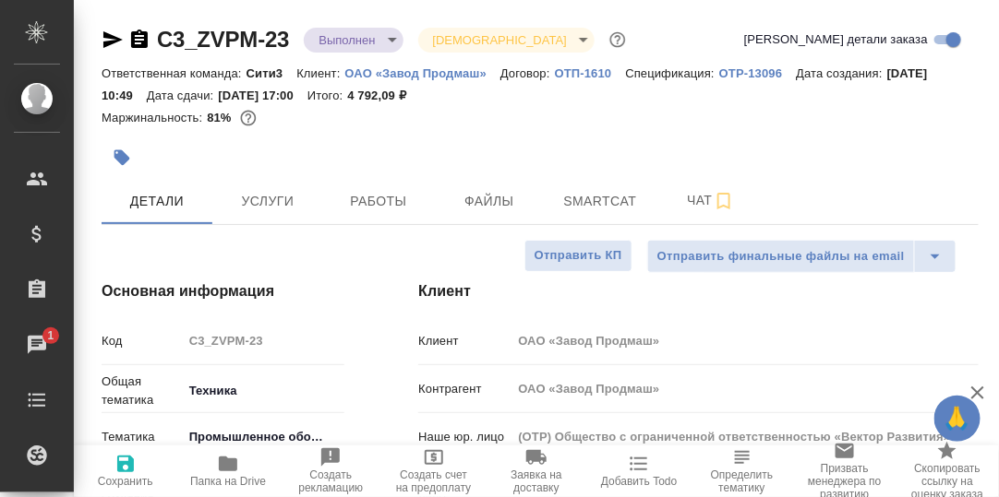
type textarea "x"
click at [386, 204] on span "Работы" at bounding box center [378, 201] width 89 height 23
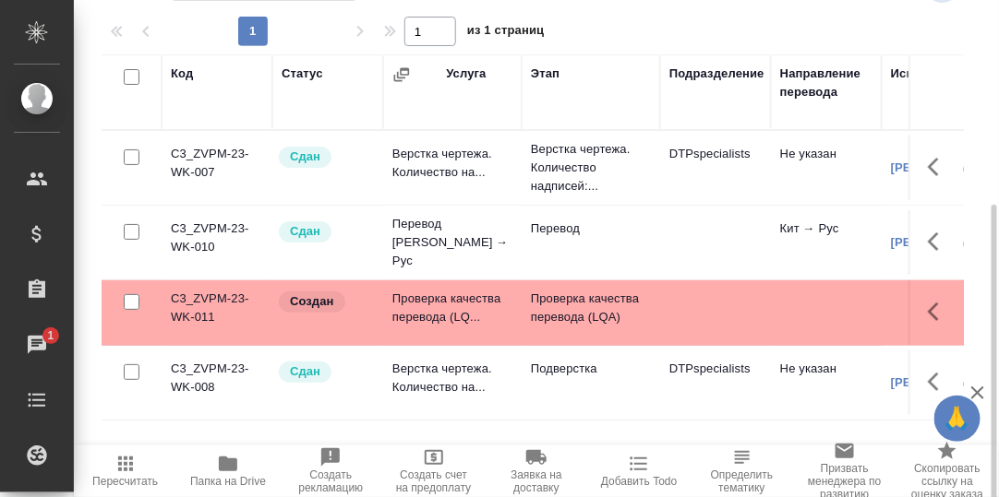
scroll to position [295, 0]
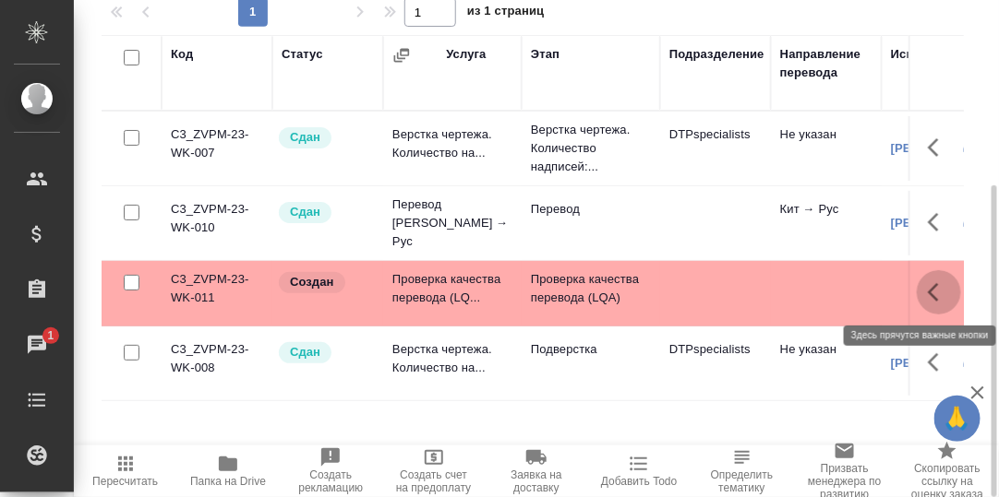
click at [939, 293] on icon "button" at bounding box center [938, 292] width 22 height 22
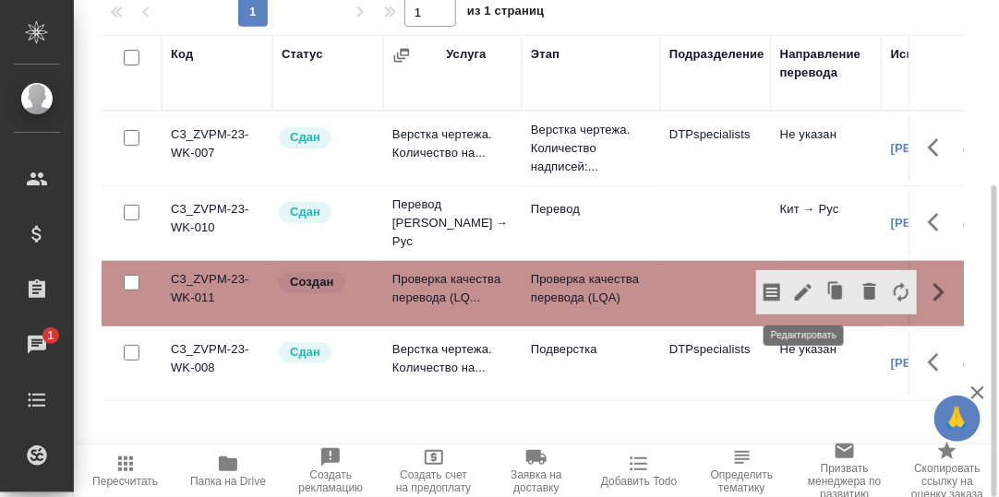
click at [799, 295] on icon "button" at bounding box center [803, 292] width 17 height 17
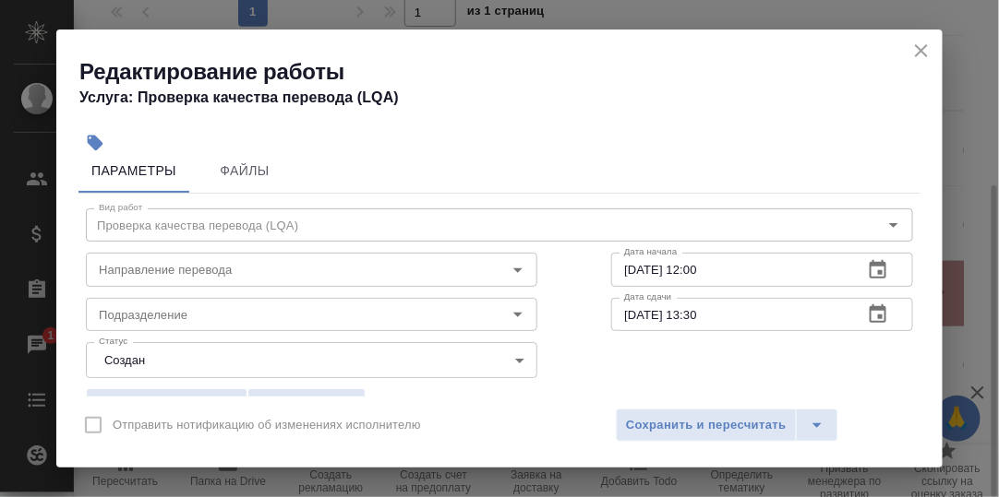
scroll to position [0, 0]
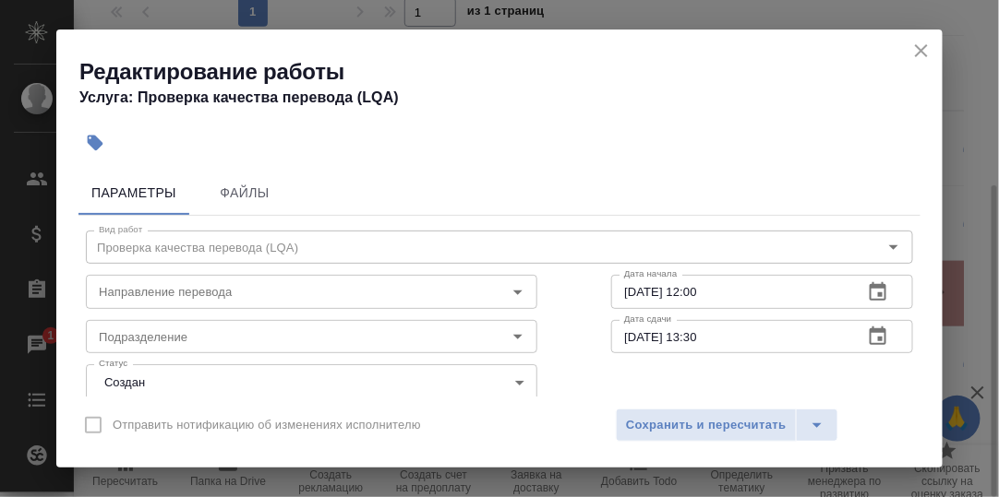
drag, startPoint x: 922, startPoint y: 48, endPoint x: 821, endPoint y: 96, distance: 111.5
click at [920, 49] on icon "close" at bounding box center [921, 51] width 22 height 22
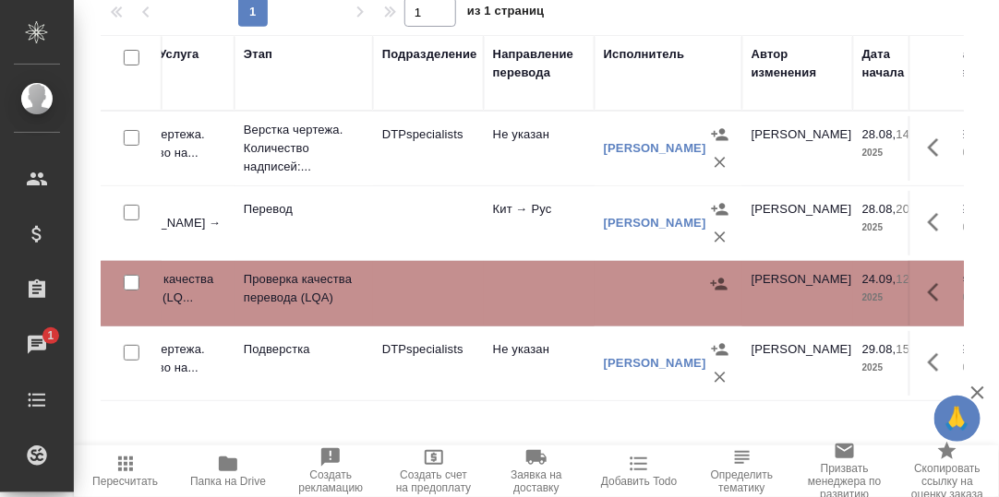
scroll to position [0, 289]
click at [930, 289] on icon "button" at bounding box center [932, 292] width 11 height 18
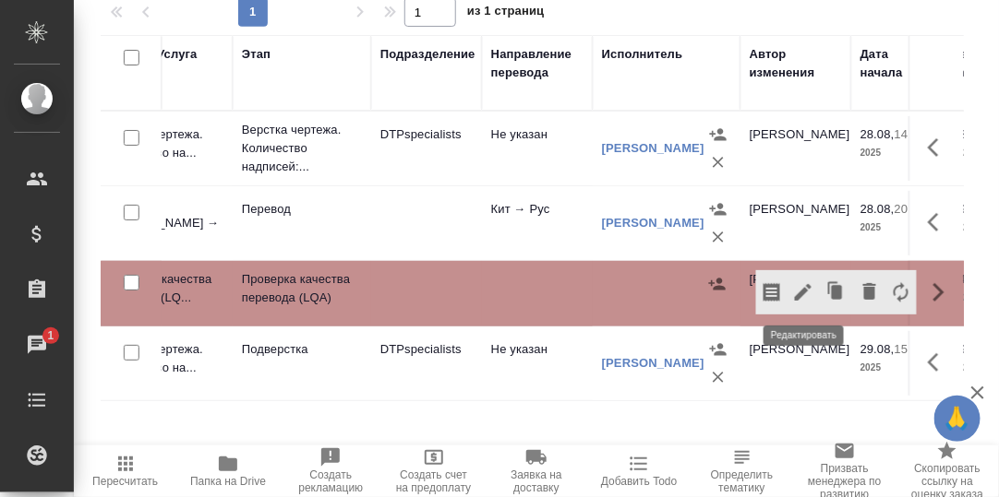
click at [802, 291] on icon "button" at bounding box center [803, 292] width 17 height 17
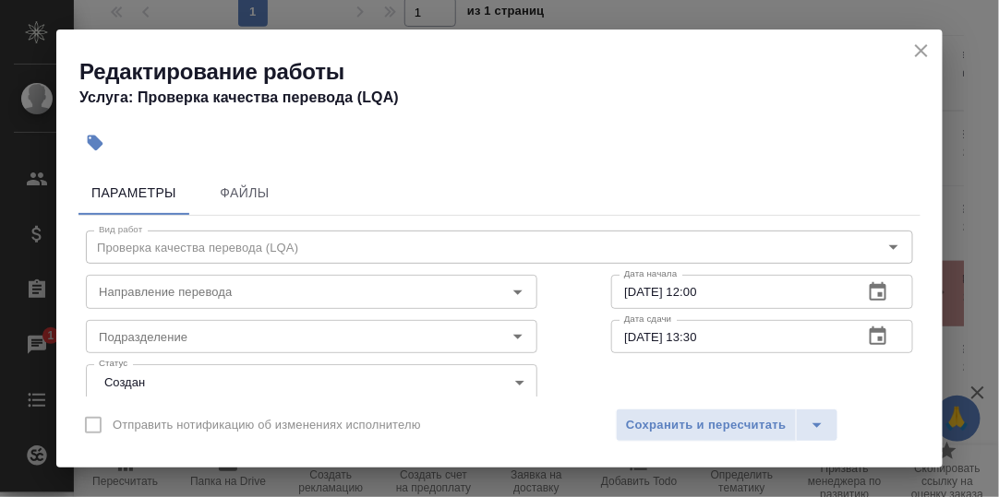
scroll to position [91, 0]
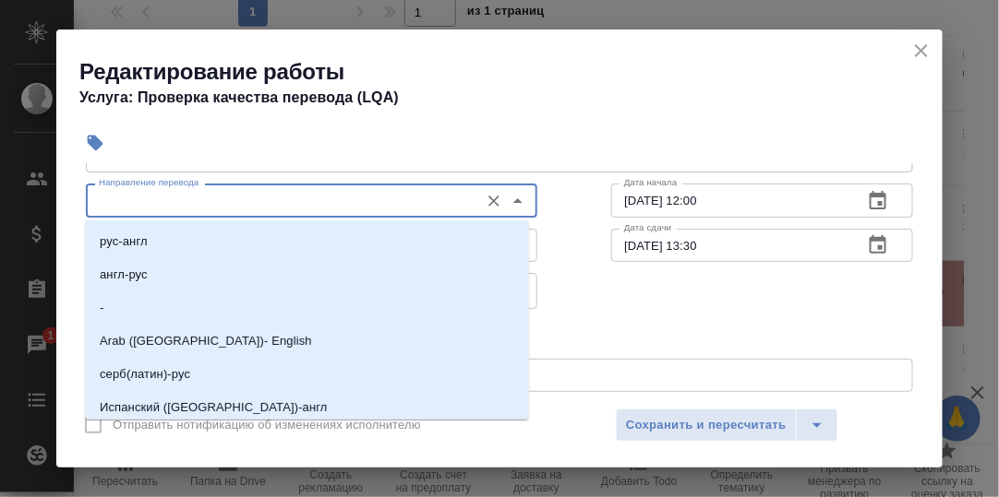
click at [310, 209] on input "Направление перевода" at bounding box center [280, 200] width 378 height 22
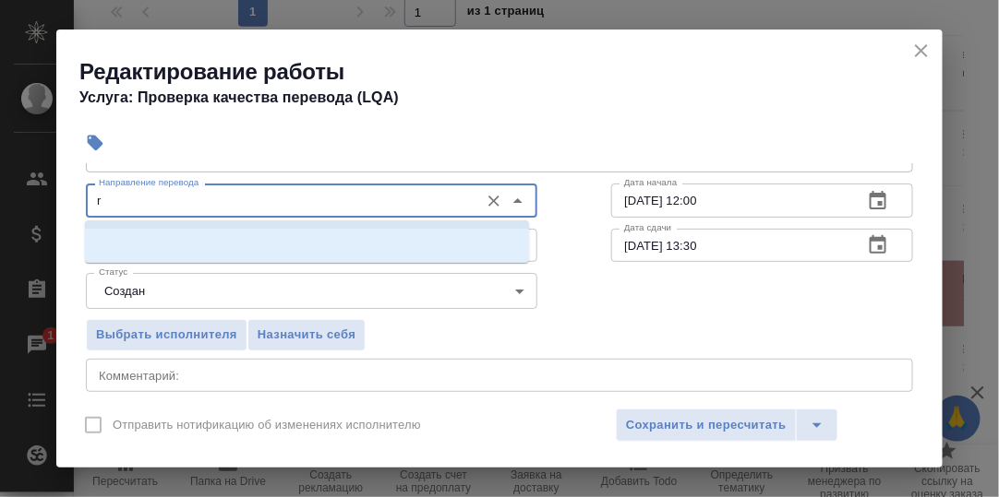
scroll to position [0, 0]
type input "r"
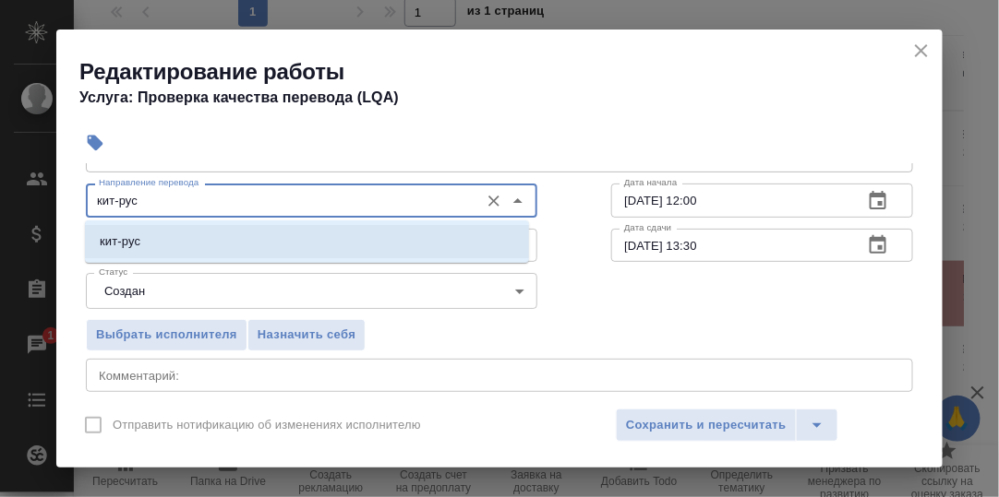
drag, startPoint x: 148, startPoint y: 237, endPoint x: 175, endPoint y: 283, distance: 53.8
click at [149, 237] on li "кит-рус" at bounding box center [307, 241] width 444 height 33
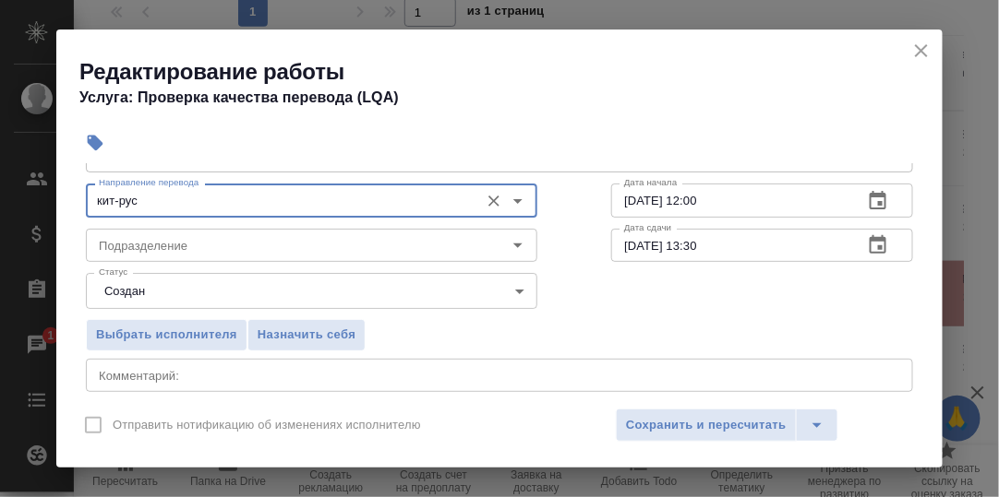
type input "кит-рус"
click at [219, 370] on textarea at bounding box center [499, 375] width 801 height 14
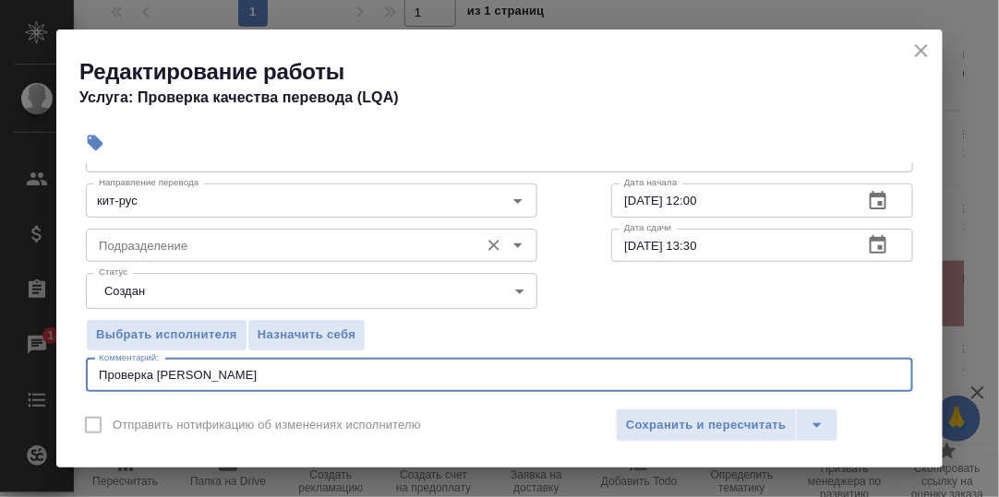
type textarea "Проверка Дина Пэя"
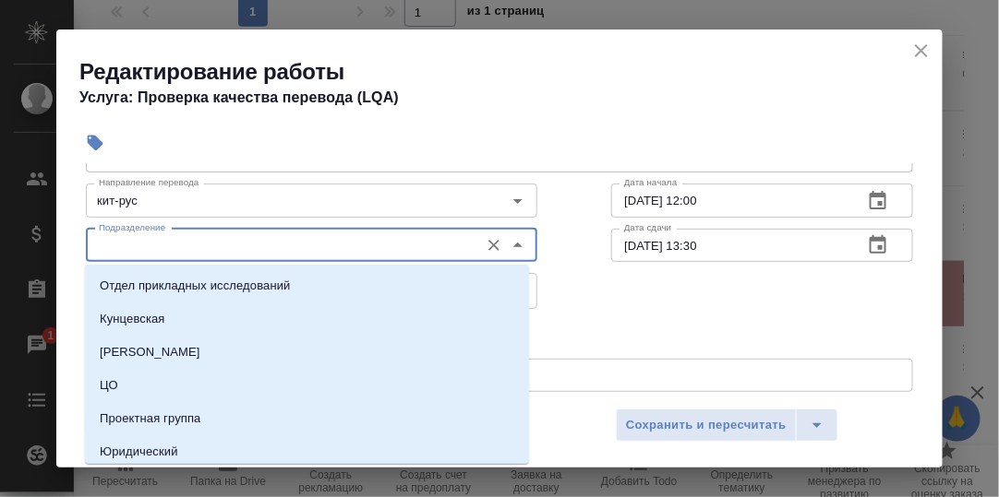
click at [285, 241] on input "Подразделение" at bounding box center [280, 245] width 378 height 22
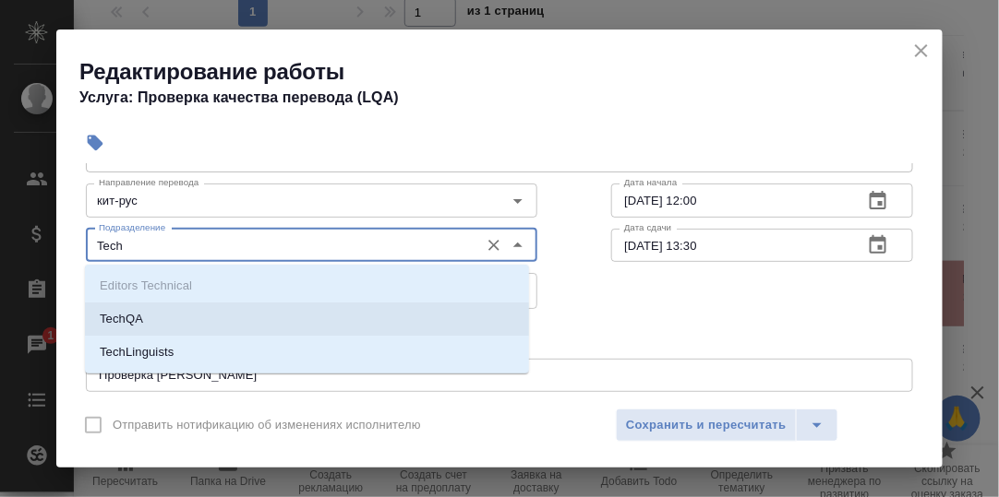
click at [157, 311] on li "TechQA" at bounding box center [307, 319] width 444 height 33
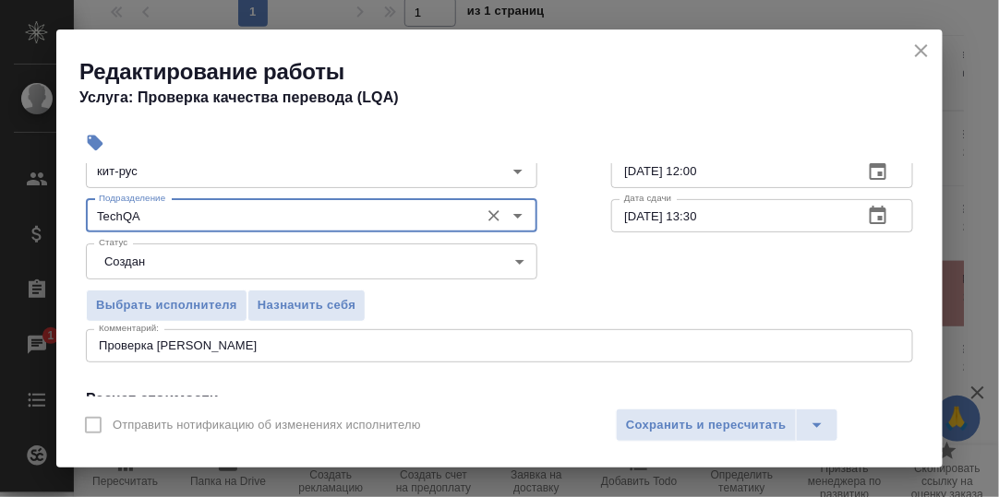
scroll to position [277, 0]
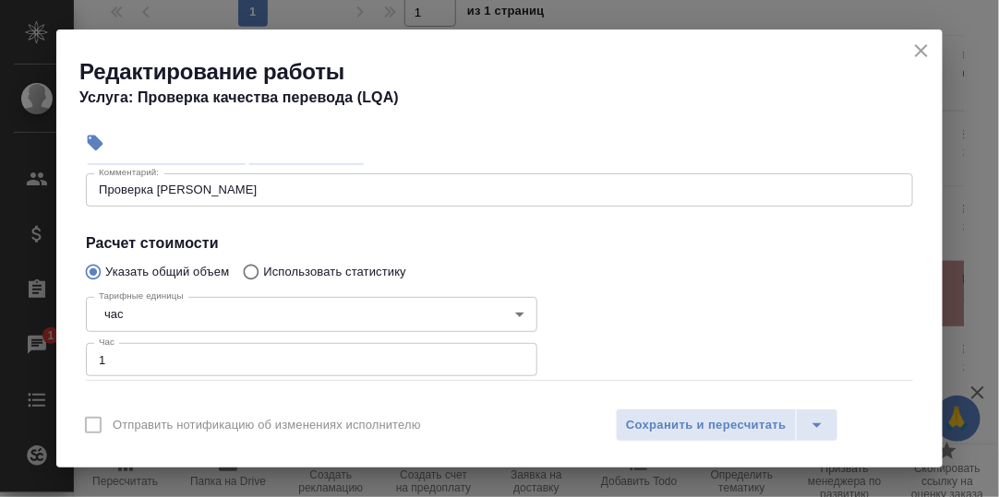
type input "TechQA"
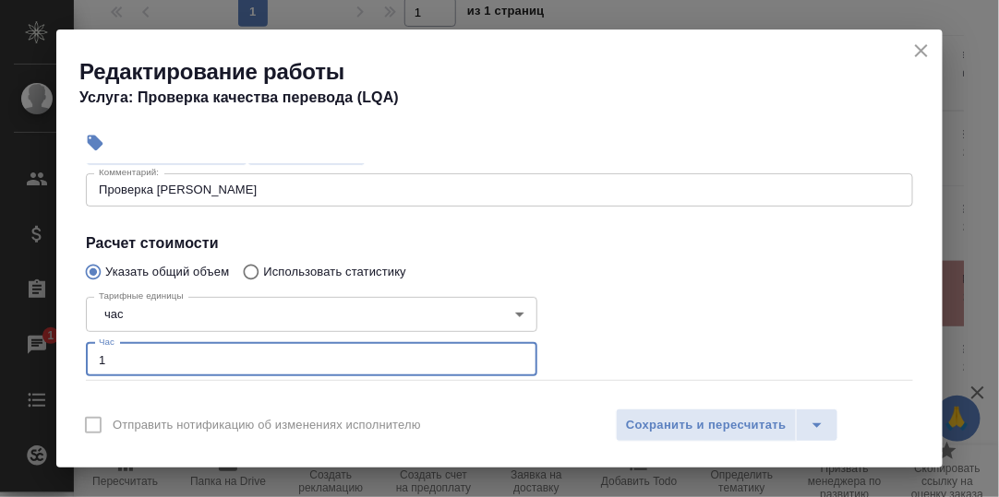
drag, startPoint x: 110, startPoint y: 356, endPoint x: 98, endPoint y: 355, distance: 12.0
click at [98, 355] on input "1" at bounding box center [311, 359] width 451 height 33
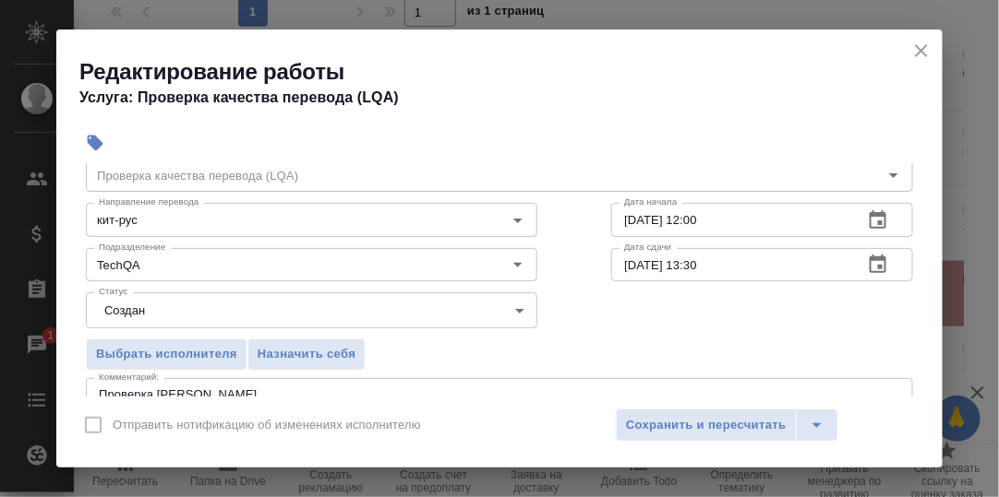
scroll to position [91, 0]
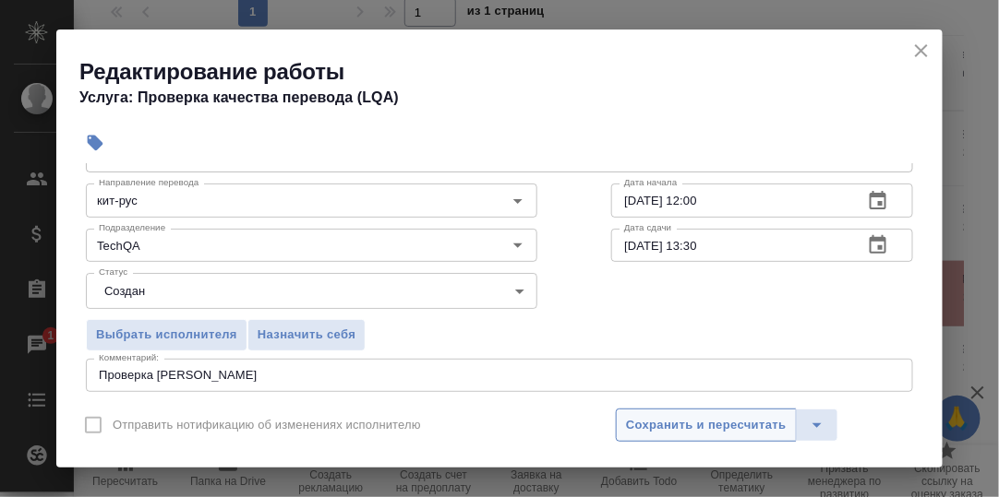
type input "0.5"
click at [675, 425] on span "Сохранить и пересчитать" at bounding box center [706, 425] width 161 height 21
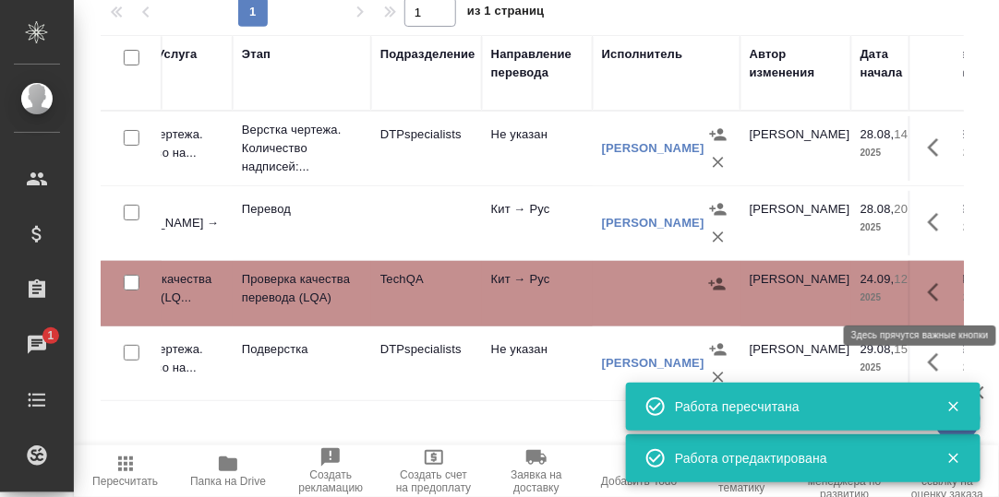
click at [933, 289] on icon "button" at bounding box center [938, 292] width 22 height 22
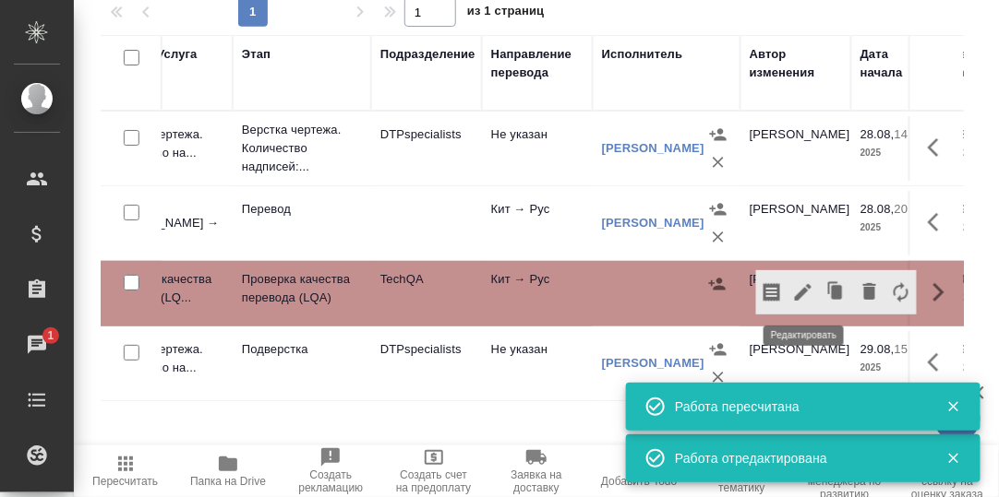
click at [807, 290] on icon "button" at bounding box center [803, 292] width 17 height 17
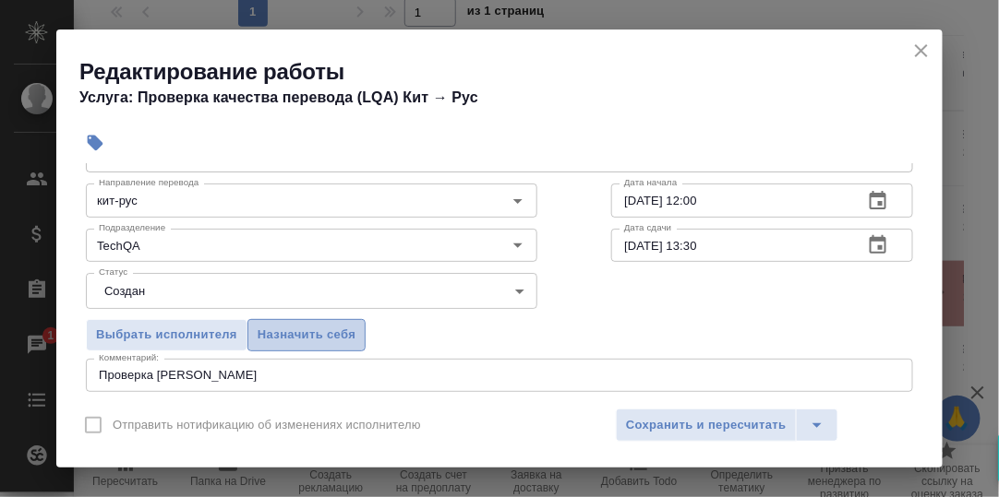
drag, startPoint x: 320, startPoint y: 329, endPoint x: 420, endPoint y: 369, distance: 107.3
click at [321, 329] on span "Назначить себя" at bounding box center [306, 335] width 98 height 21
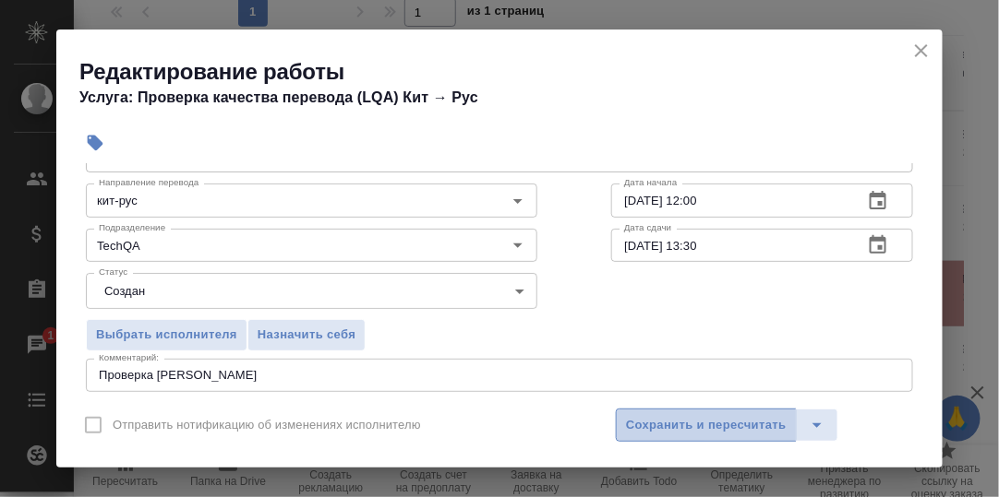
click at [678, 418] on span "Сохранить и пересчитать" at bounding box center [706, 425] width 161 height 21
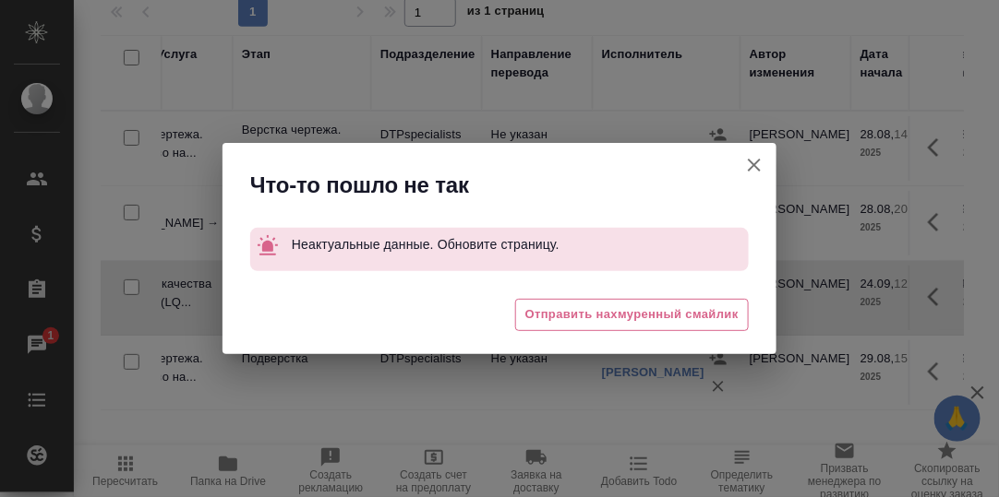
click at [752, 161] on icon "button" at bounding box center [754, 165] width 22 height 22
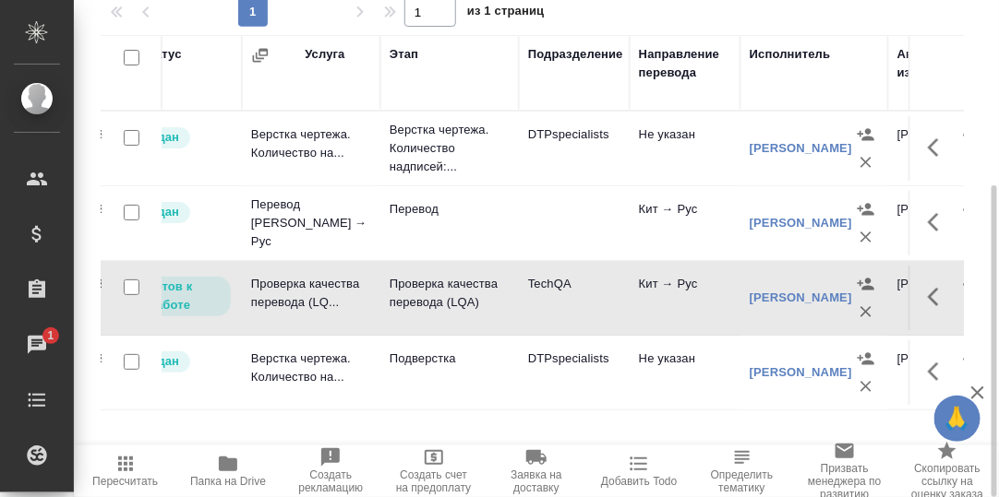
scroll to position [0, 154]
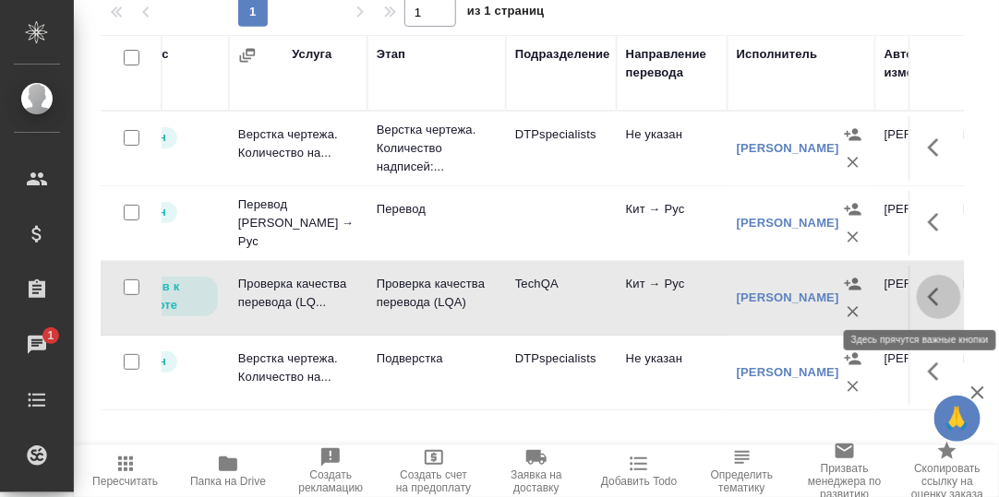
click at [931, 290] on icon "button" at bounding box center [938, 297] width 22 height 22
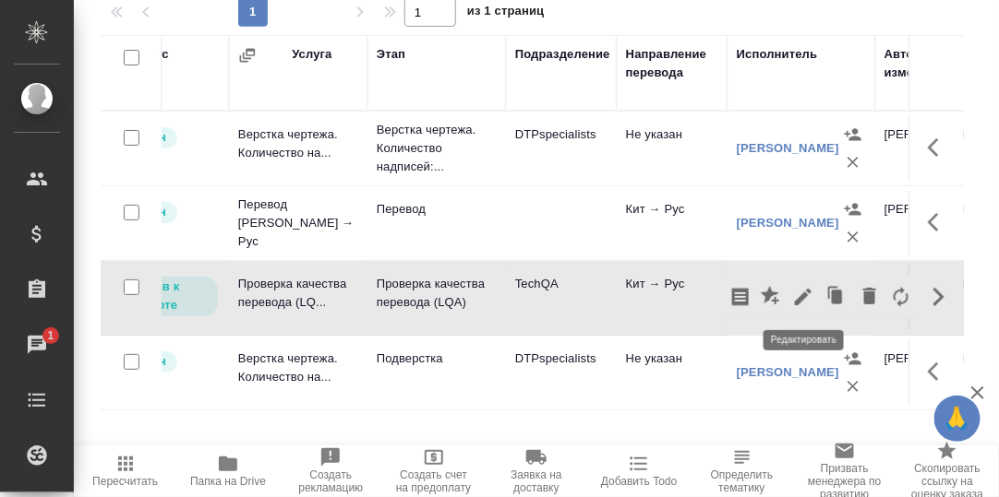
click at [801, 291] on icon "button" at bounding box center [803, 297] width 22 height 22
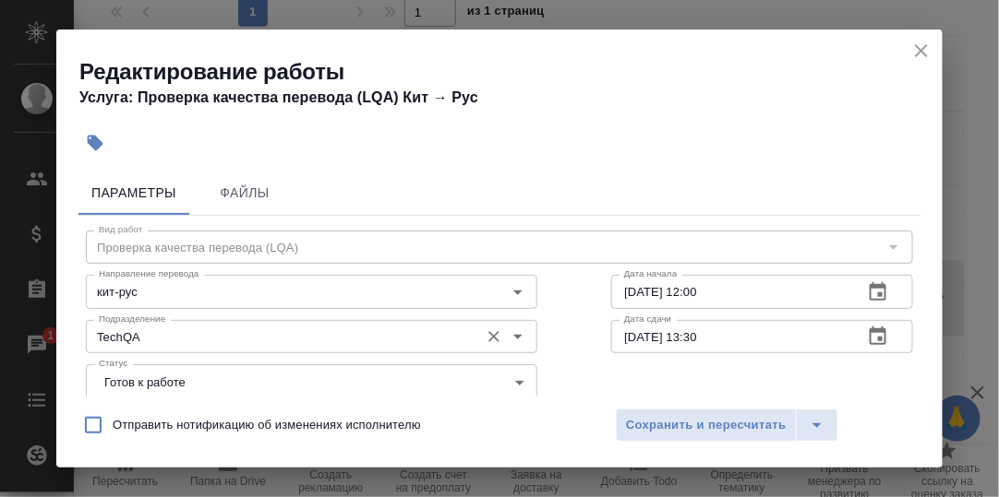
scroll to position [91, 0]
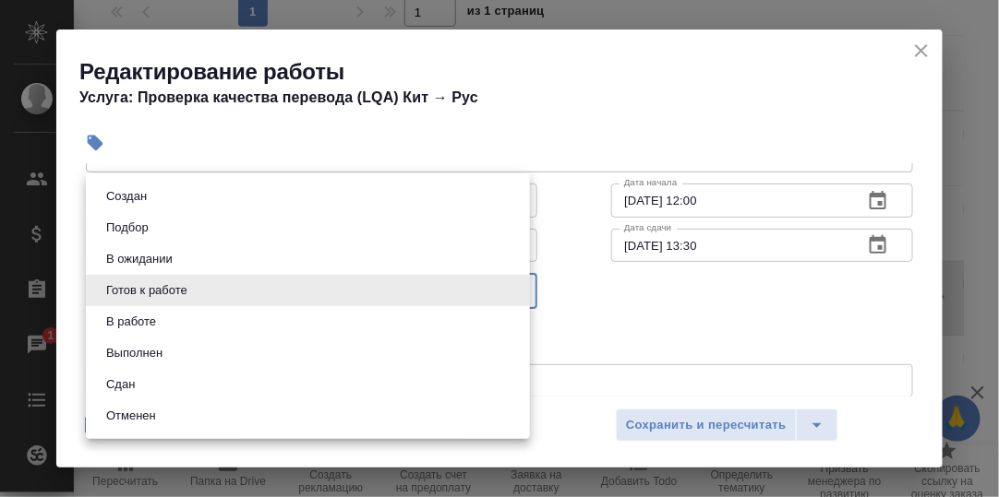
click at [514, 286] on body "🙏 .cls-1 fill:#fff; AWATERA Румянцева Дарья d.rumyantseva Клиенты Спецификации …" at bounding box center [499, 248] width 999 height 497
click at [184, 385] on li "Сдан" at bounding box center [308, 384] width 444 height 31
type input "closed"
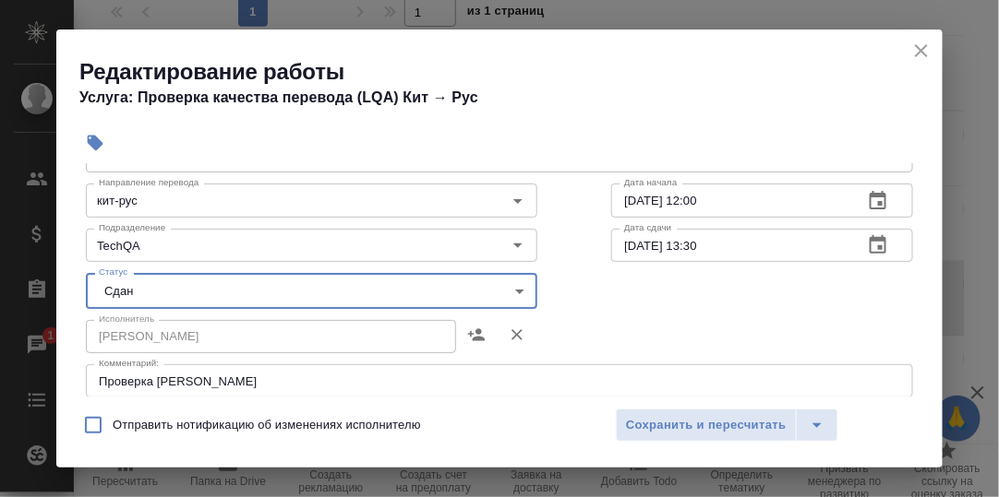
drag, startPoint x: 647, startPoint y: 426, endPoint x: 564, endPoint y: 378, distance: 95.9
click at [641, 425] on span "Сохранить и пересчитать" at bounding box center [706, 425] width 161 height 21
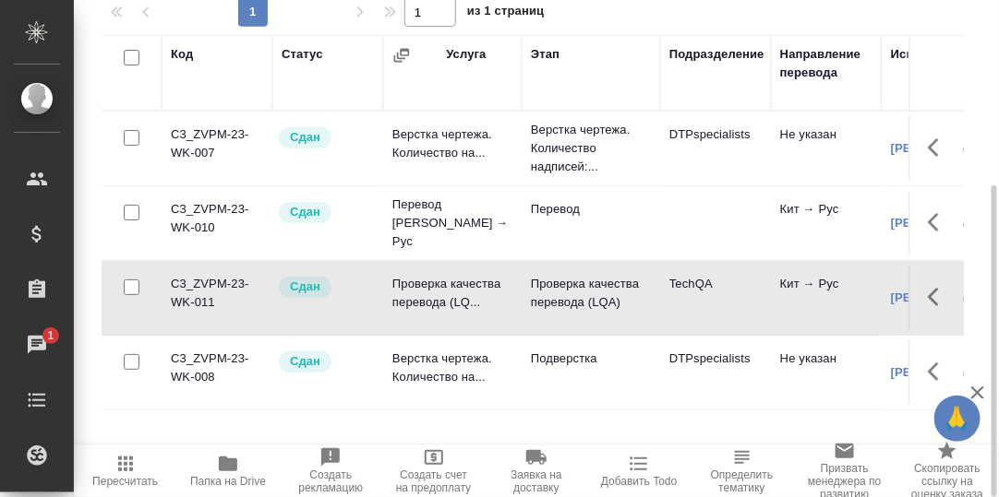
scroll to position [0, 0]
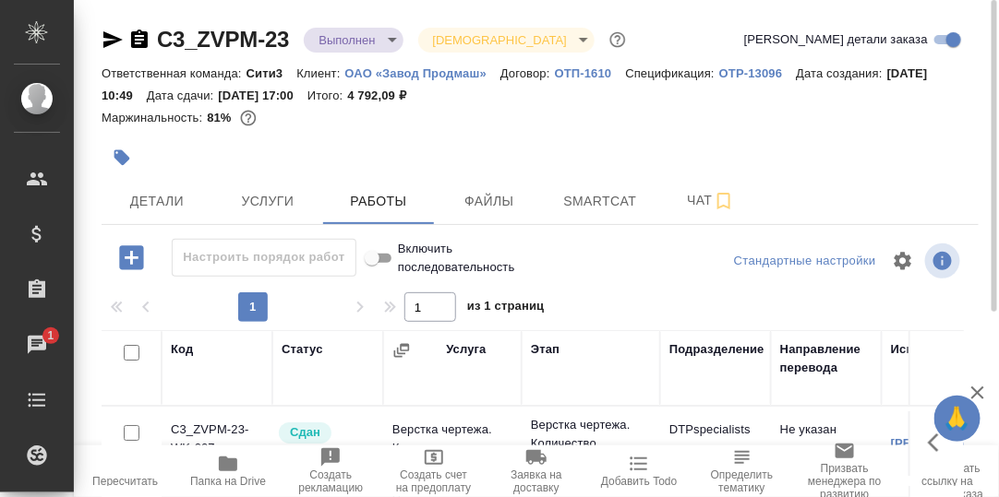
click at [395, 38] on body "🙏 .cls-1 fill:#fff; AWATERA Румянцева Дарья d.rumyantseva Клиенты Спецификации …" at bounding box center [499, 248] width 999 height 497
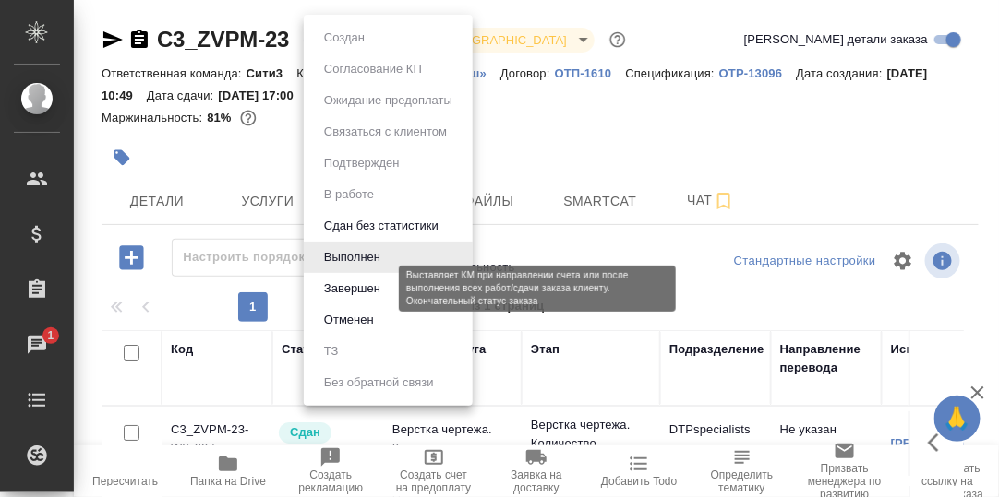
click at [351, 287] on button "Завершен" at bounding box center [351, 289] width 67 height 20
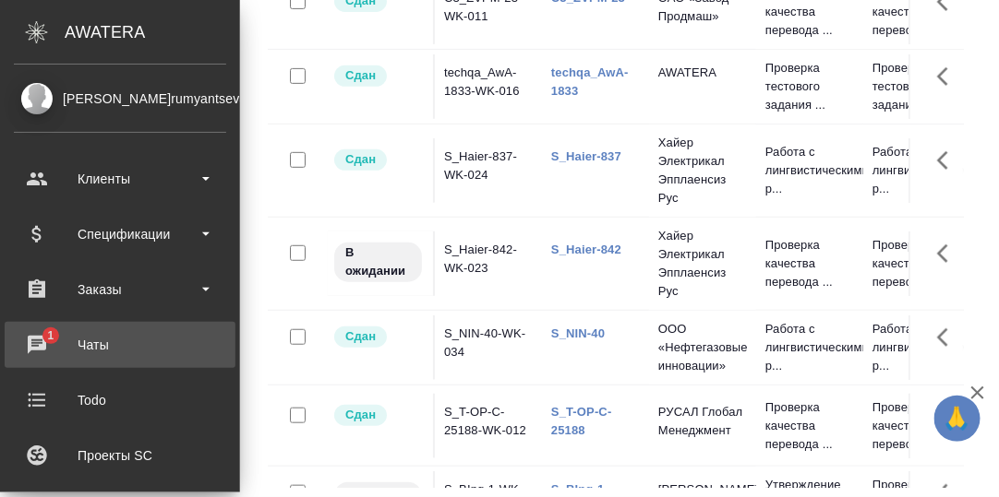
click at [38, 340] on div "Чаты" at bounding box center [120, 345] width 212 height 28
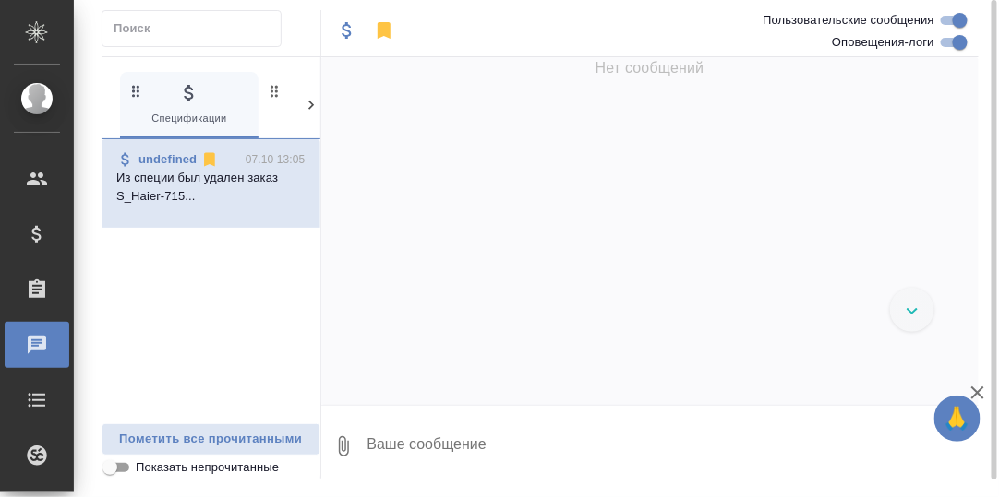
click at [308, 104] on icon at bounding box center [311, 105] width 18 height 18
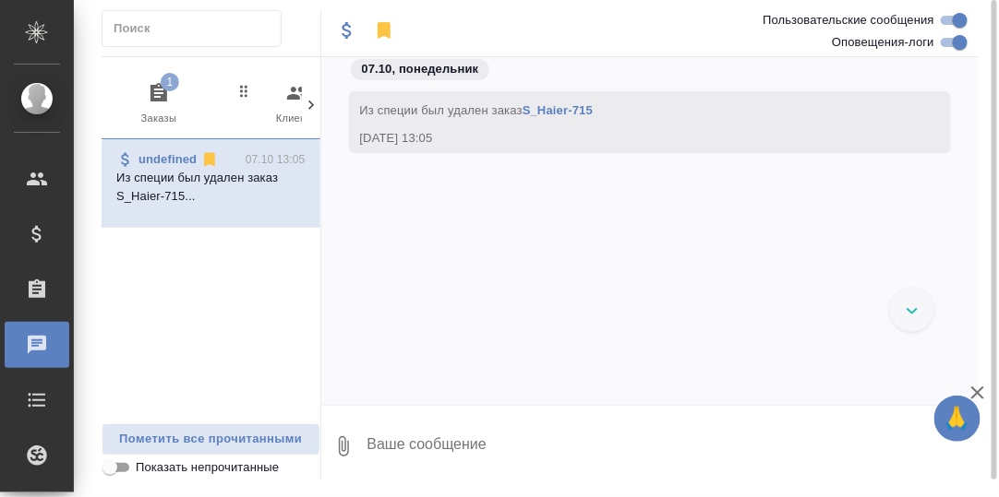
scroll to position [0, 181]
drag, startPoint x: 150, startPoint y: 93, endPoint x: 164, endPoint y: 95, distance: 14.9
click at [150, 94] on icon "button" at bounding box center [146, 92] width 17 height 18
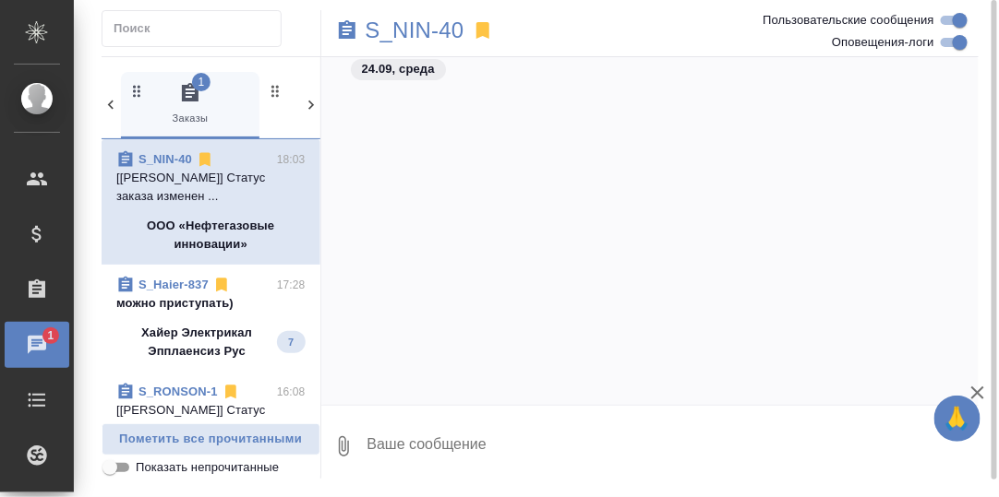
scroll to position [28080, 0]
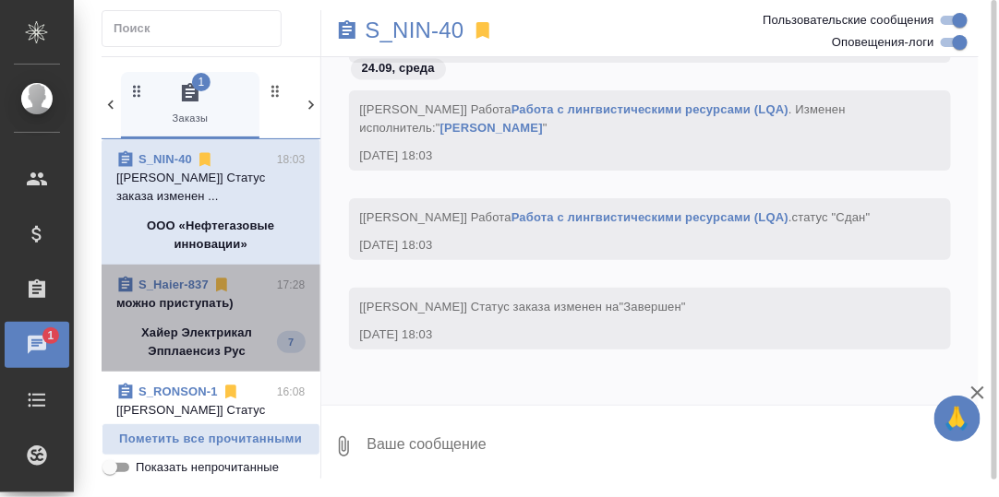
drag, startPoint x: 212, startPoint y: 298, endPoint x: 287, endPoint y: 320, distance: 78.0
click at [212, 299] on p "можно приступать)" at bounding box center [210, 303] width 189 height 18
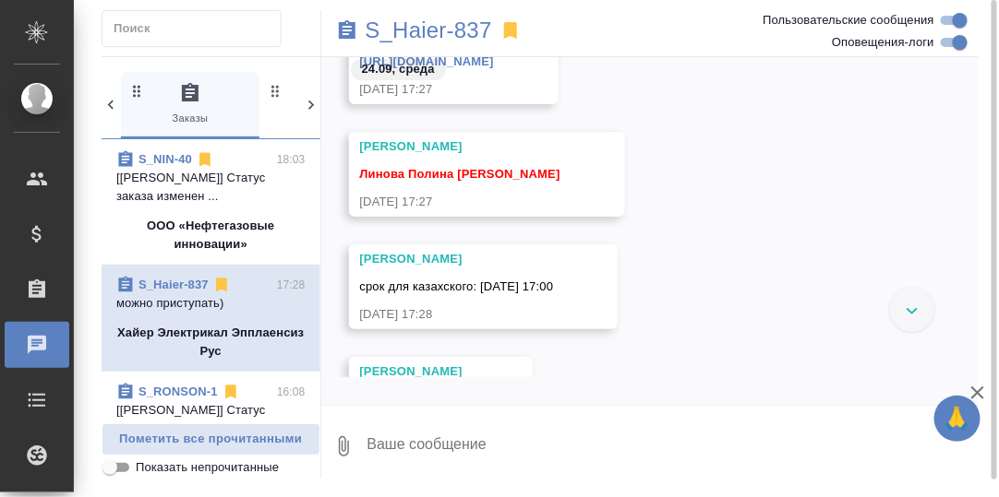
scroll to position [25095, 0]
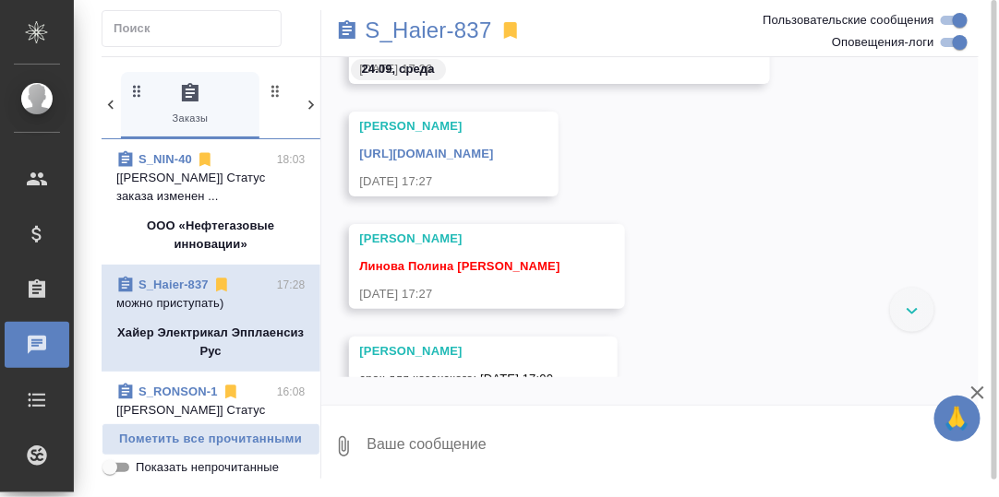
click at [494, 150] on link "https://drive.awatera.com/s/wNAq4yPDPY6Y5f8" at bounding box center [427, 154] width 134 height 14
click at [437, 33] on p "S_Haier-837" at bounding box center [428, 30] width 126 height 18
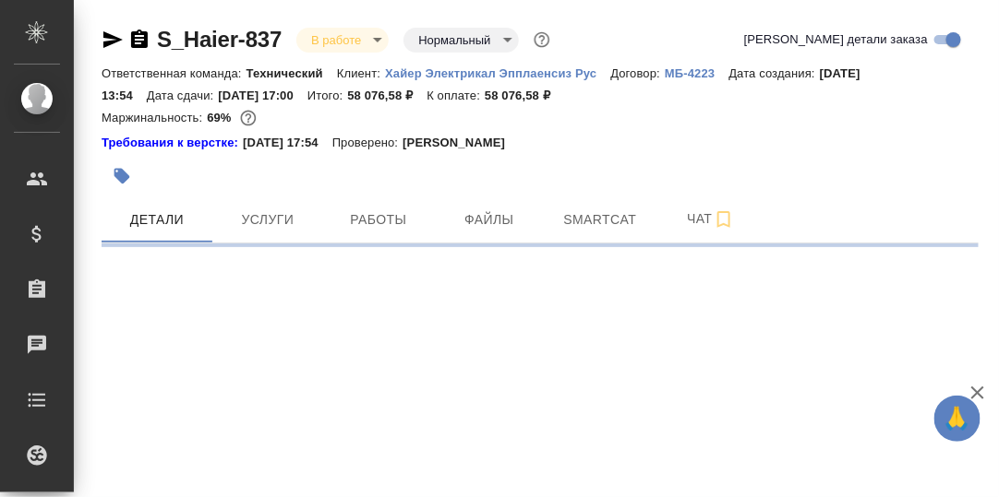
select select "RU"
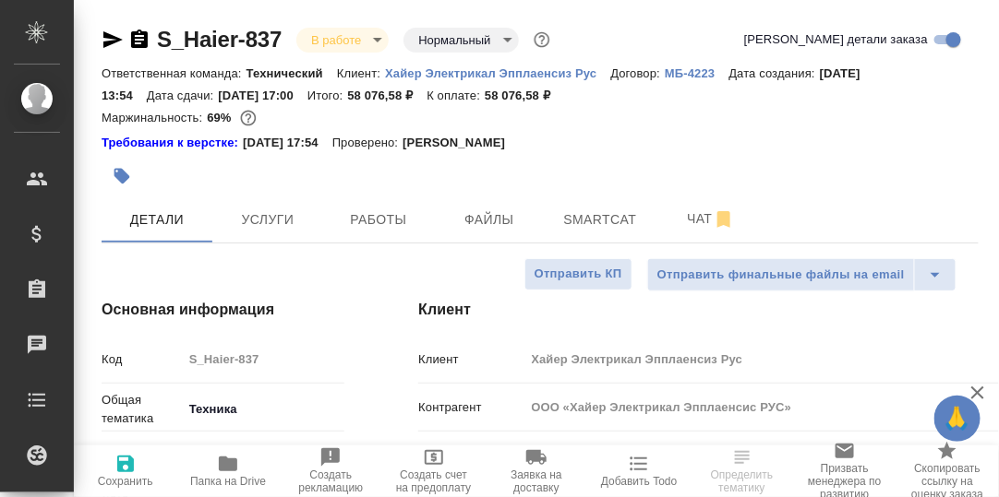
type textarea "x"
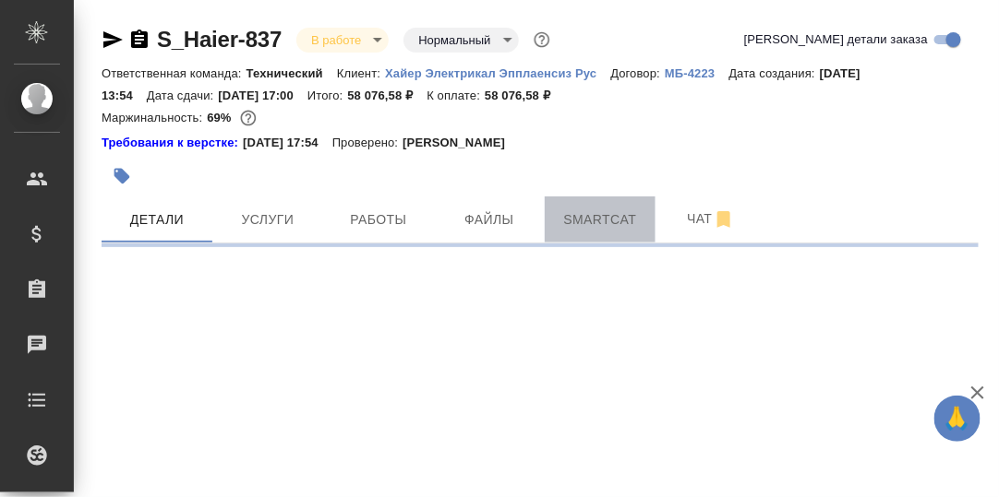
drag, startPoint x: 597, startPoint y: 225, endPoint x: 595, endPoint y: 204, distance: 21.3
click at [596, 224] on span "Smartcat" at bounding box center [600, 220] width 89 height 23
select select "RU"
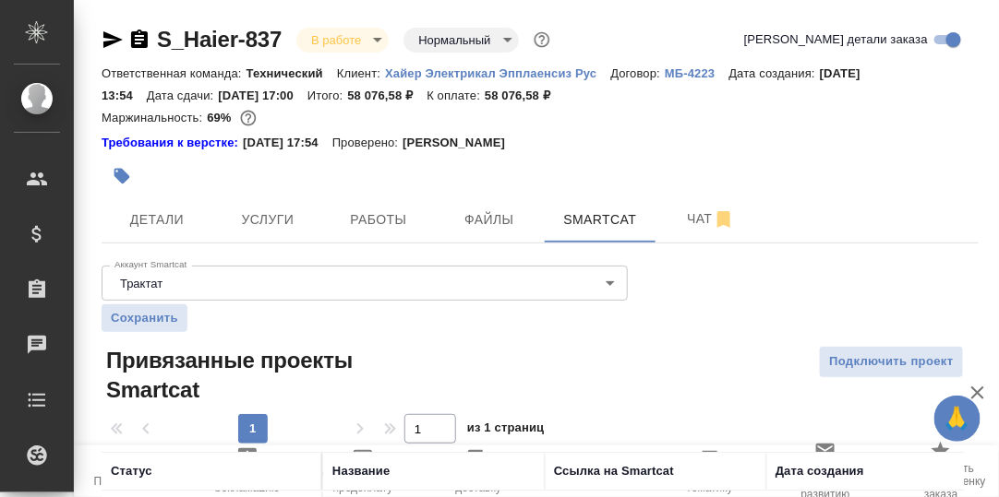
scroll to position [185, 0]
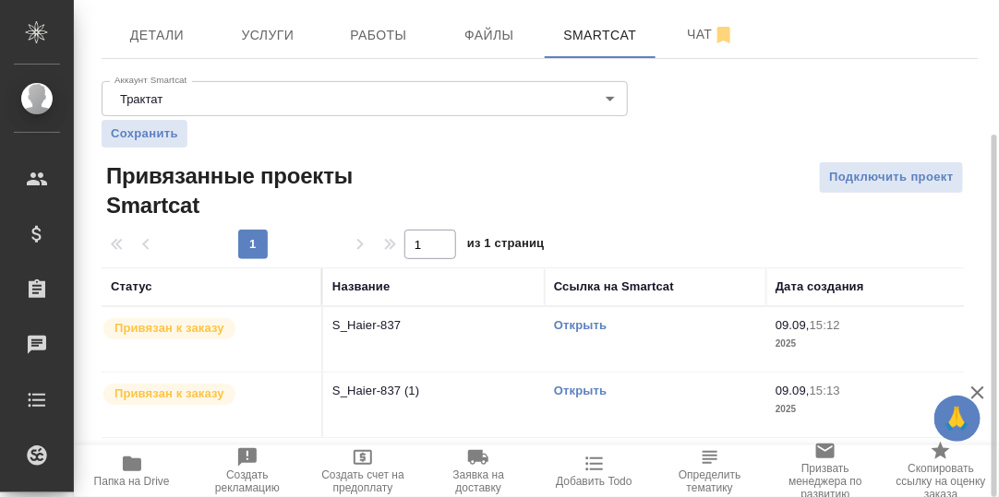
click at [571, 329] on link "Открыть" at bounding box center [580, 325] width 53 height 14
